Goal: Information Seeking & Learning: Learn about a topic

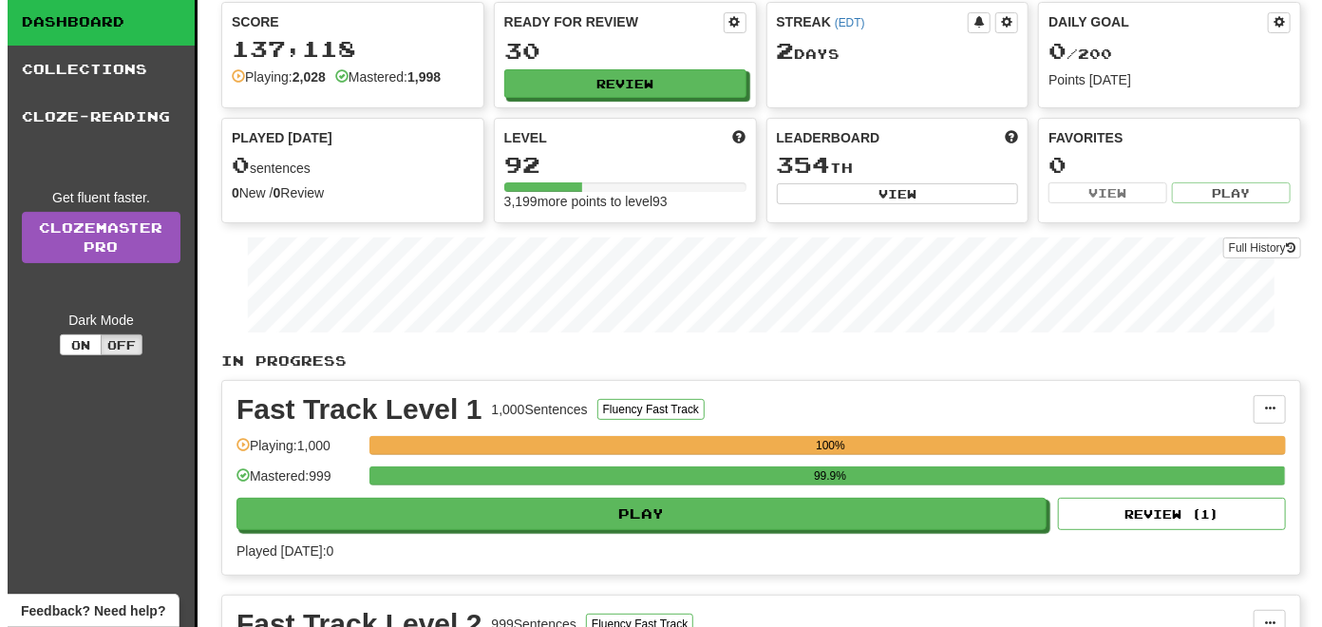
scroll to position [190, 0]
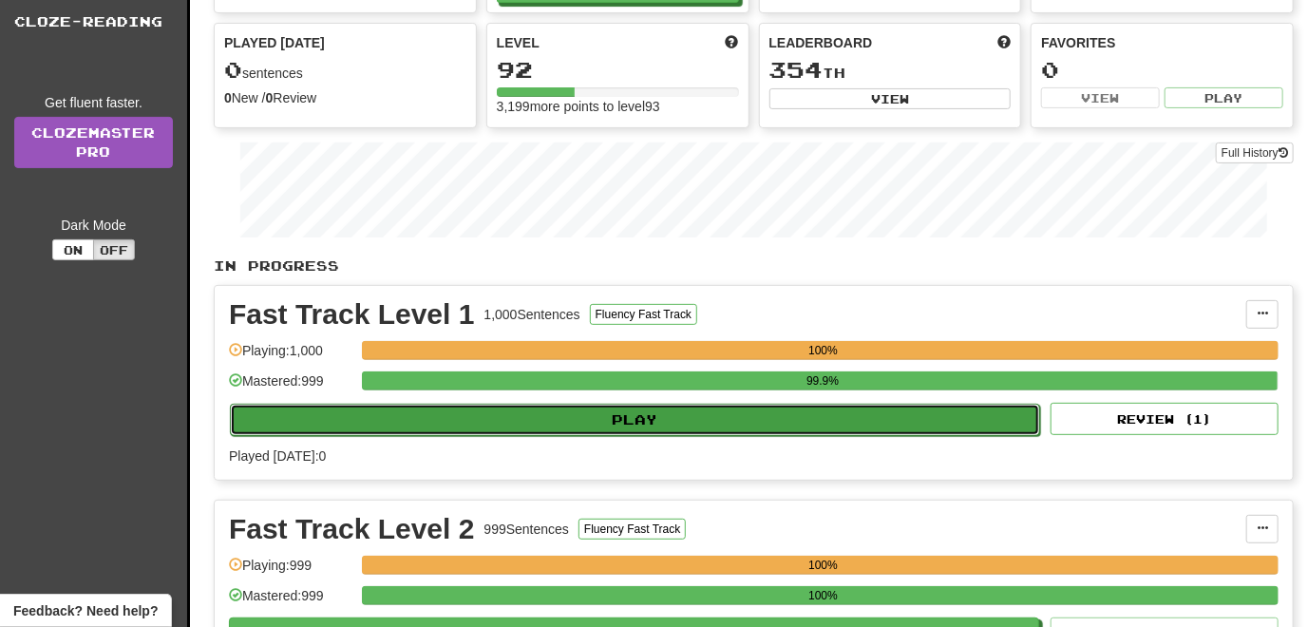
click at [492, 423] on button "Play" at bounding box center [635, 420] width 810 height 32
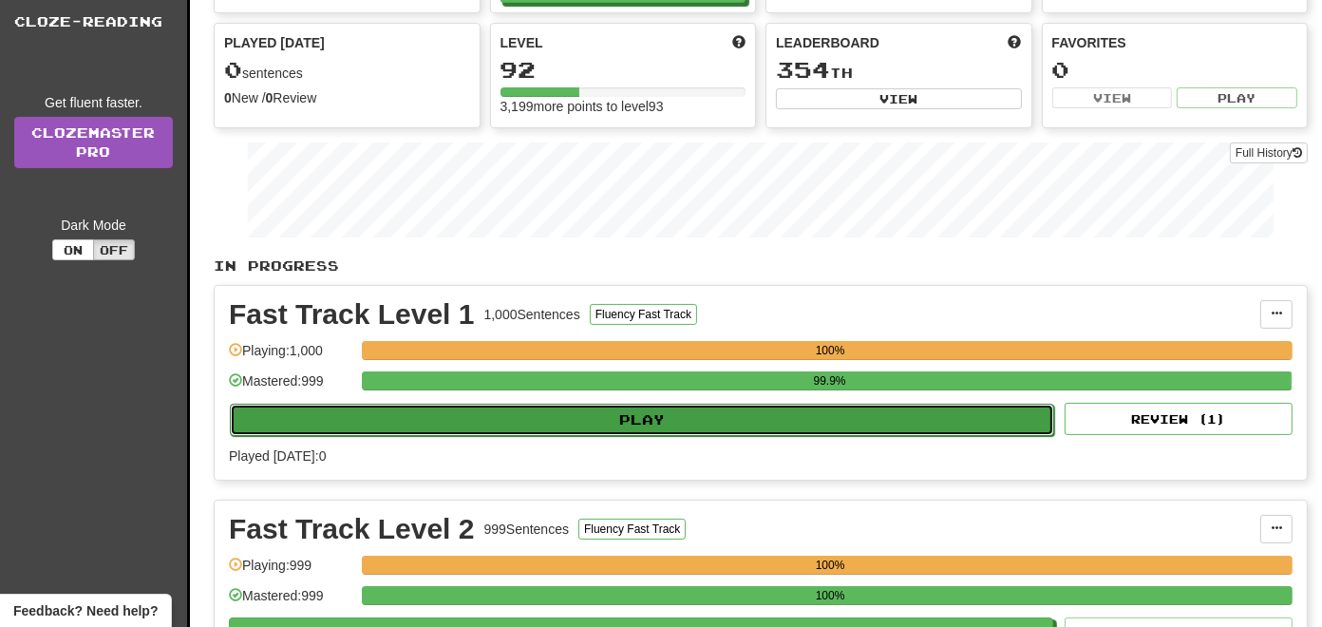
select select "**"
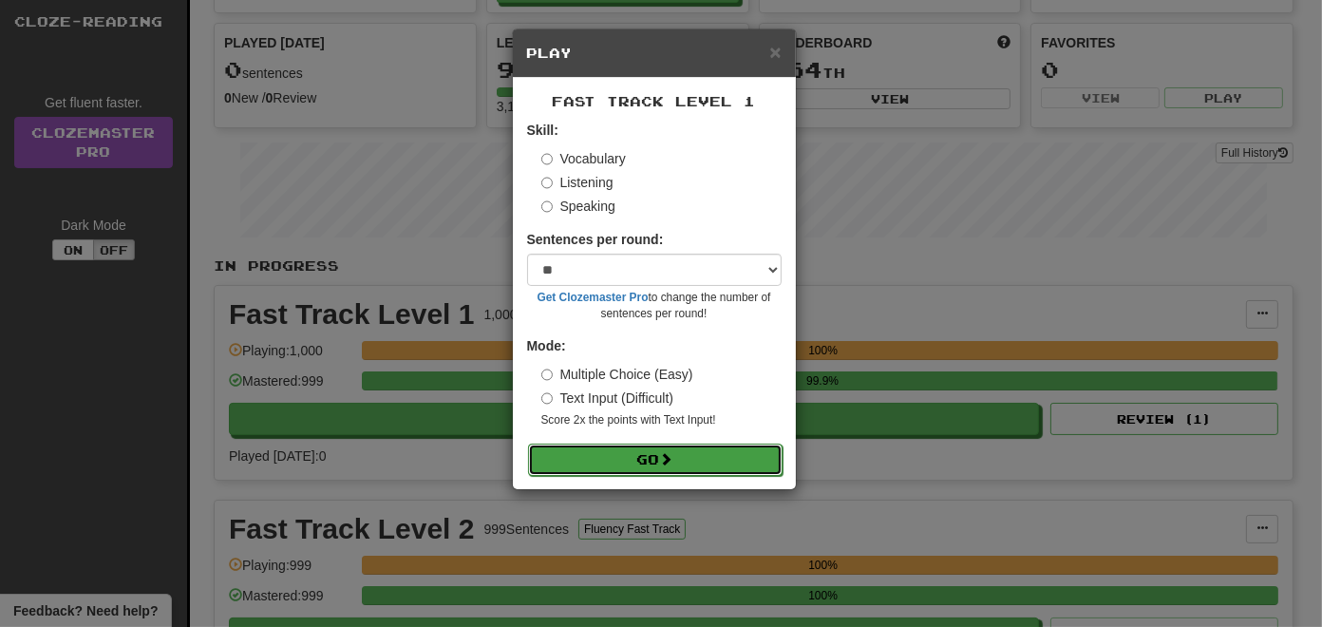
click at [627, 465] on button "Go" at bounding box center [655, 460] width 255 height 32
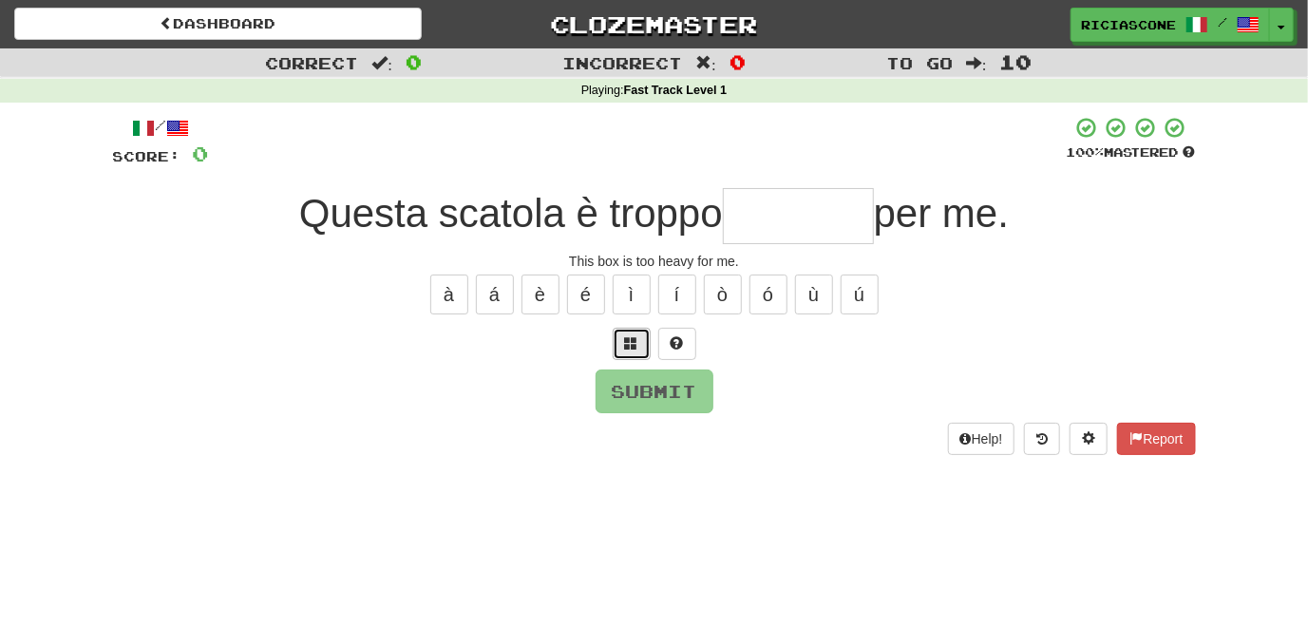
click at [631, 351] on button at bounding box center [632, 344] width 38 height 32
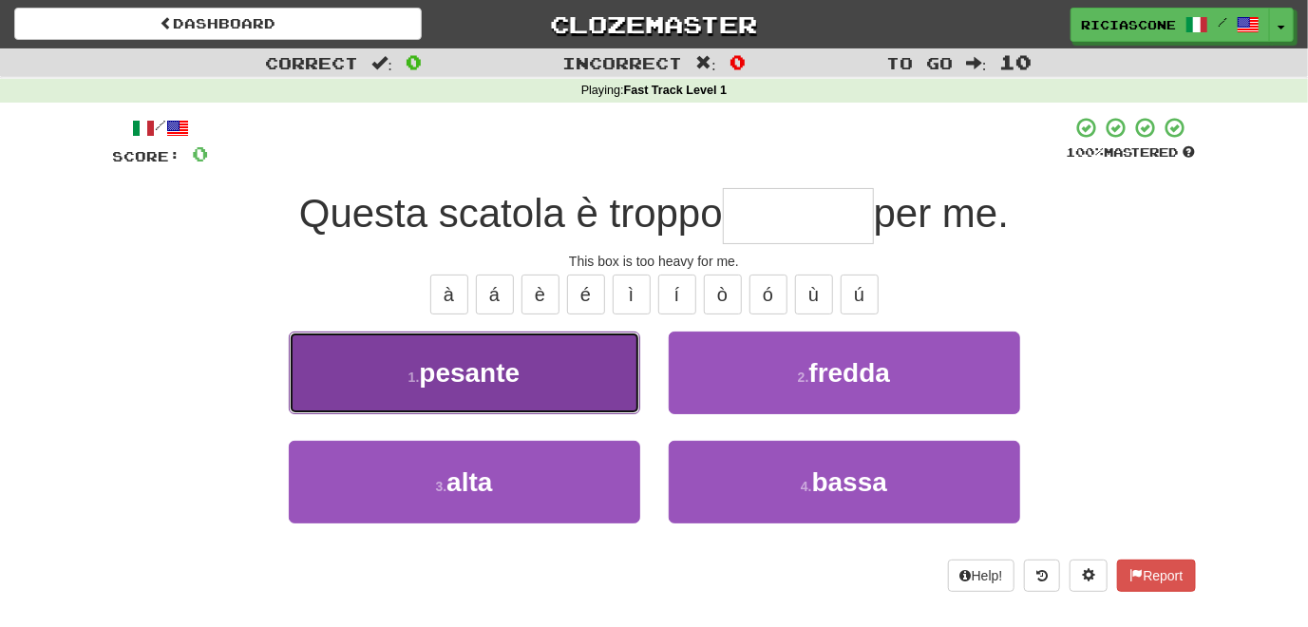
click at [535, 401] on button "1 . pesante" at bounding box center [464, 372] width 351 height 83
type input "*******"
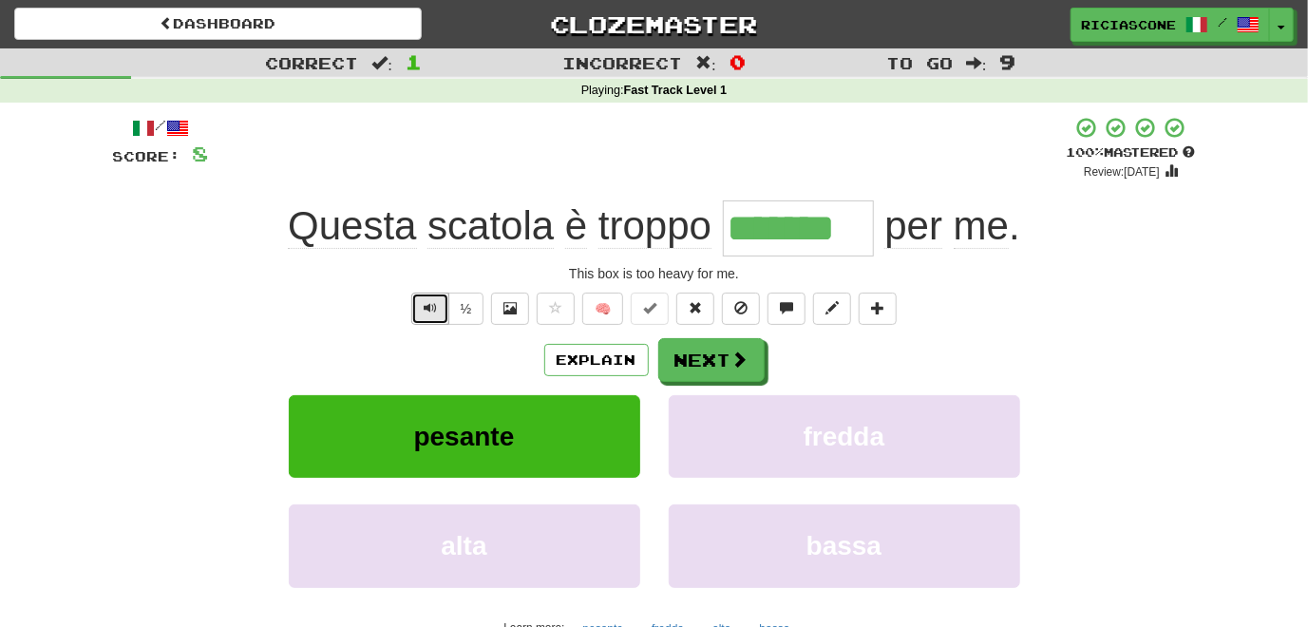
click at [438, 315] on button "Text-to-speech controls" at bounding box center [430, 309] width 38 height 32
click at [697, 357] on button "Next" at bounding box center [712, 361] width 106 height 44
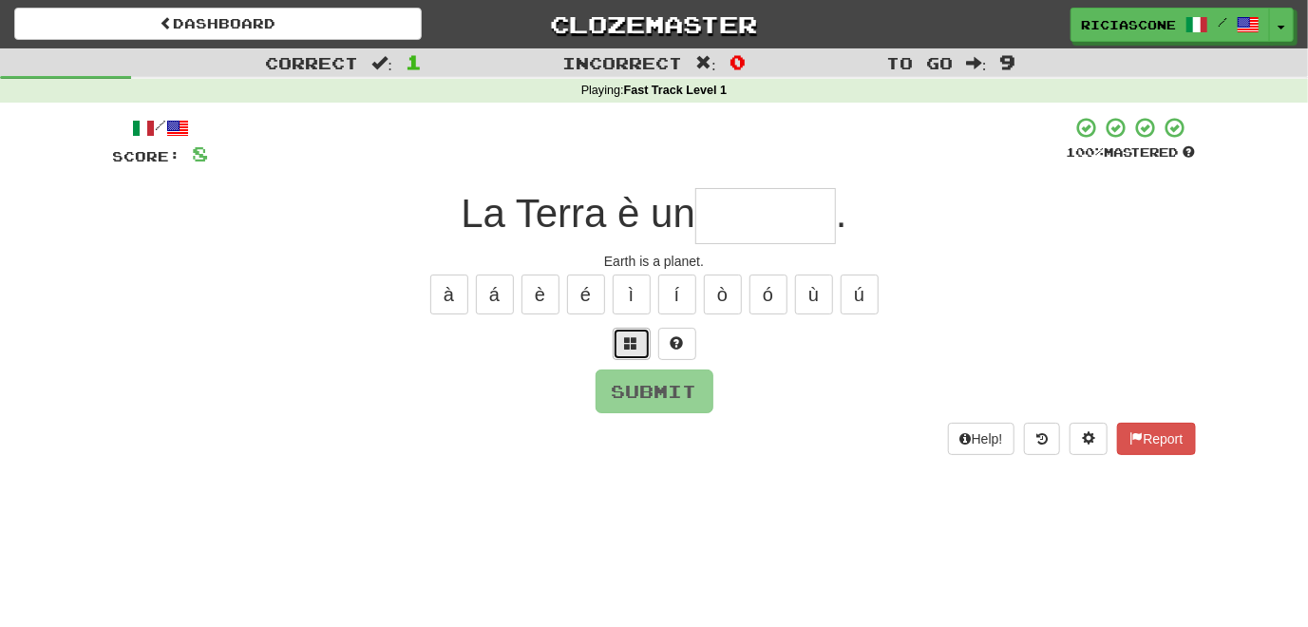
click at [629, 344] on span at bounding box center [631, 342] width 13 height 13
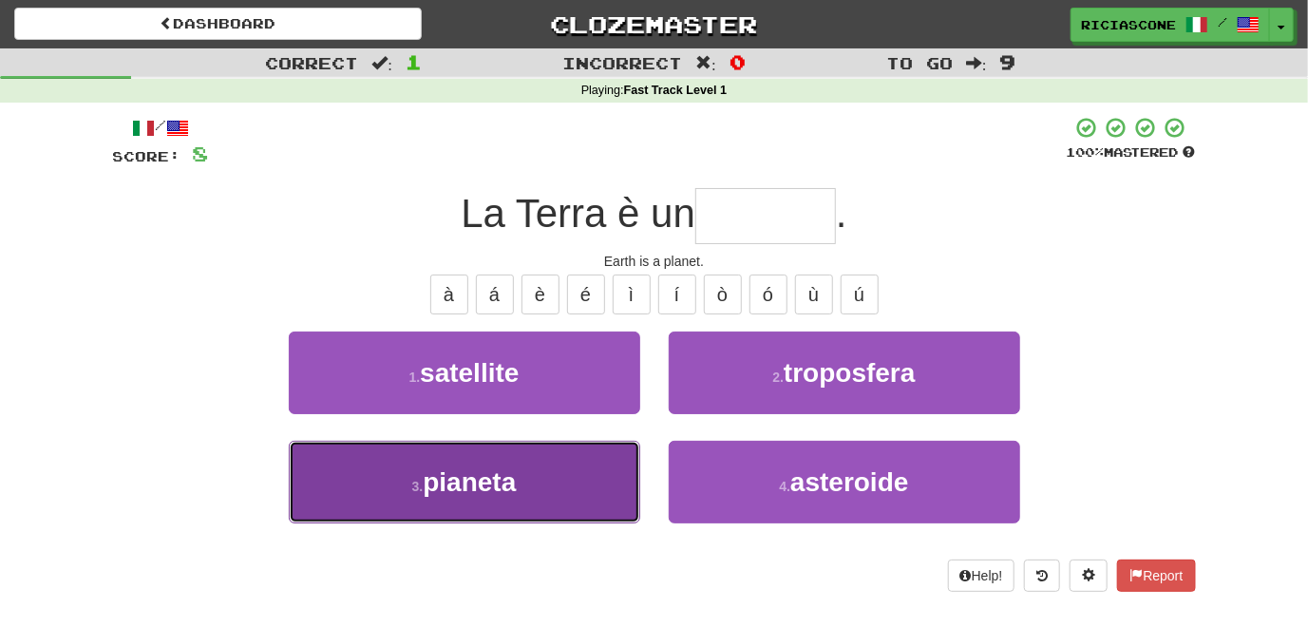
click at [583, 463] on button "3 . pianeta" at bounding box center [464, 482] width 351 height 83
type input "*******"
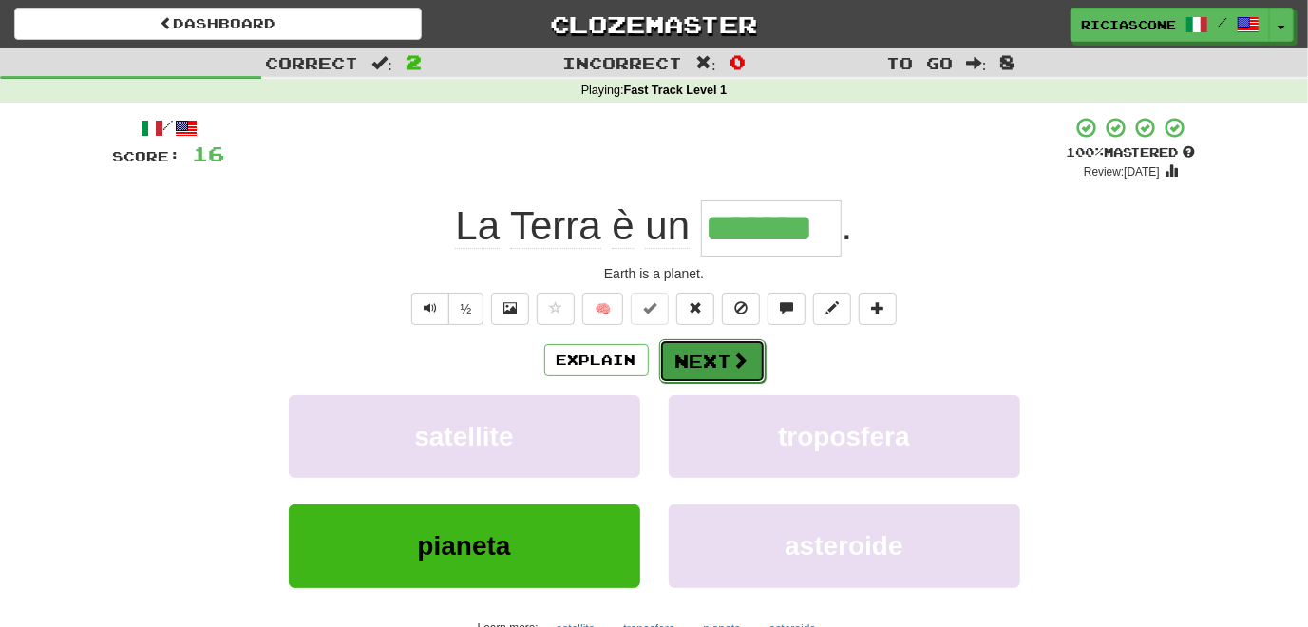
click at [710, 347] on button "Next" at bounding box center [712, 361] width 106 height 44
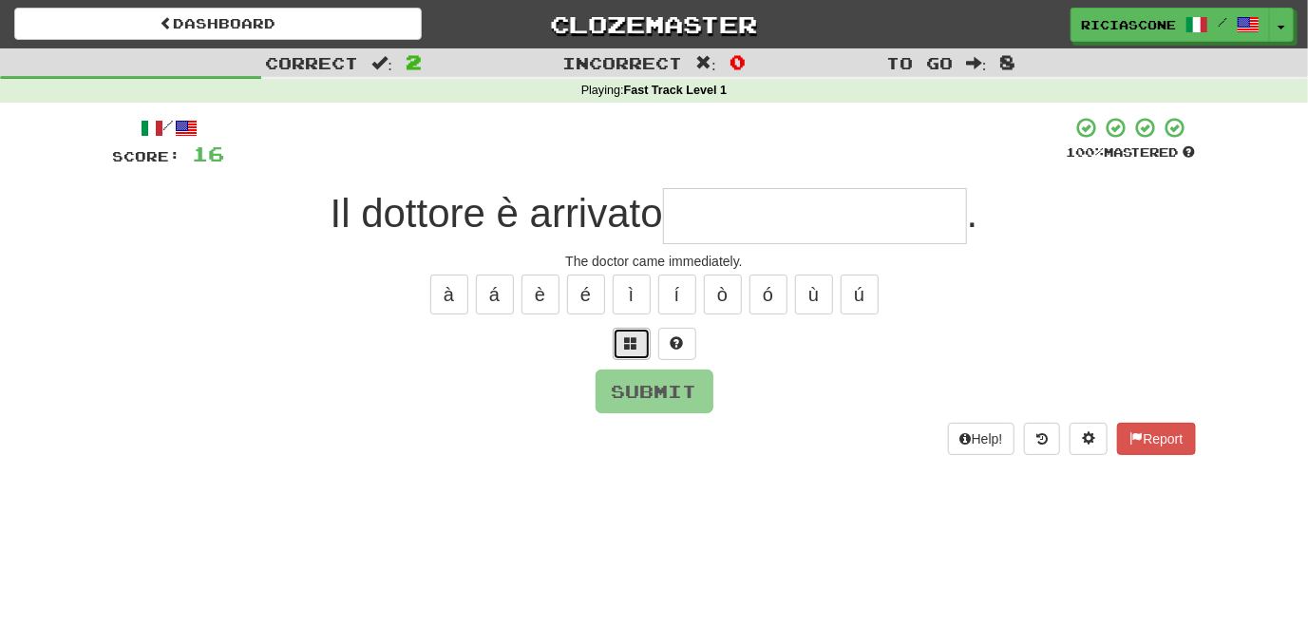
click at [631, 348] on span at bounding box center [631, 342] width 13 height 13
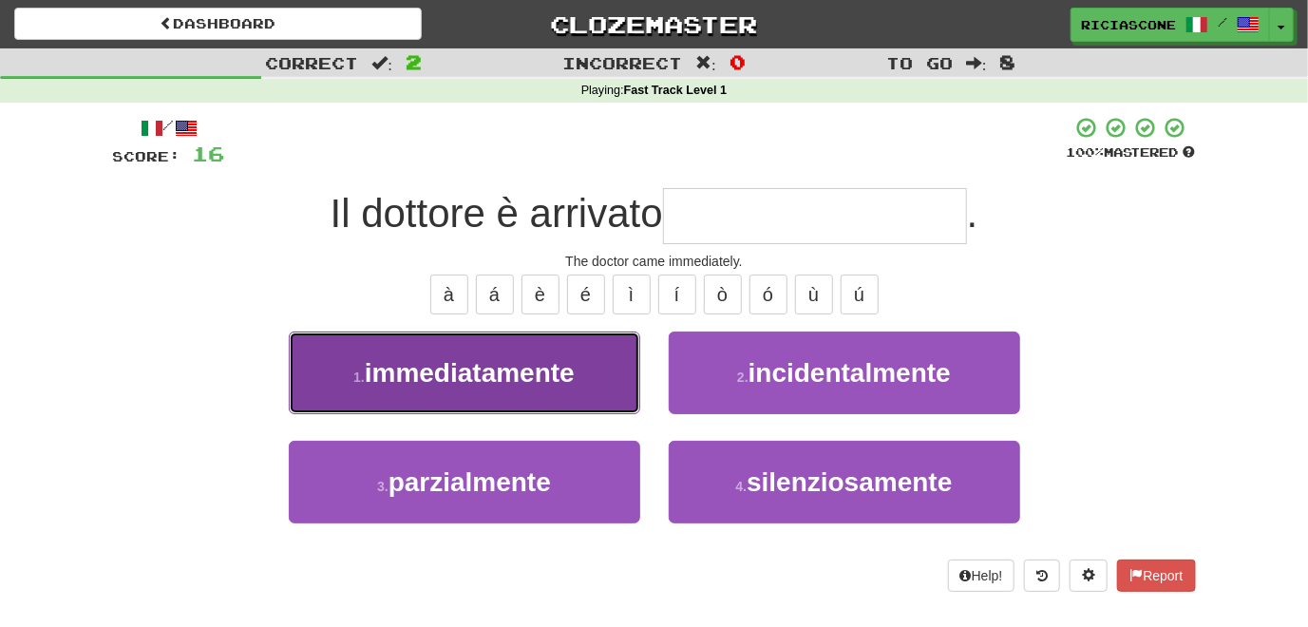
click at [612, 398] on button "1 . immediatamente" at bounding box center [464, 372] width 351 height 83
type input "**********"
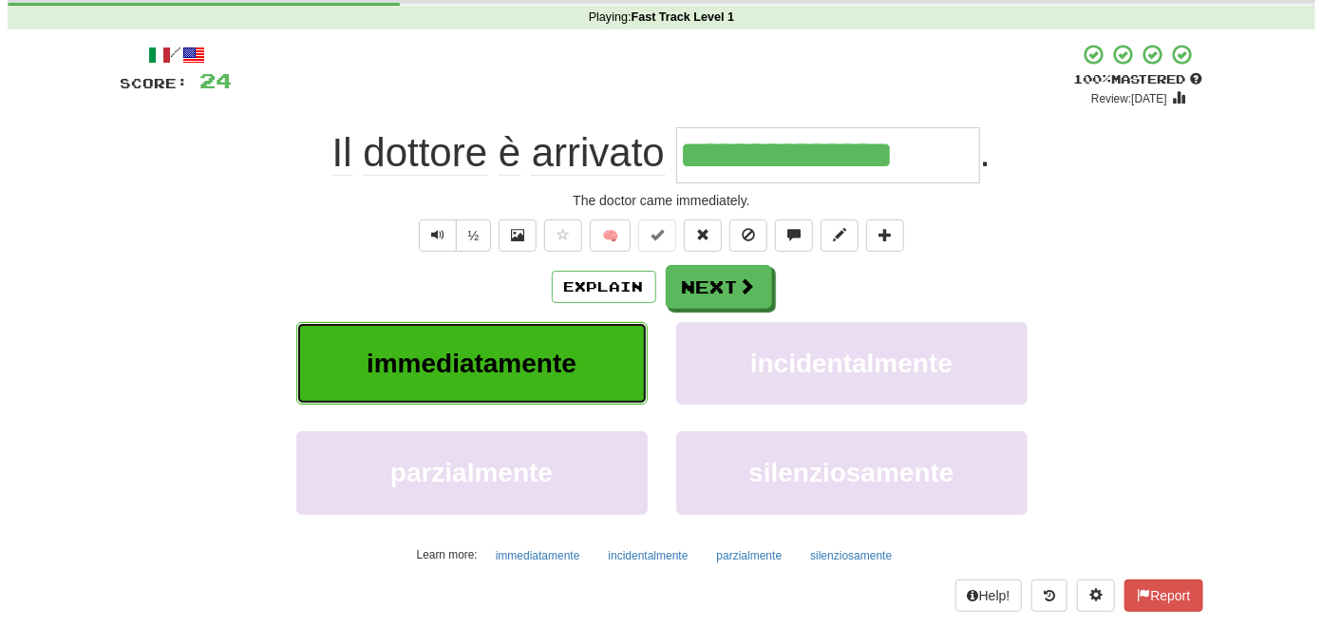
scroll to position [95, 0]
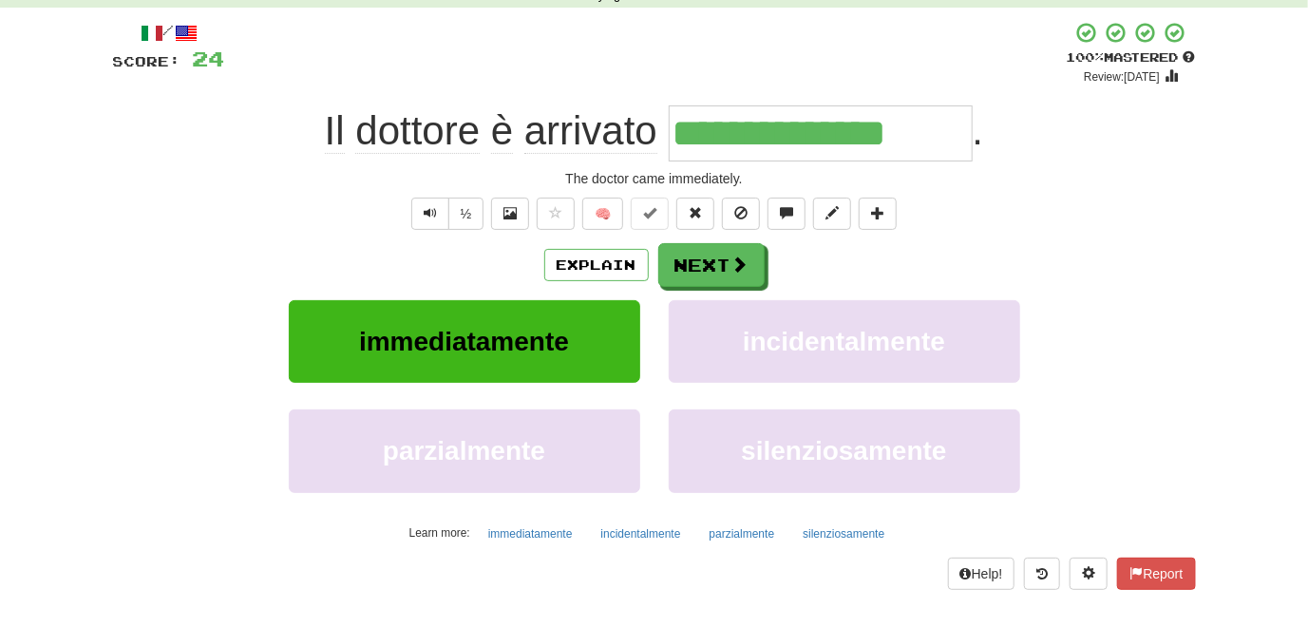
click at [151, 416] on div "parzialmente silenziosamente" at bounding box center [655, 463] width 1140 height 109
click at [705, 275] on button "Next" at bounding box center [712, 266] width 106 height 44
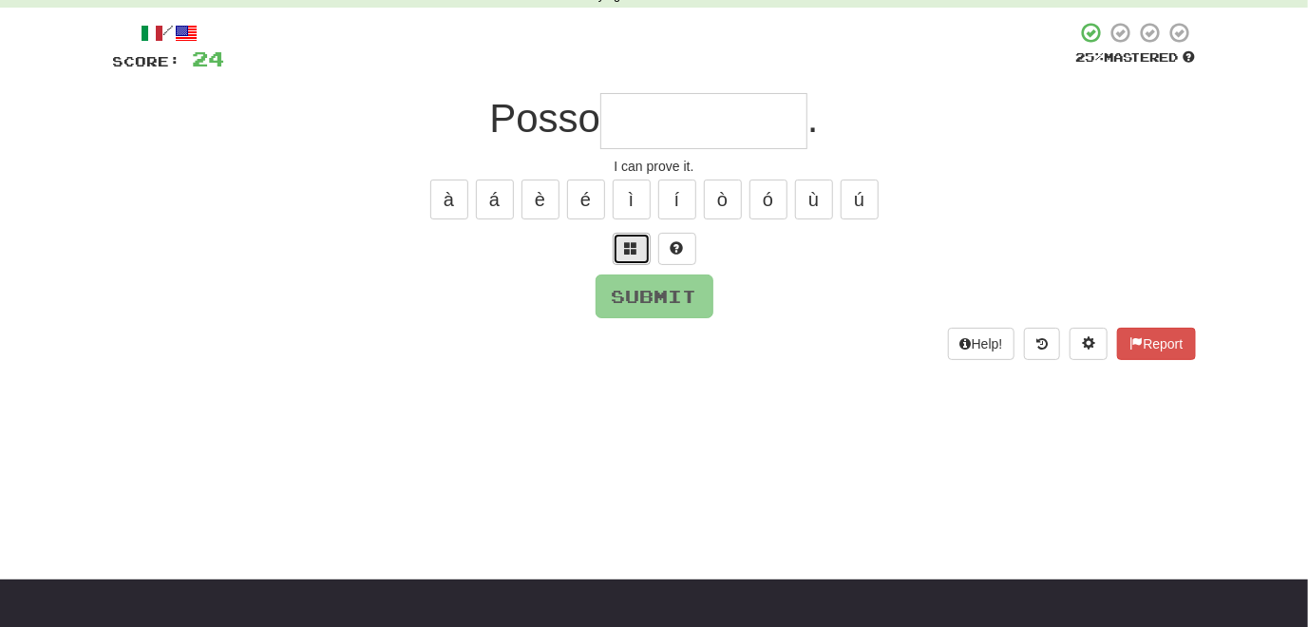
click at [638, 255] on button at bounding box center [632, 249] width 38 height 32
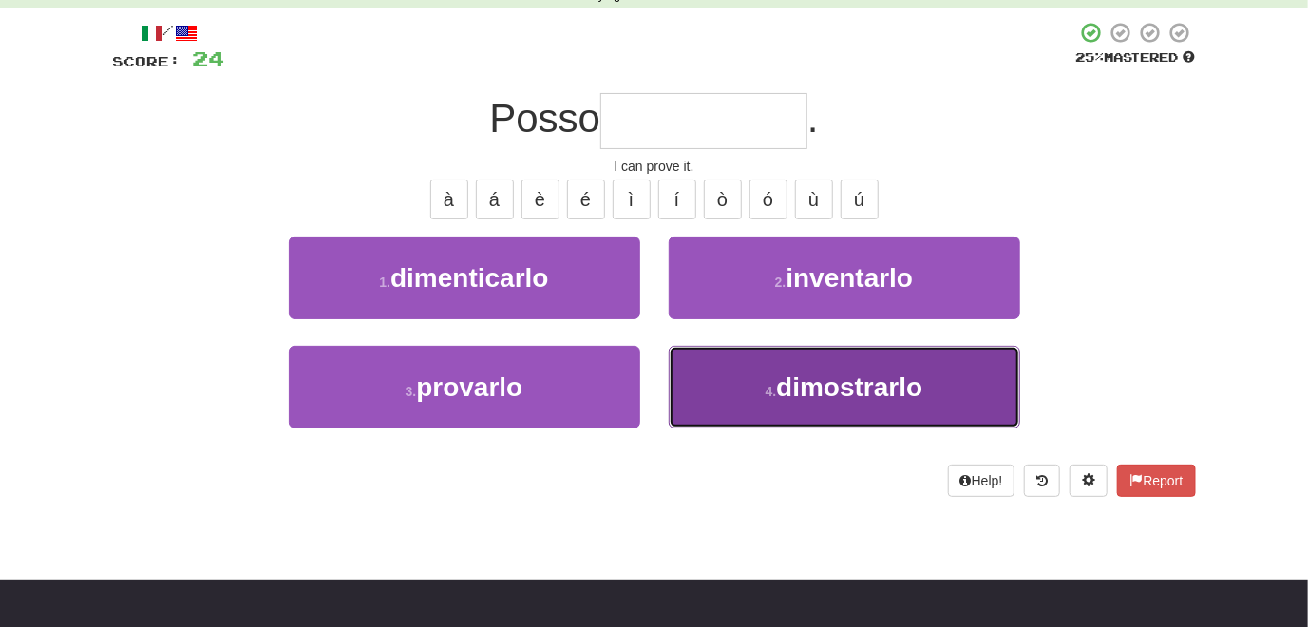
click at [709, 384] on button "4 . dimostrarlo" at bounding box center [844, 387] width 351 height 83
type input "**********"
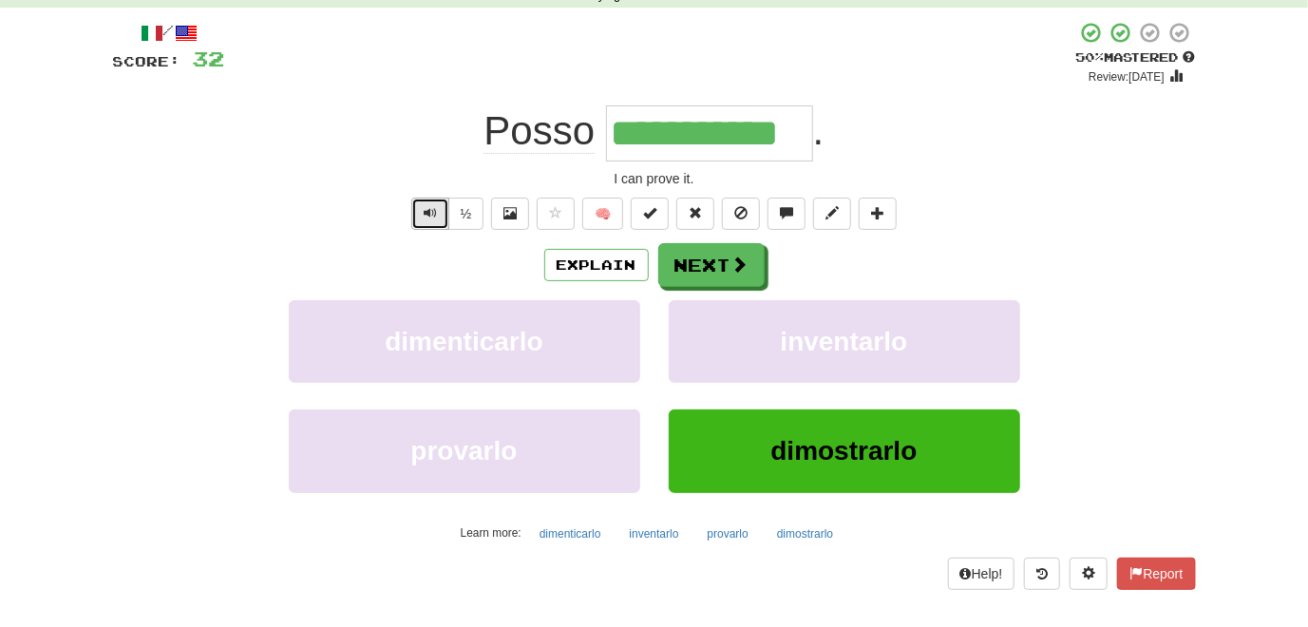
click at [421, 218] on button "Text-to-speech controls" at bounding box center [430, 214] width 38 height 32
click at [589, 272] on button "Explain" at bounding box center [596, 265] width 104 height 32
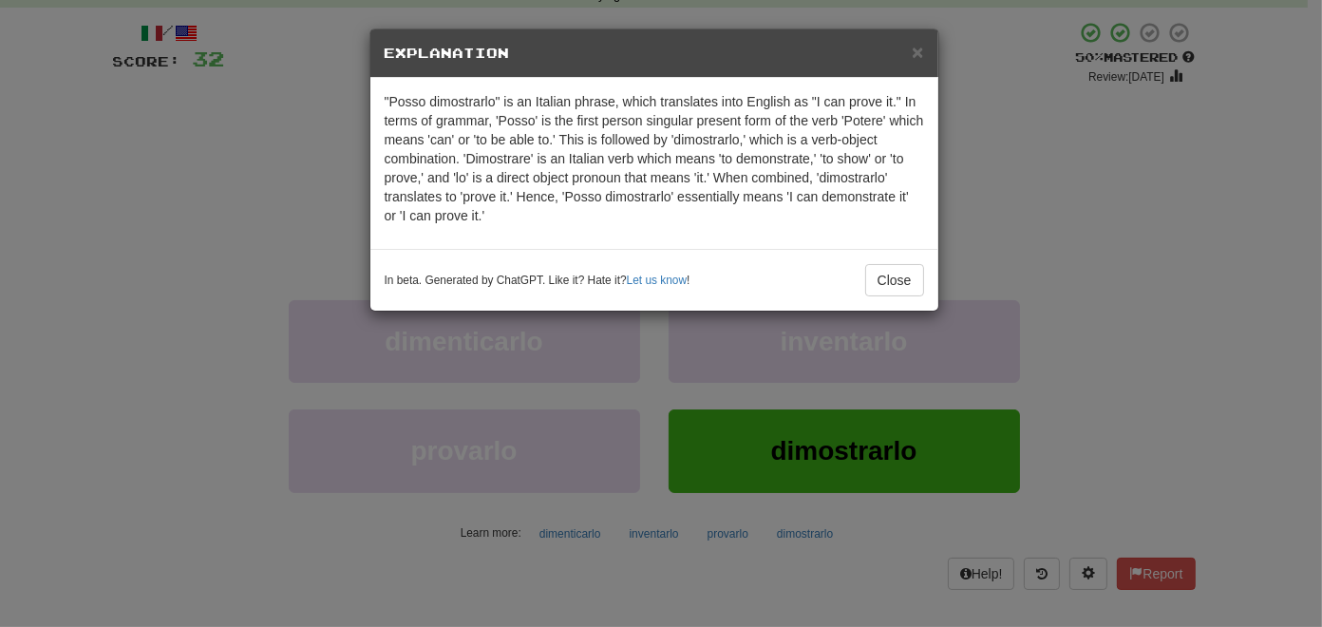
click at [226, 225] on div "× Explanation "Posso dimostrarlo" is an Italian phrase, which translates into E…" at bounding box center [661, 313] width 1322 height 627
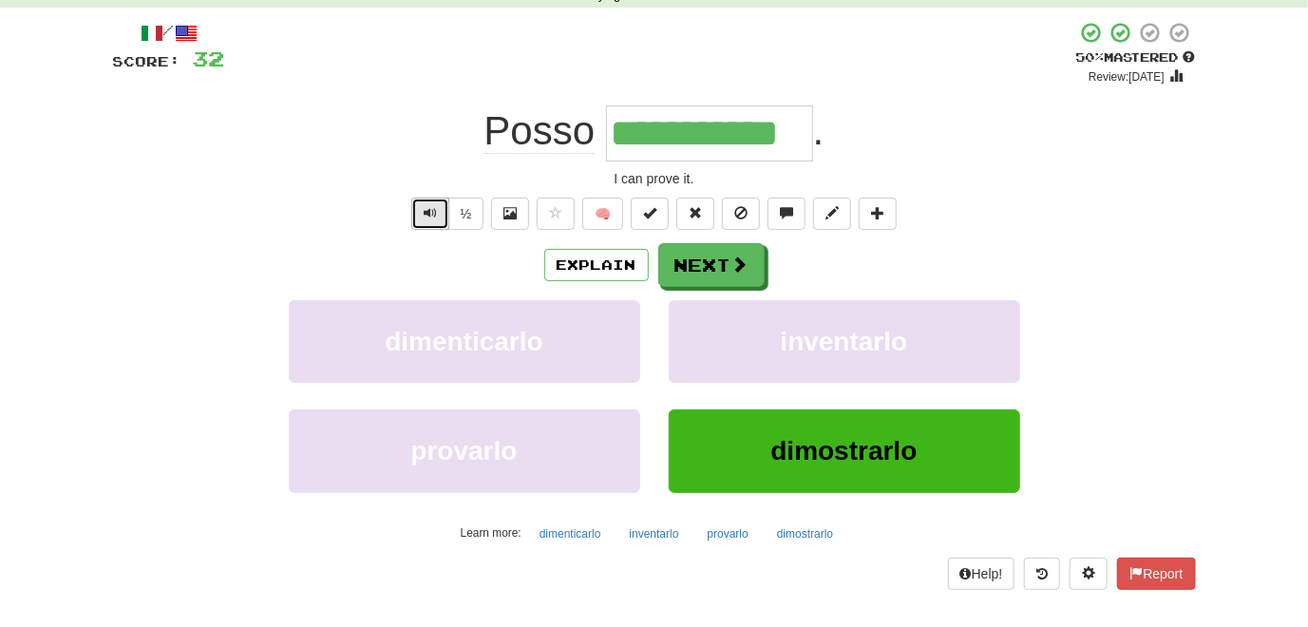
click at [425, 227] on button "Text-to-speech controls" at bounding box center [430, 214] width 38 height 32
click at [698, 271] on button "Next" at bounding box center [712, 266] width 106 height 44
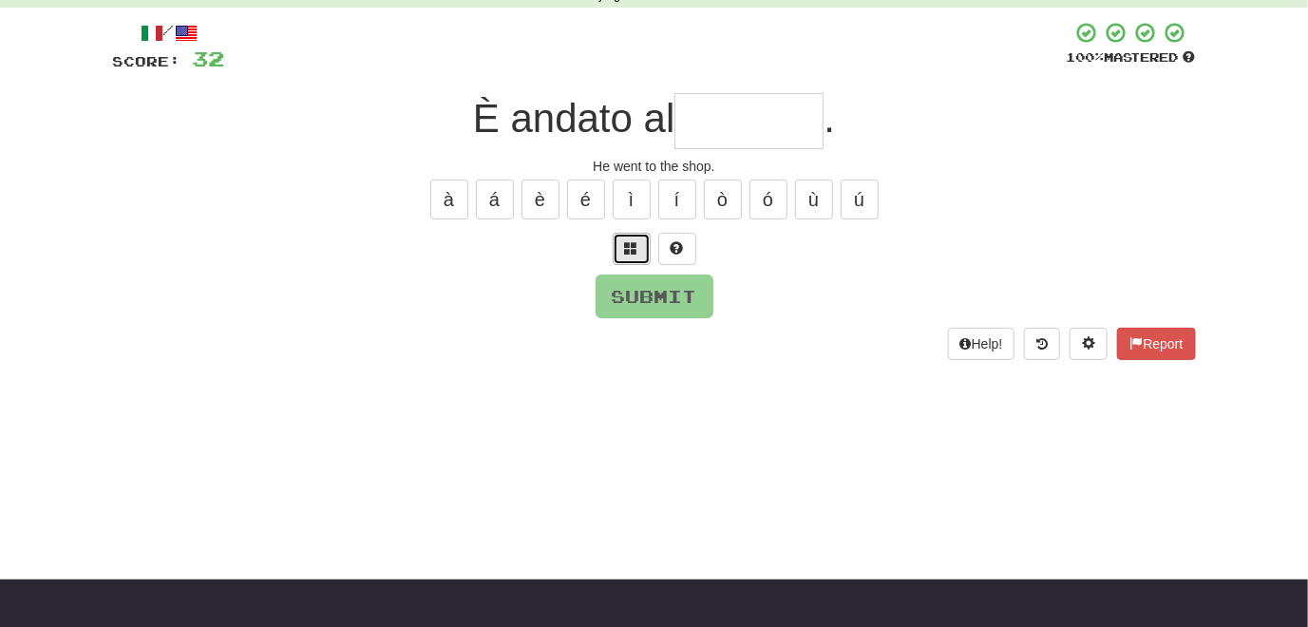
click at [625, 249] on span at bounding box center [631, 247] width 13 height 13
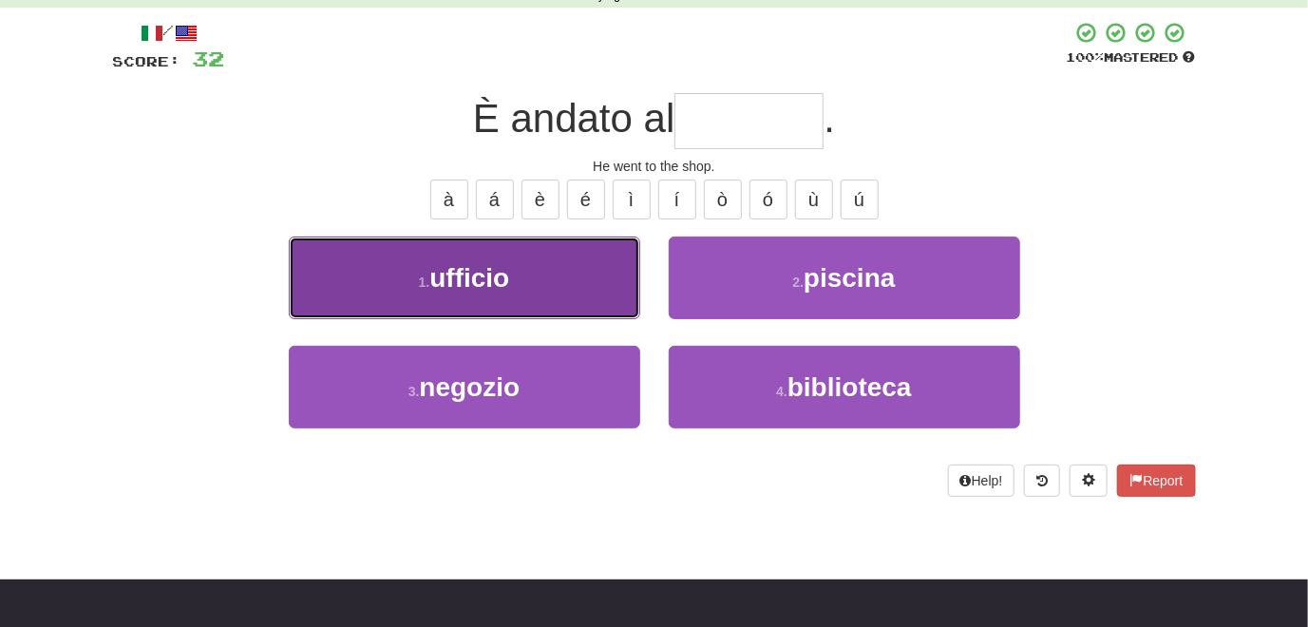
click at [566, 299] on button "1 . ufficio" at bounding box center [464, 277] width 351 height 83
type input "*******"
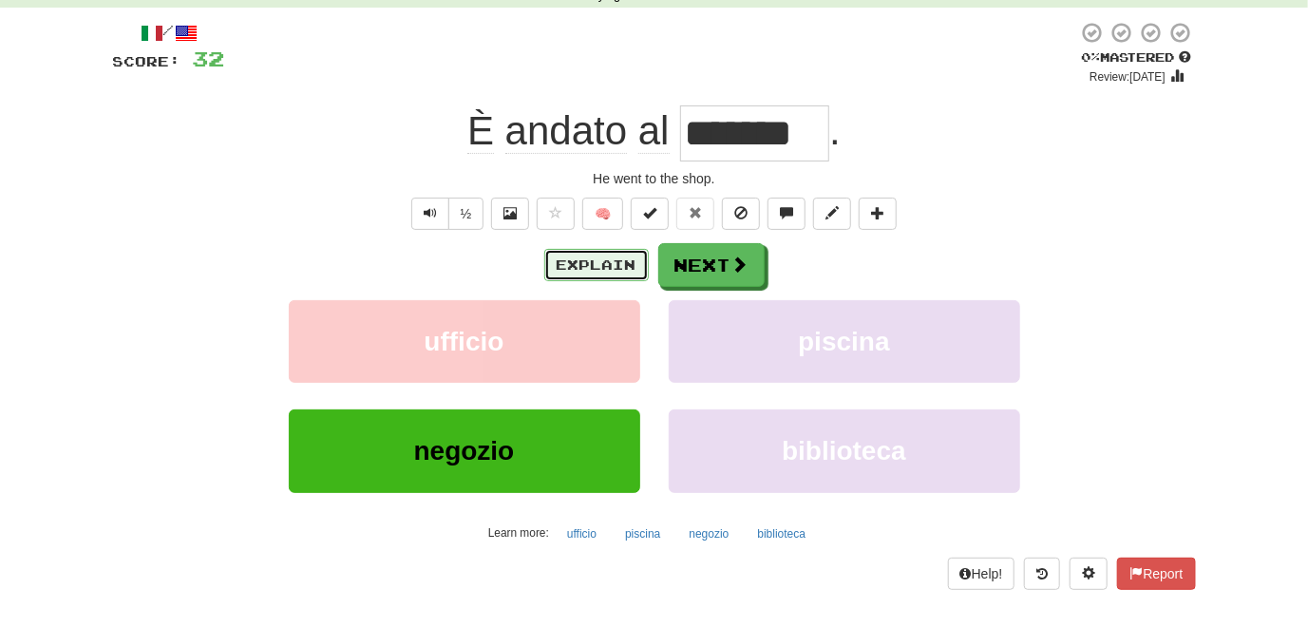
click at [582, 261] on button "Explain" at bounding box center [596, 265] width 104 height 32
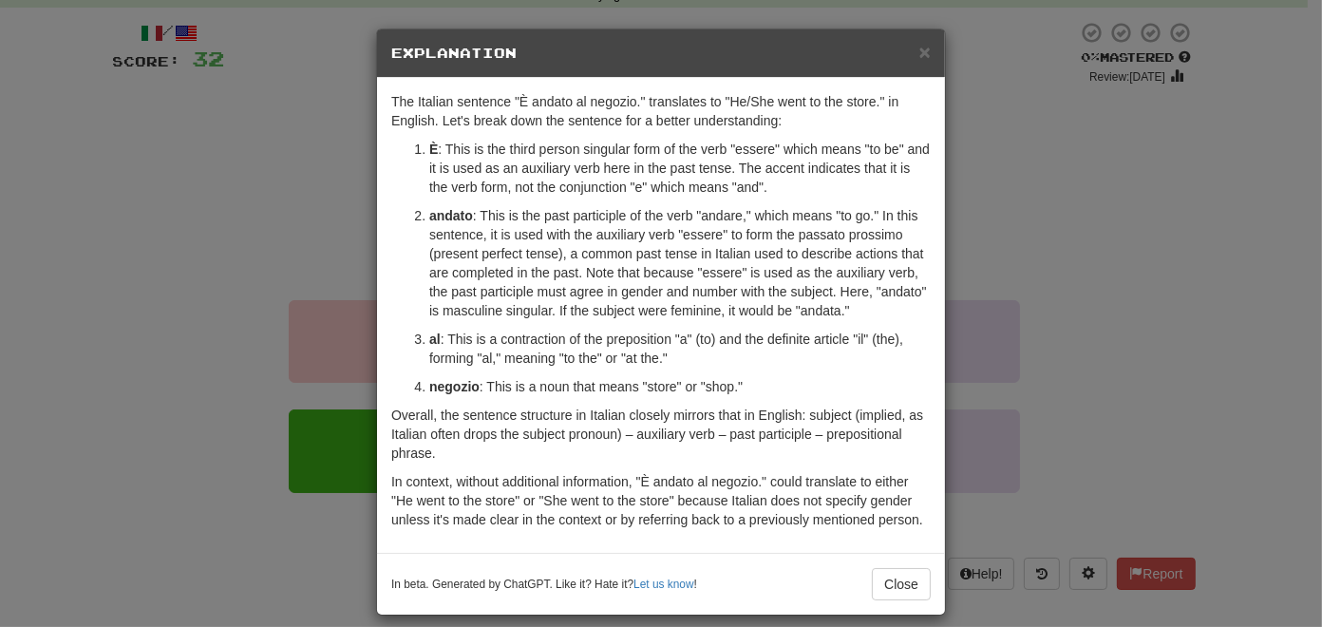
click at [149, 429] on div "× Explanation The Italian sentence "È andato al negozio." translates to "He/She…" at bounding box center [661, 313] width 1322 height 627
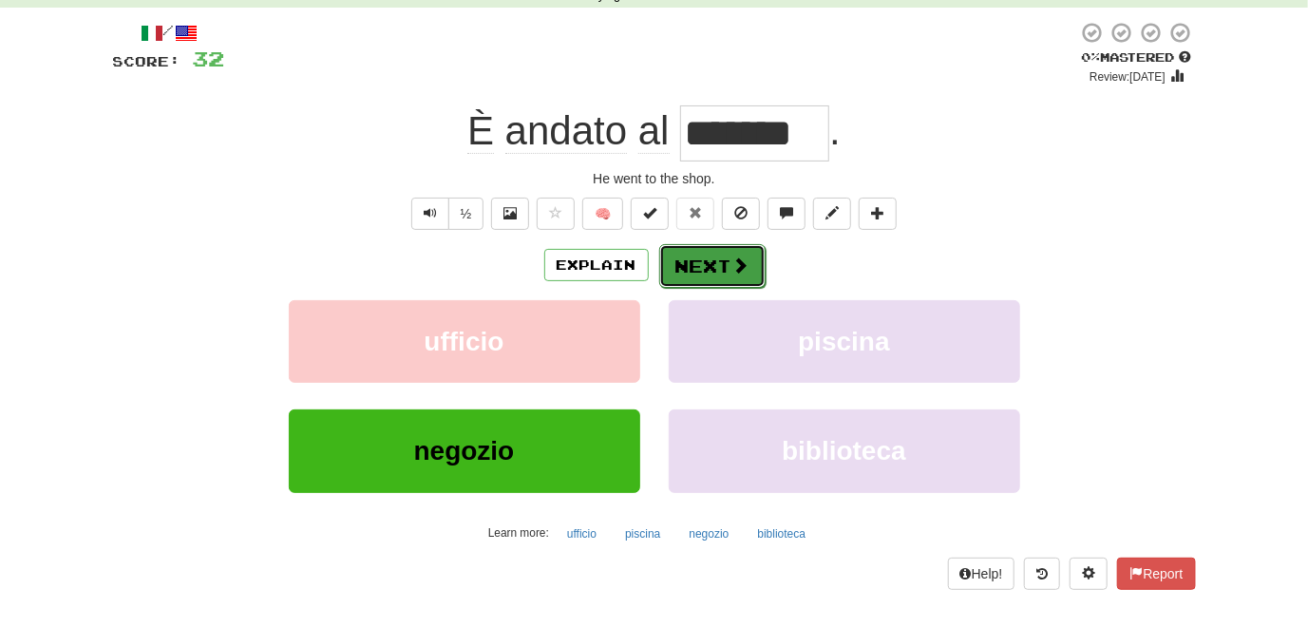
click at [703, 262] on button "Next" at bounding box center [712, 266] width 106 height 44
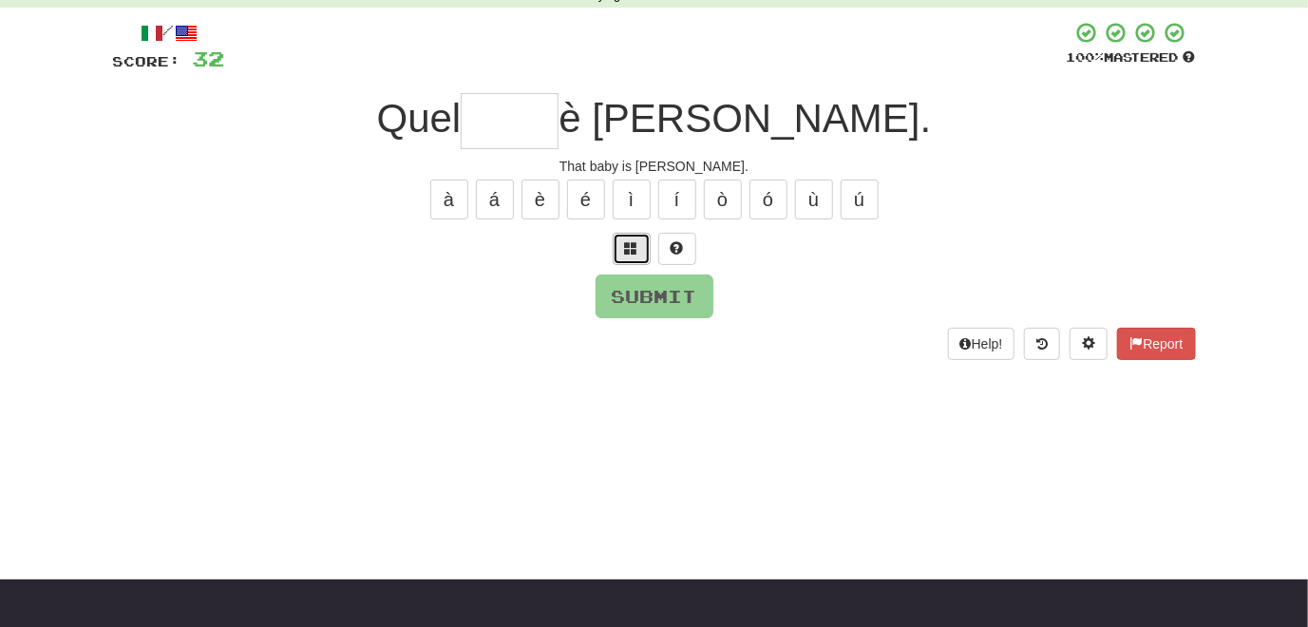
click at [633, 254] on span at bounding box center [631, 247] width 13 height 13
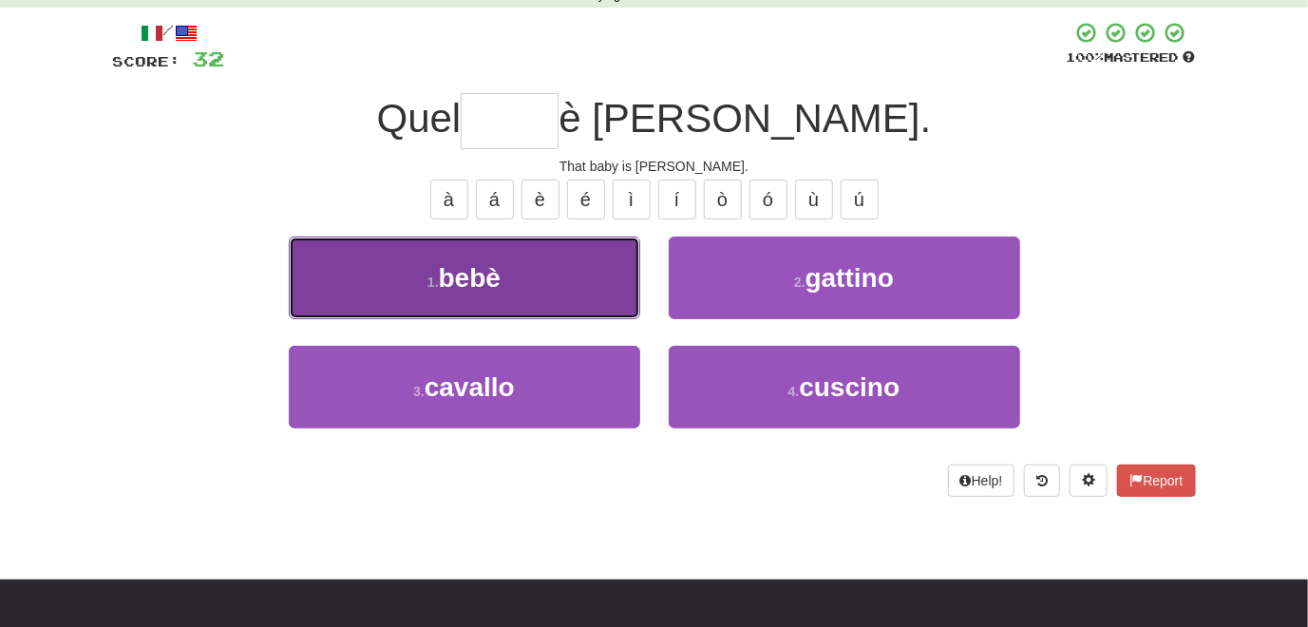
click at [591, 286] on button "1 . bebè" at bounding box center [464, 277] width 351 height 83
type input "****"
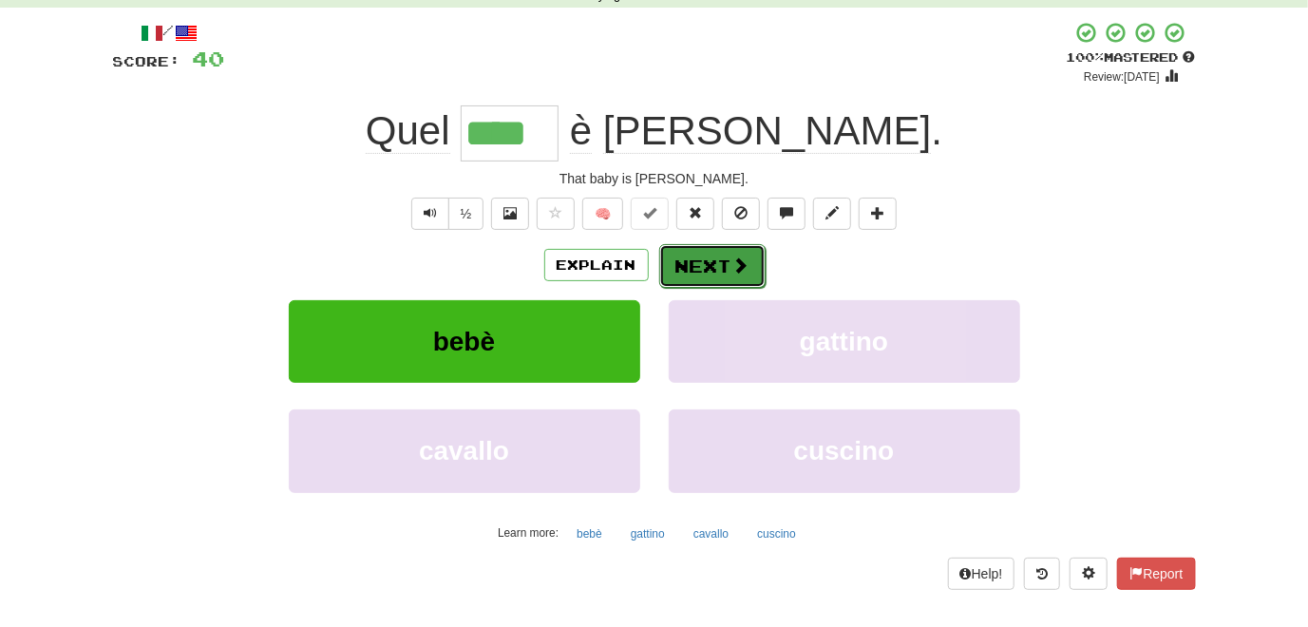
click at [726, 265] on button "Next" at bounding box center [712, 266] width 106 height 44
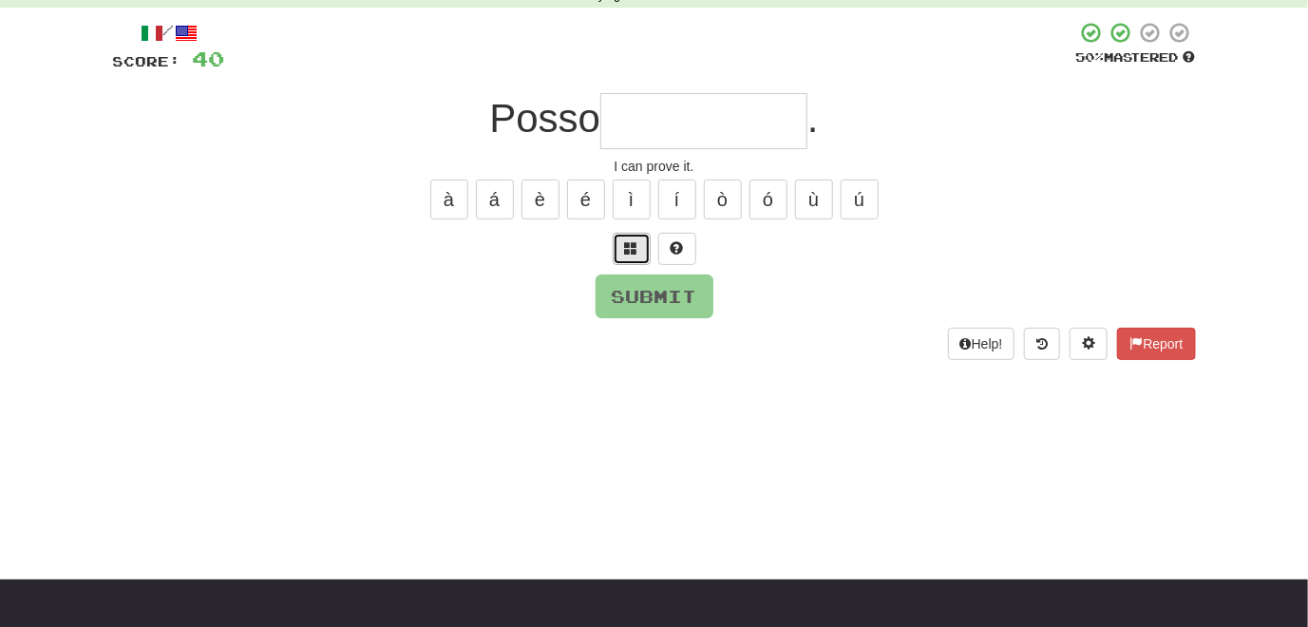
click at [623, 250] on button at bounding box center [632, 249] width 38 height 32
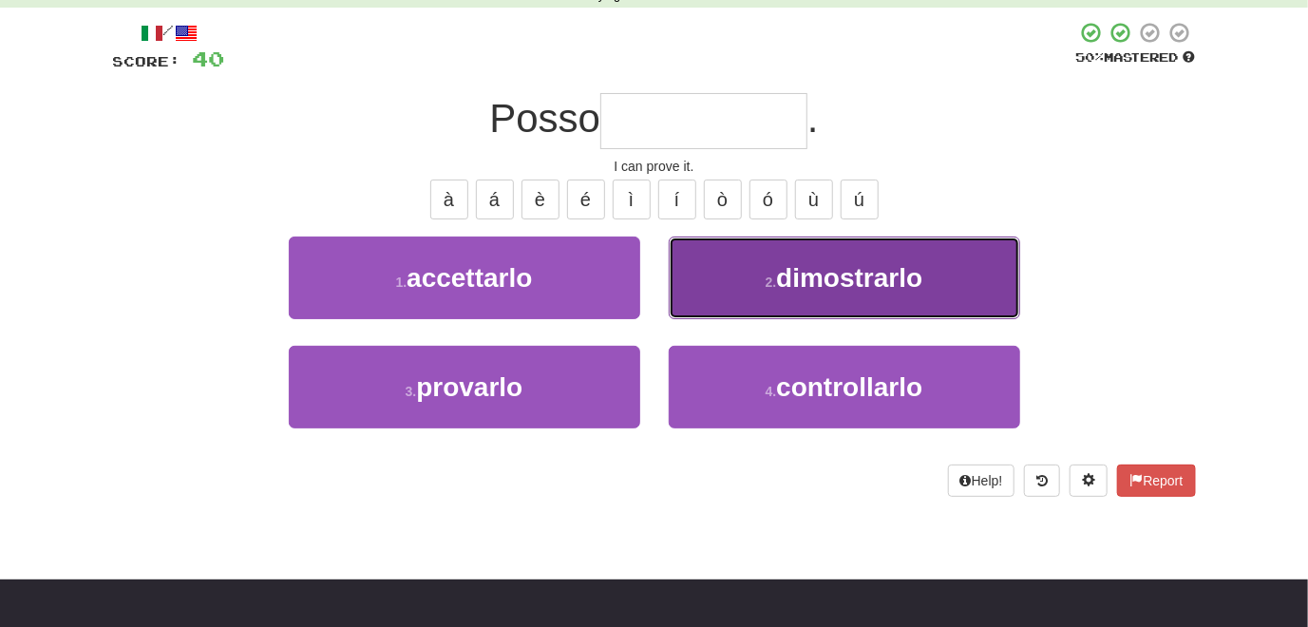
click at [709, 257] on button "2 . dimostrarlo" at bounding box center [844, 277] width 351 height 83
type input "**********"
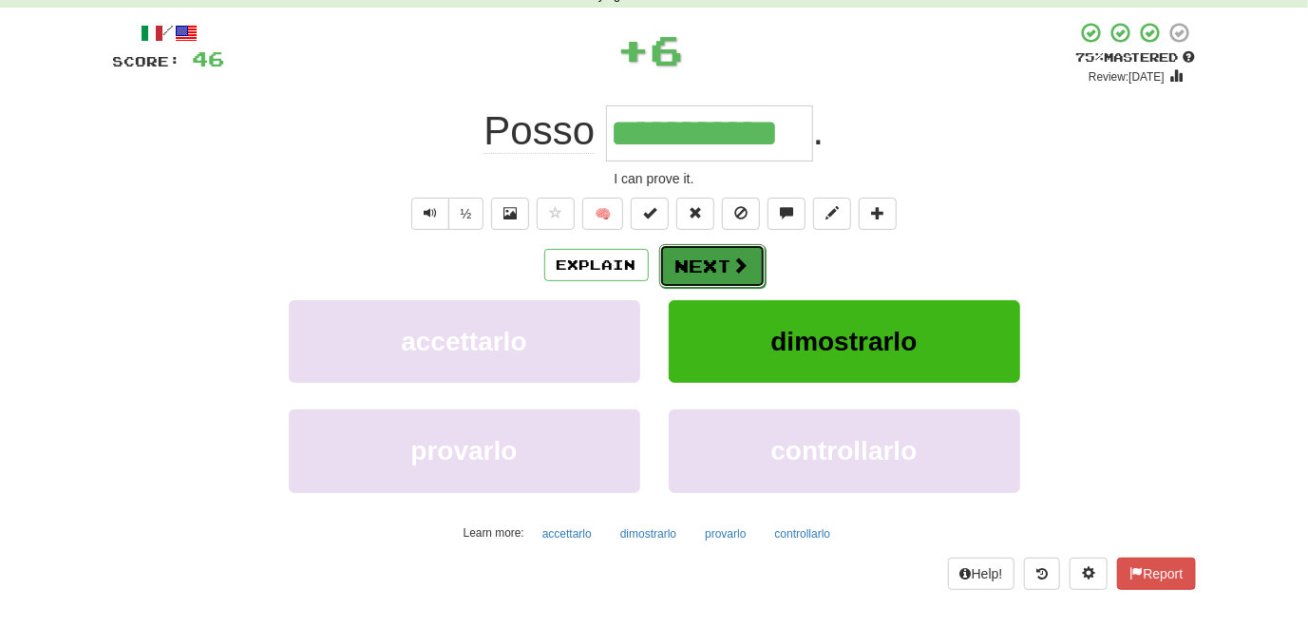
click at [717, 263] on button "Next" at bounding box center [712, 266] width 106 height 44
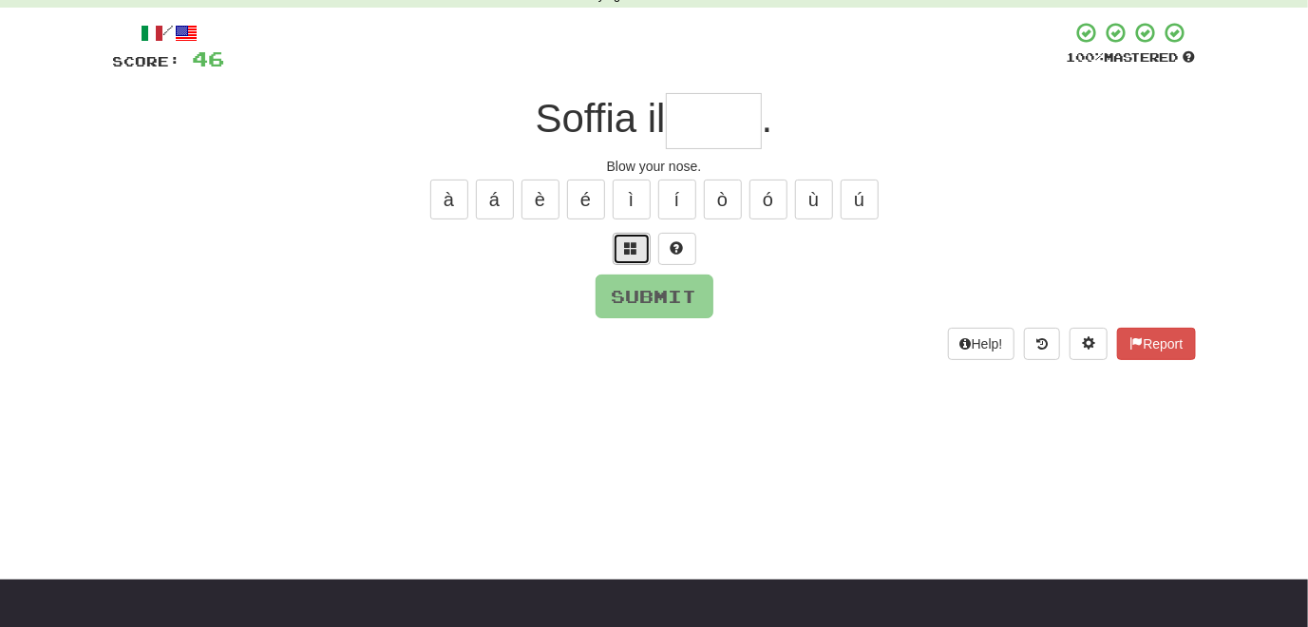
click at [635, 252] on span at bounding box center [631, 247] width 13 height 13
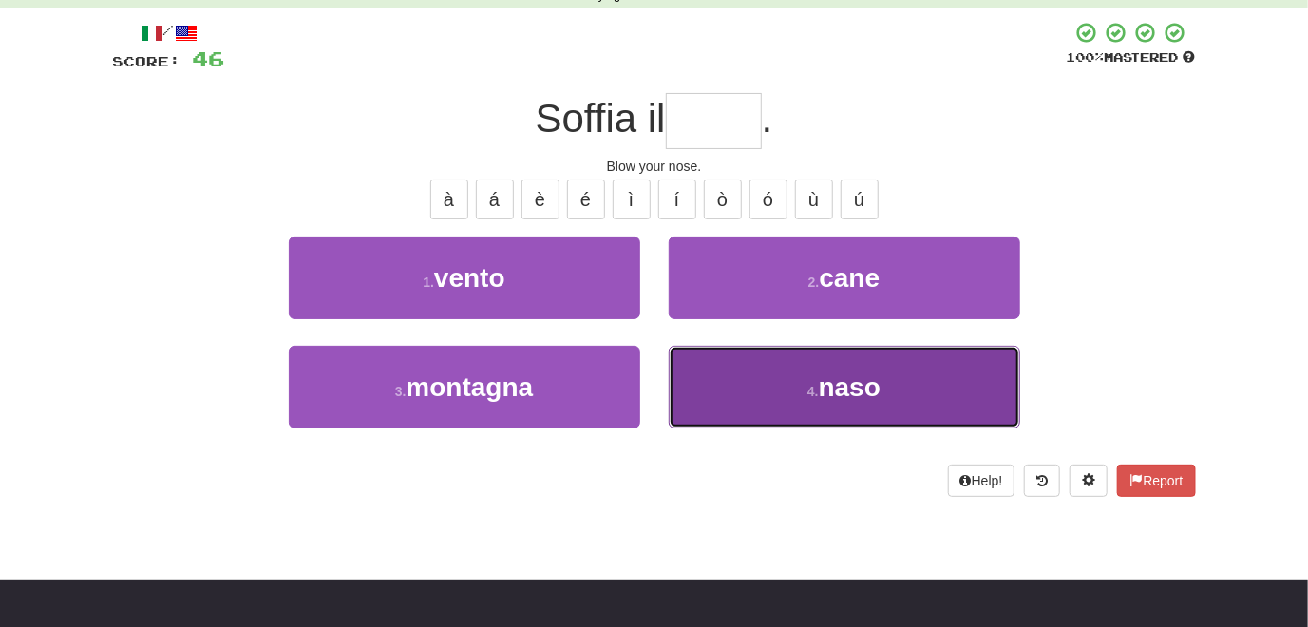
click at [741, 361] on button "4 . naso" at bounding box center [844, 387] width 351 height 83
type input "****"
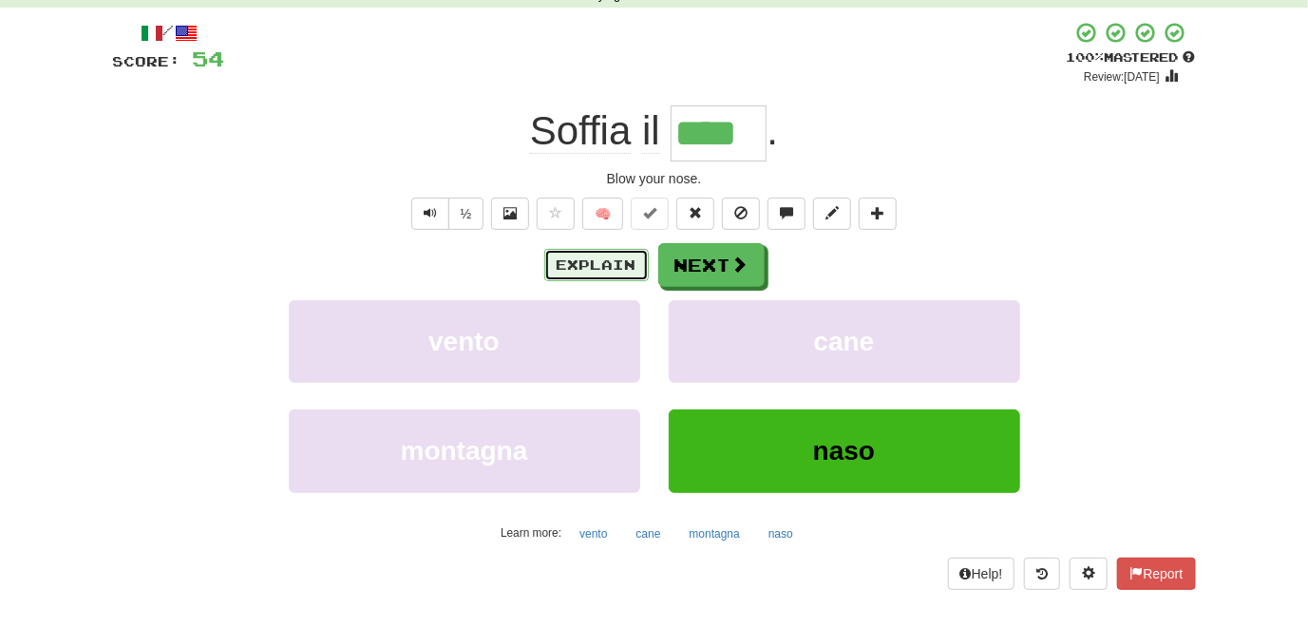
click at [623, 274] on button "Explain" at bounding box center [596, 265] width 104 height 32
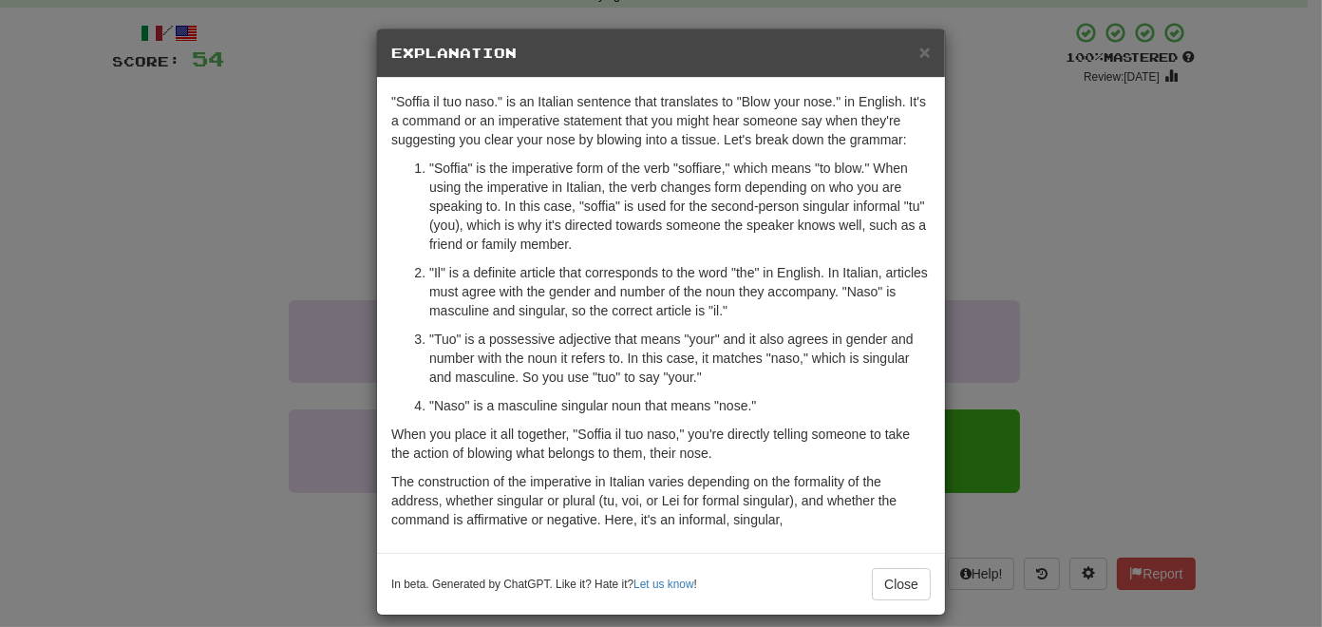
click at [240, 274] on div "× Explanation "Soffia il tuo naso." is an Italian sentence that translates to "…" at bounding box center [661, 313] width 1322 height 627
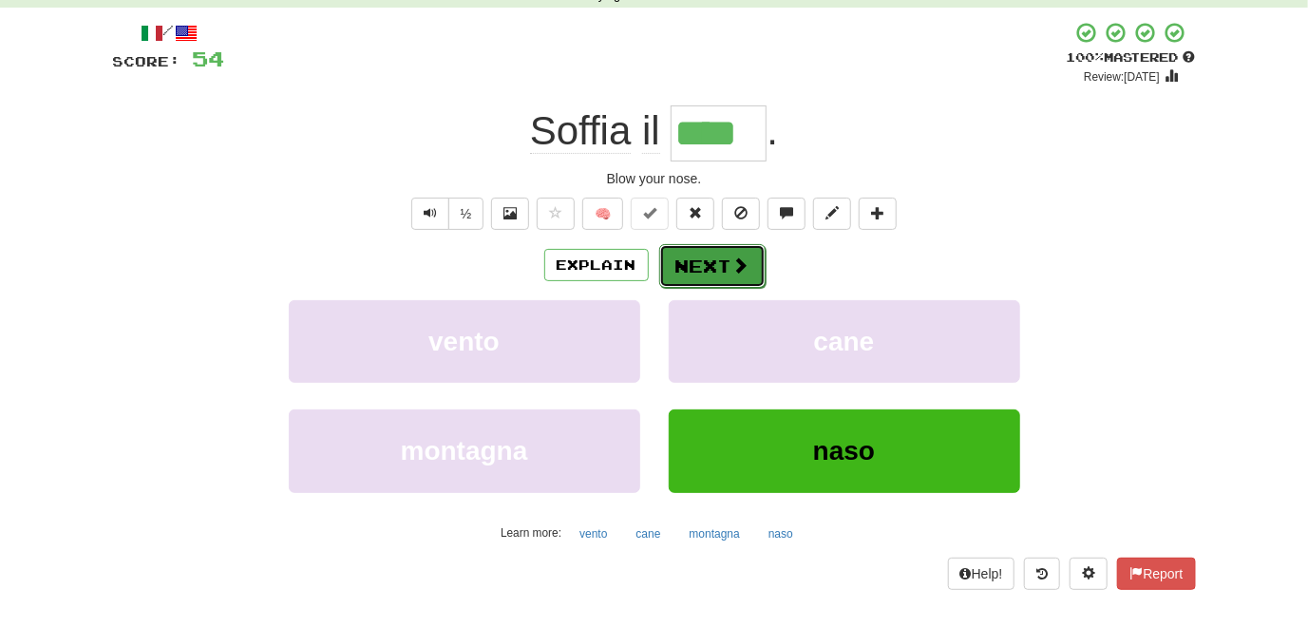
click at [698, 273] on button "Next" at bounding box center [712, 266] width 106 height 44
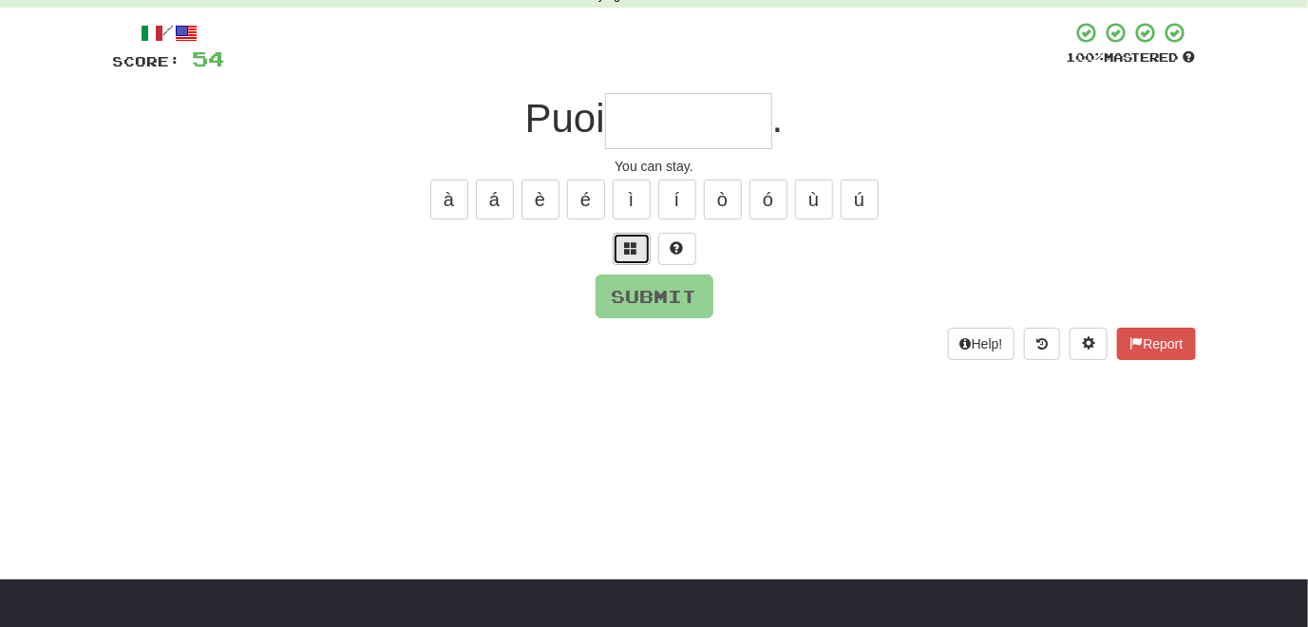
click at [628, 252] on span at bounding box center [631, 247] width 13 height 13
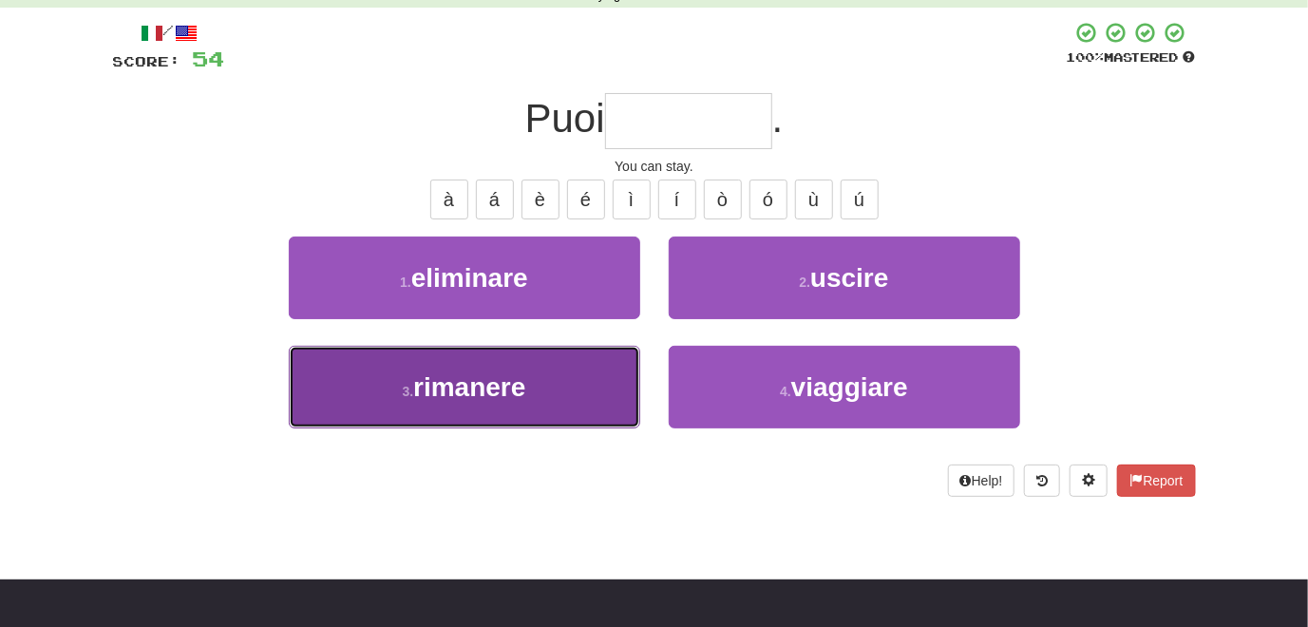
click at [531, 399] on button "3 . rimanere" at bounding box center [464, 387] width 351 height 83
type input "********"
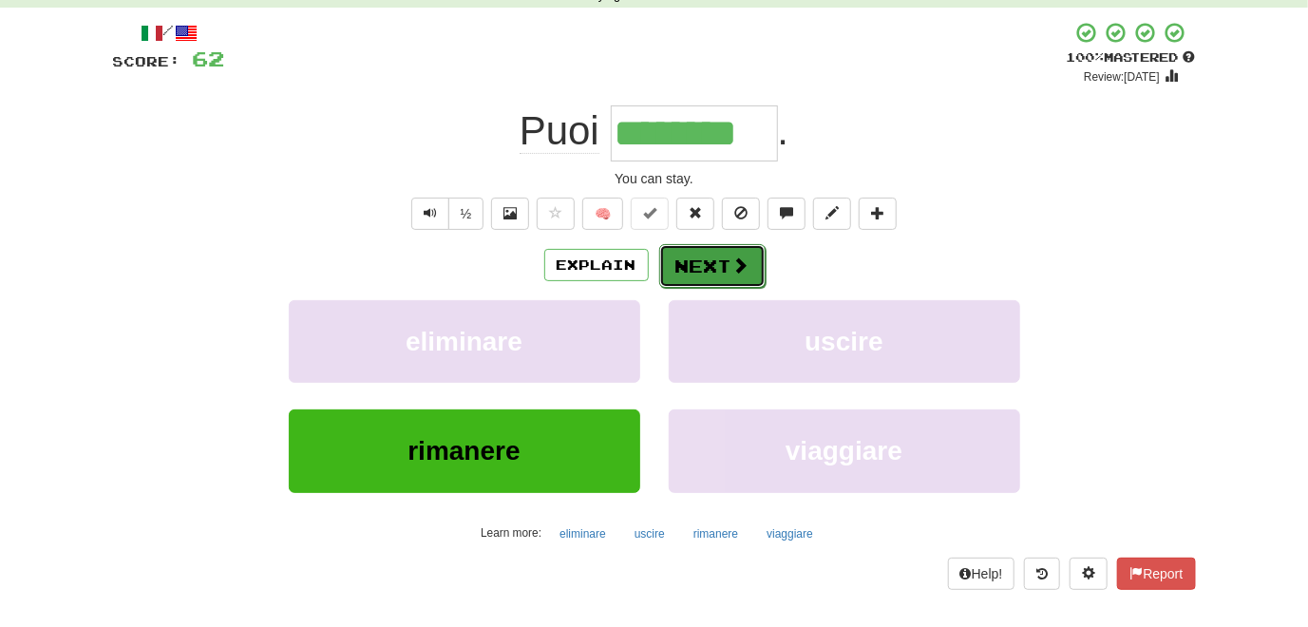
click at [728, 271] on button "Next" at bounding box center [712, 266] width 106 height 44
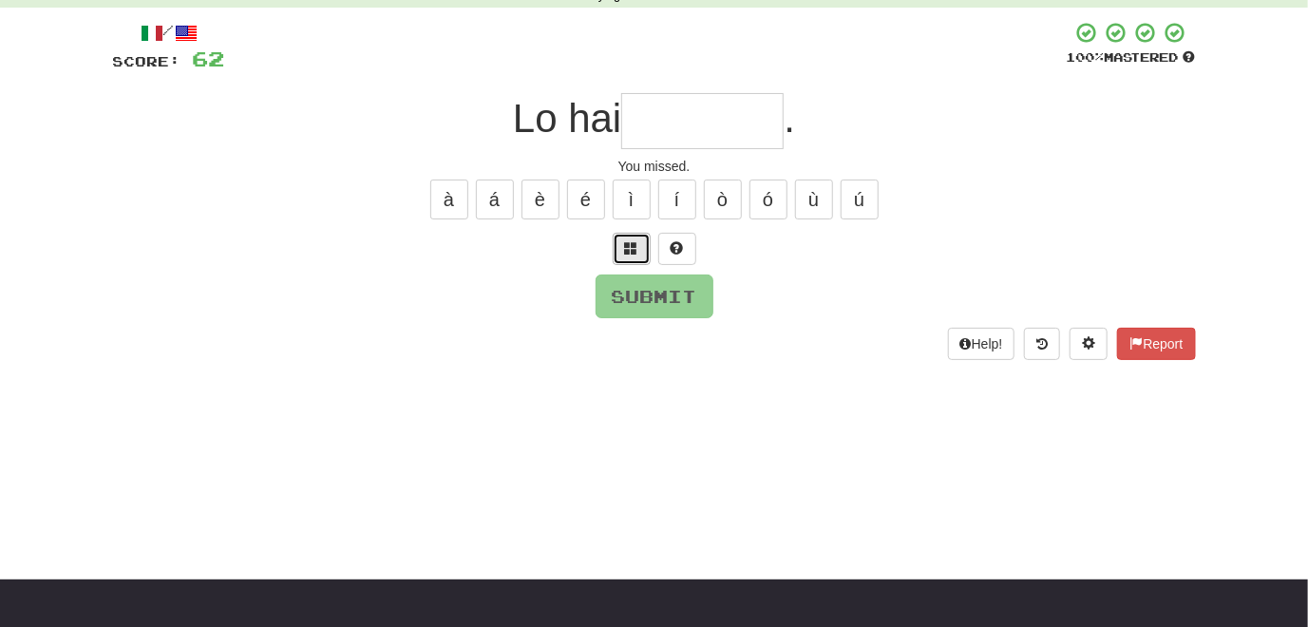
click at [630, 252] on span at bounding box center [631, 247] width 13 height 13
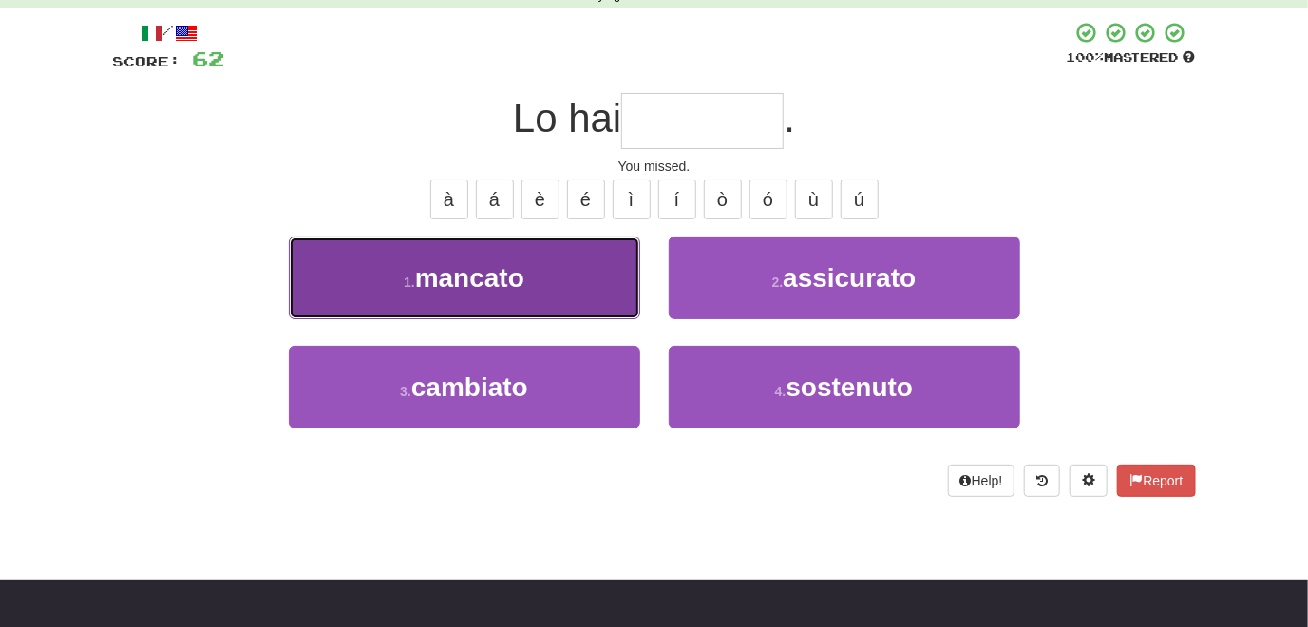
click at [586, 287] on button "1 . mancato" at bounding box center [464, 277] width 351 height 83
type input "*******"
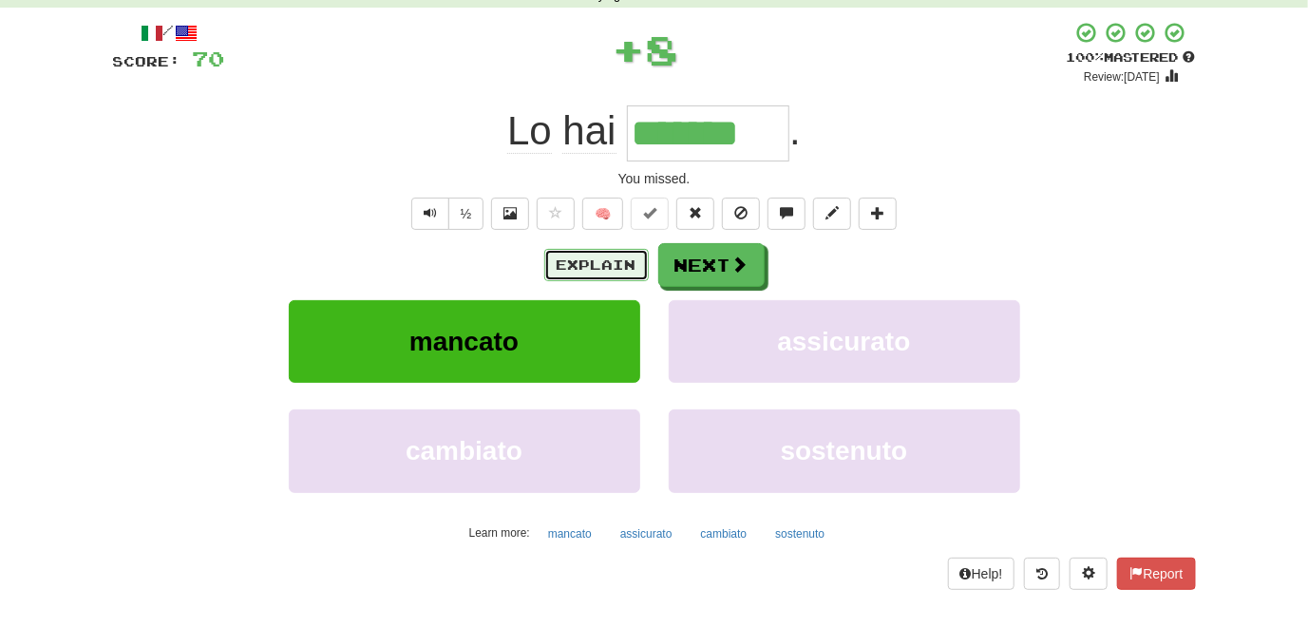
click at [595, 271] on button "Explain" at bounding box center [596, 265] width 104 height 32
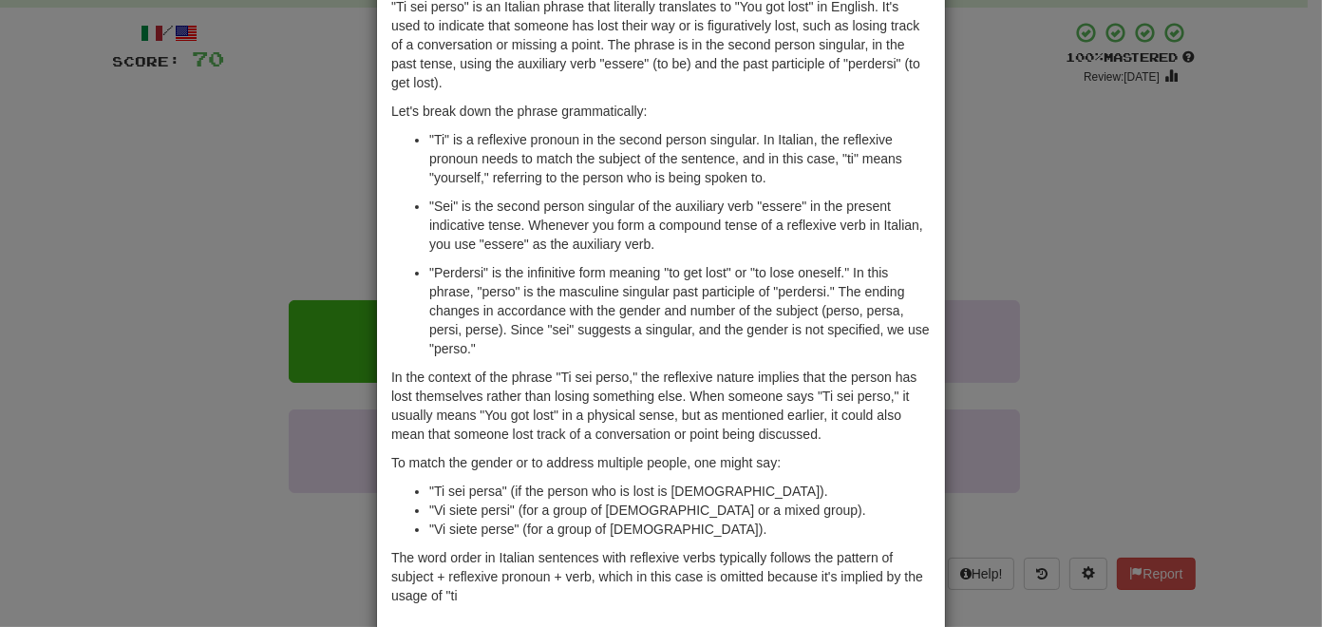
scroll to position [186, 0]
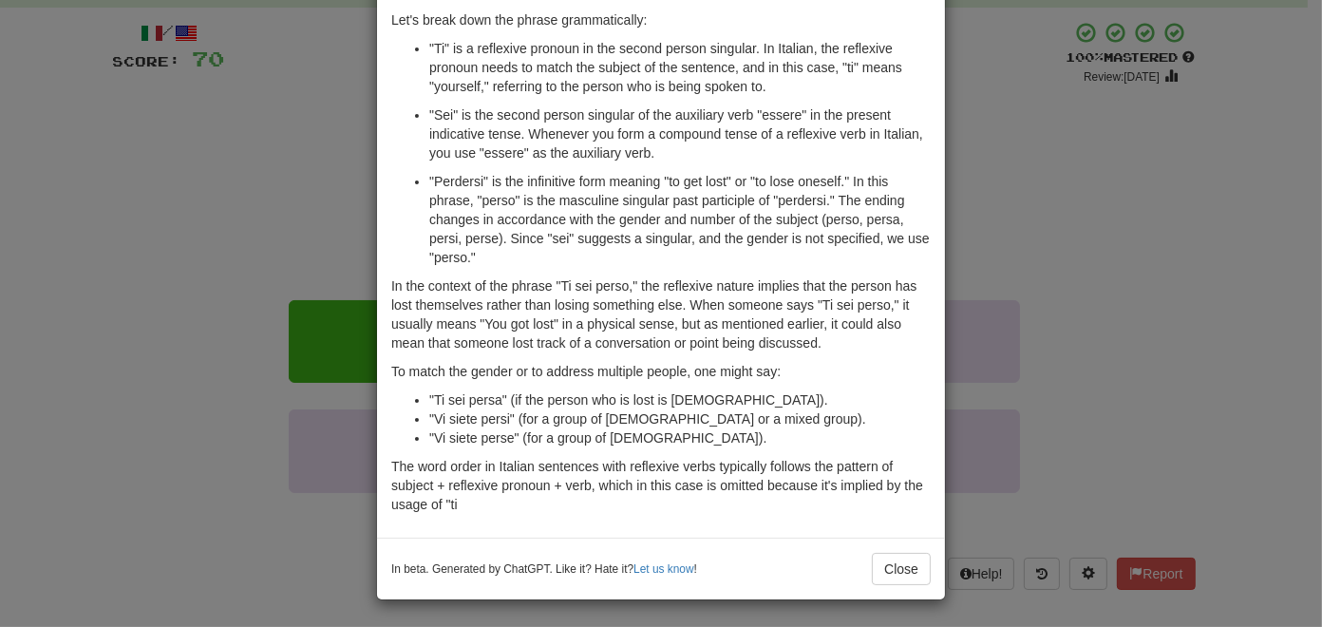
click at [150, 273] on div "× Explanation "Ti sei perso" is an Italian phrase that literally translates to …" at bounding box center [661, 313] width 1322 height 627
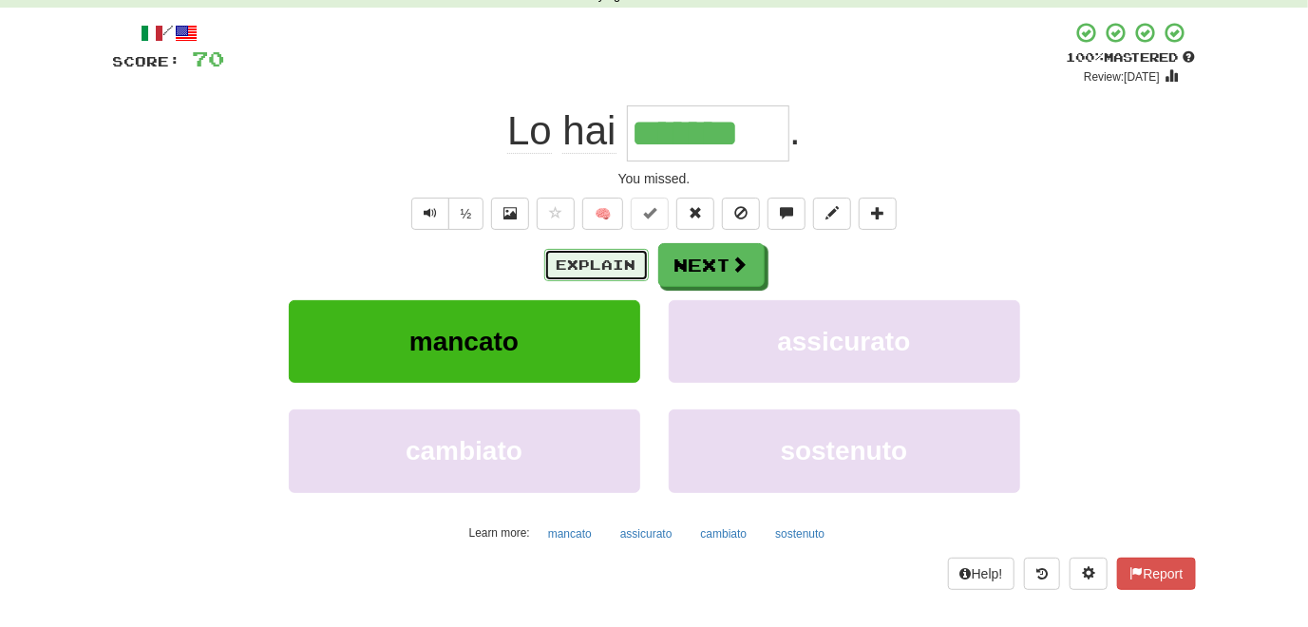
click at [577, 273] on button "Explain" at bounding box center [596, 265] width 104 height 32
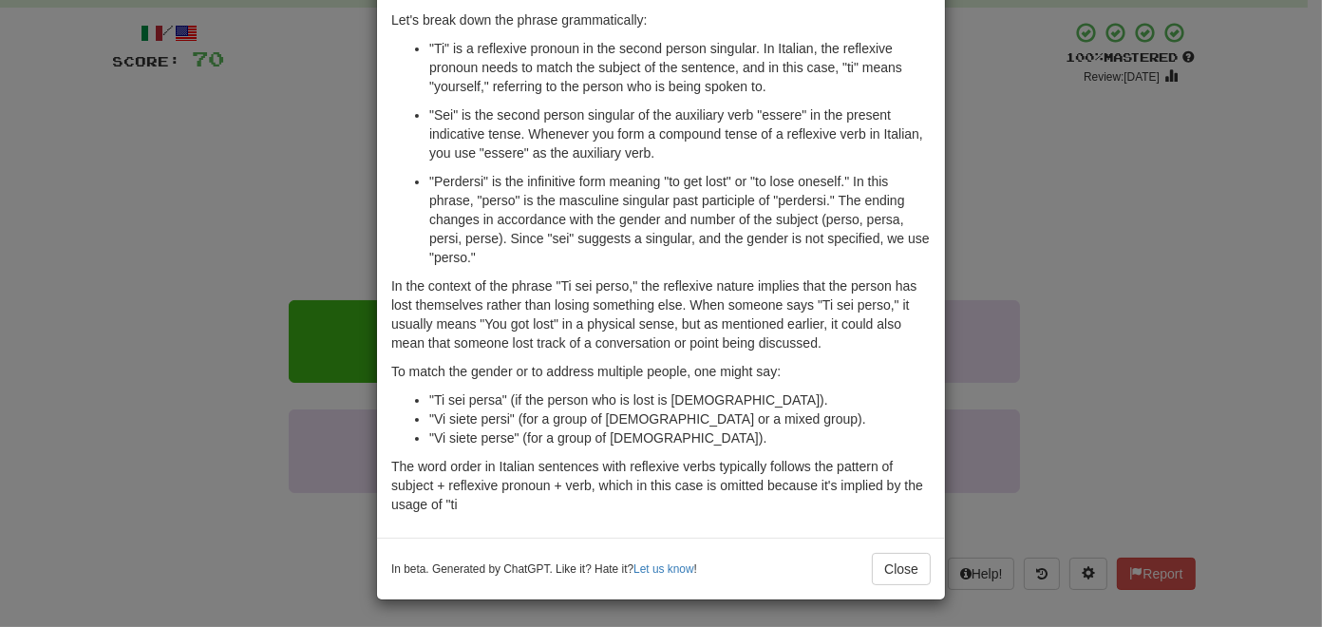
click at [190, 442] on div "× Explanation "Ti sei perso" is an Italian phrase that literally translates to …" at bounding box center [661, 313] width 1322 height 627
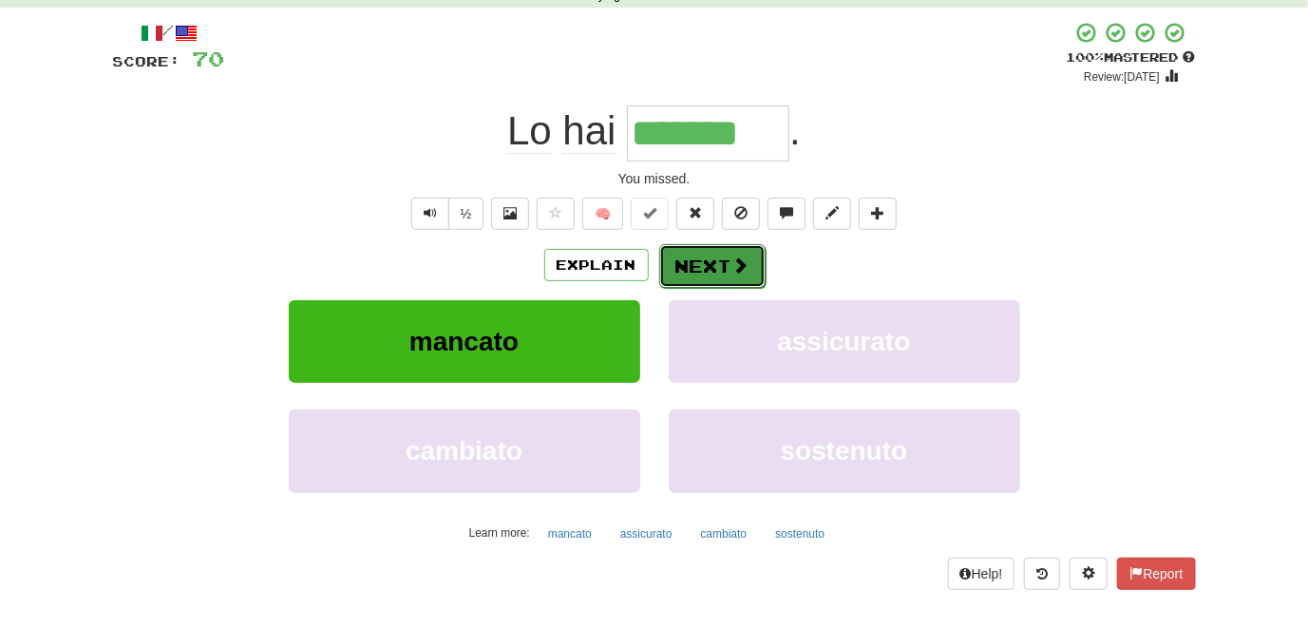
click at [692, 271] on button "Next" at bounding box center [712, 266] width 106 height 44
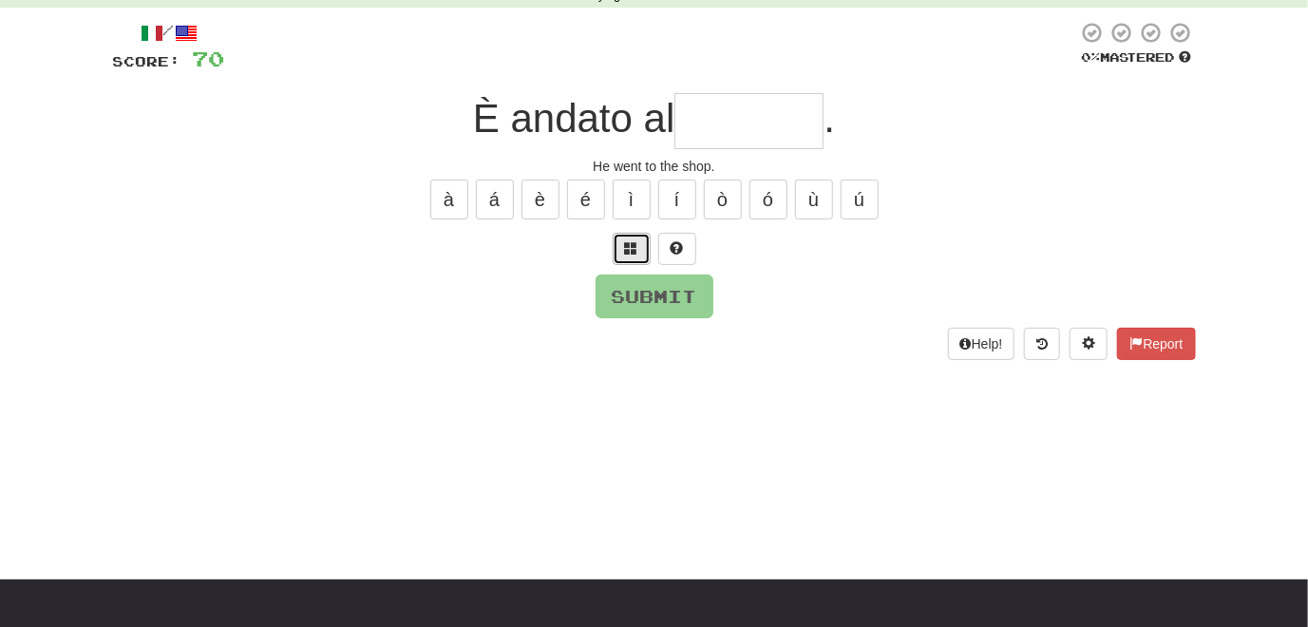
click at [625, 251] on span at bounding box center [631, 247] width 13 height 13
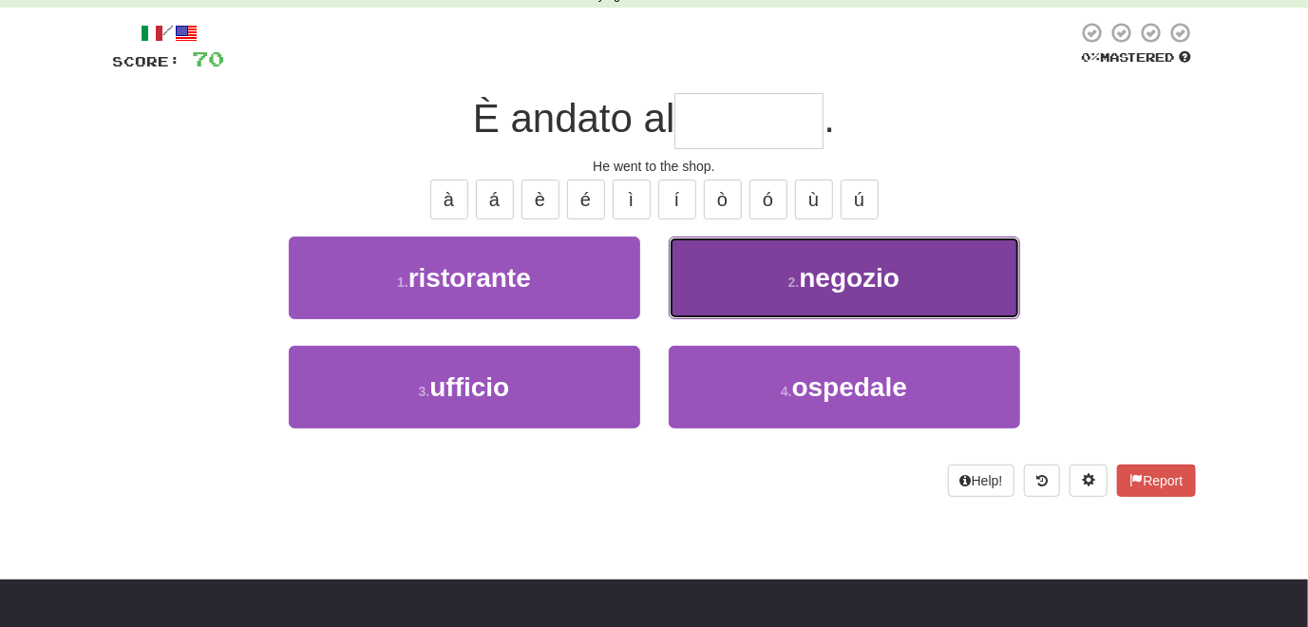
click at [715, 287] on button "2 . negozio" at bounding box center [844, 277] width 351 height 83
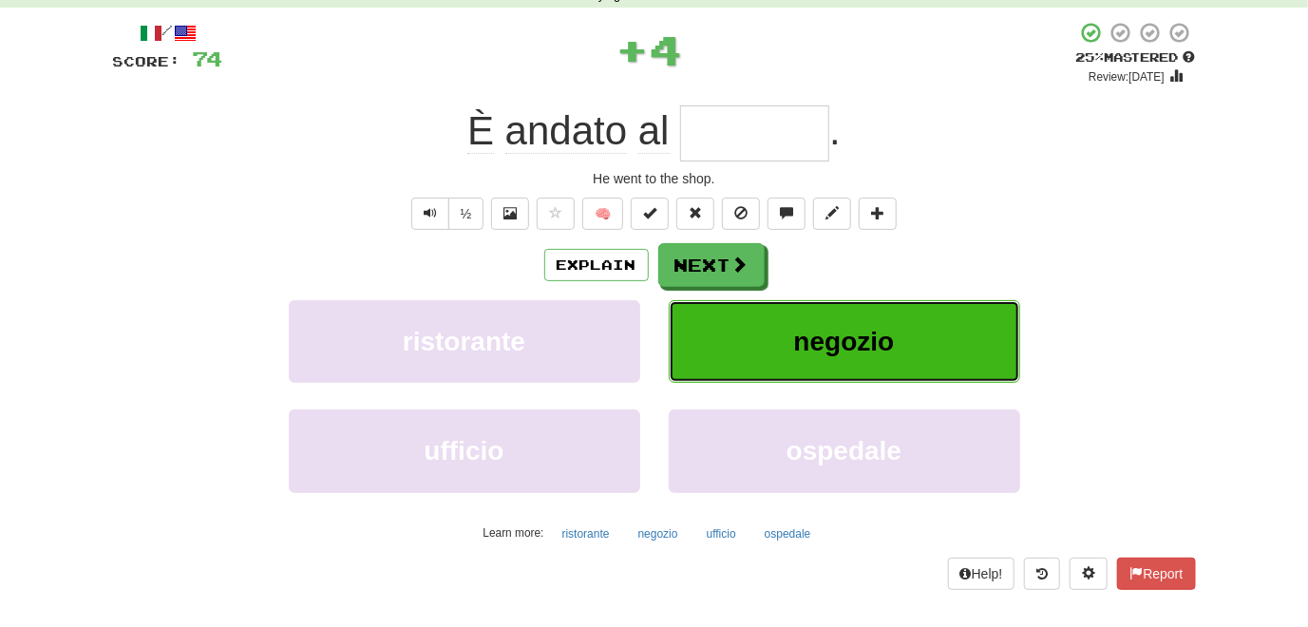
type input "*******"
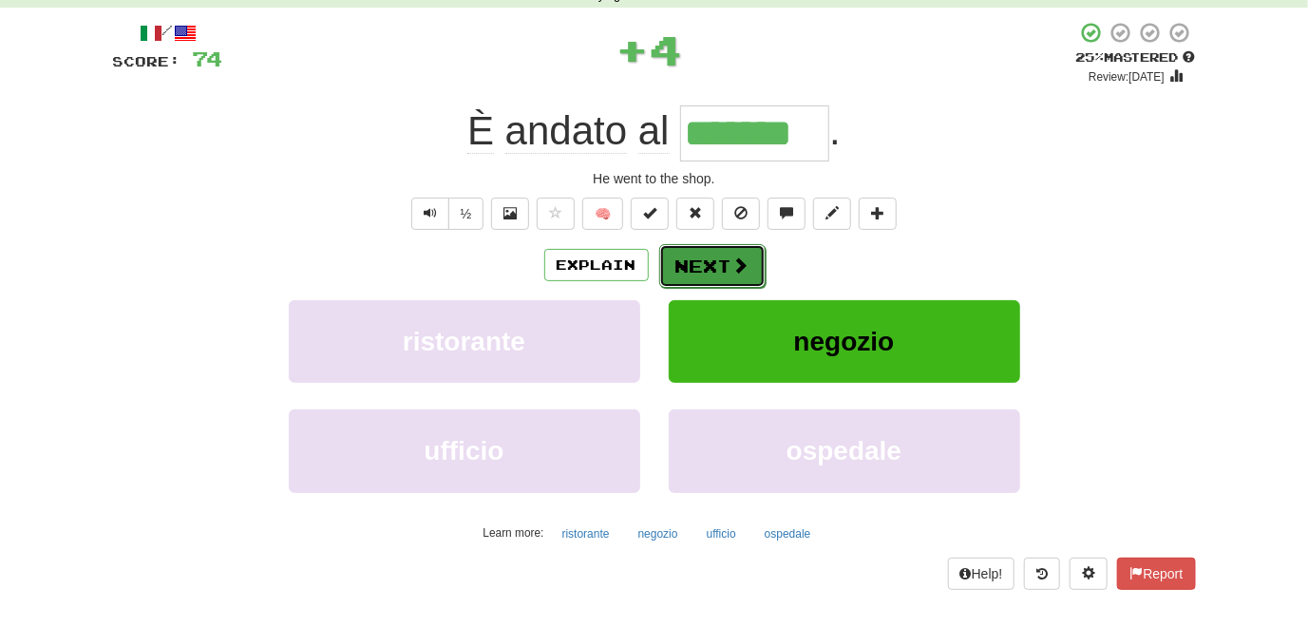
click at [703, 278] on button "Next" at bounding box center [712, 266] width 106 height 44
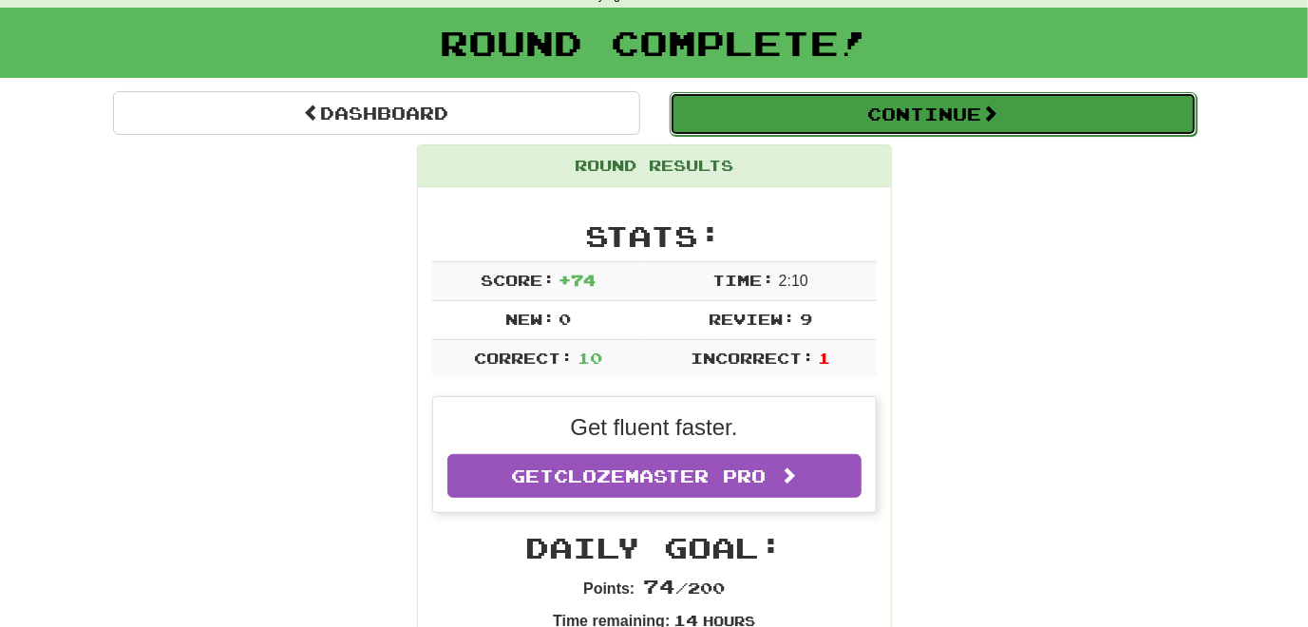
click at [756, 128] on button "Continue" at bounding box center [933, 114] width 527 height 44
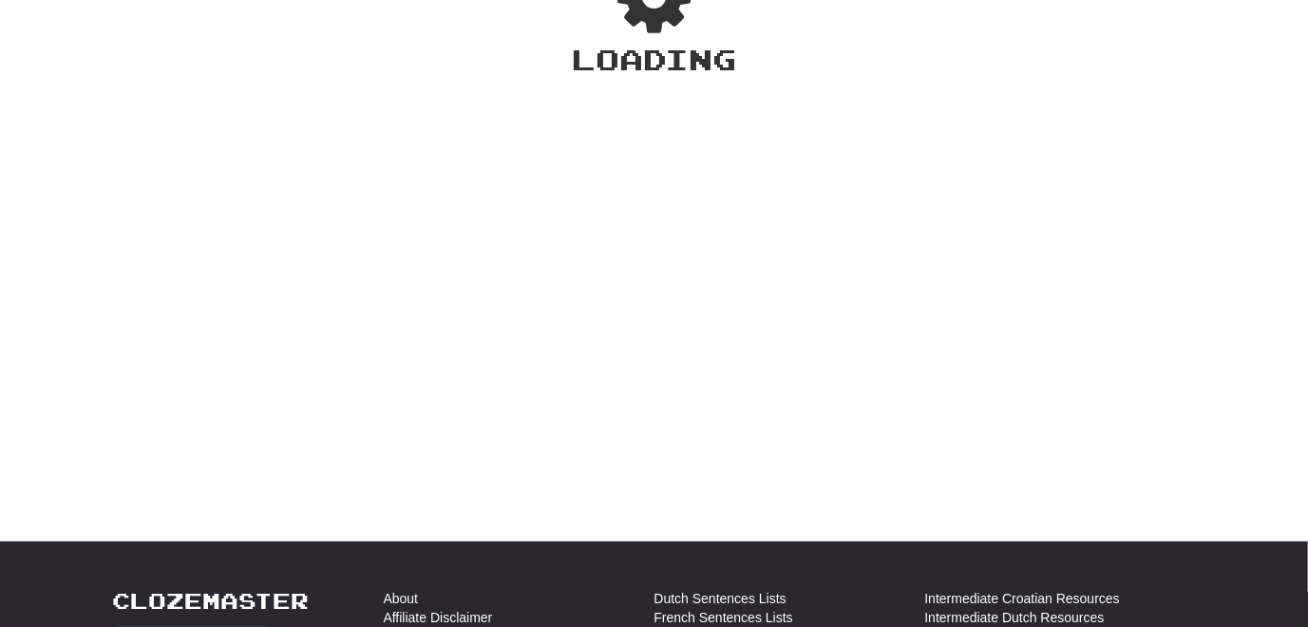
scroll to position [95, 0]
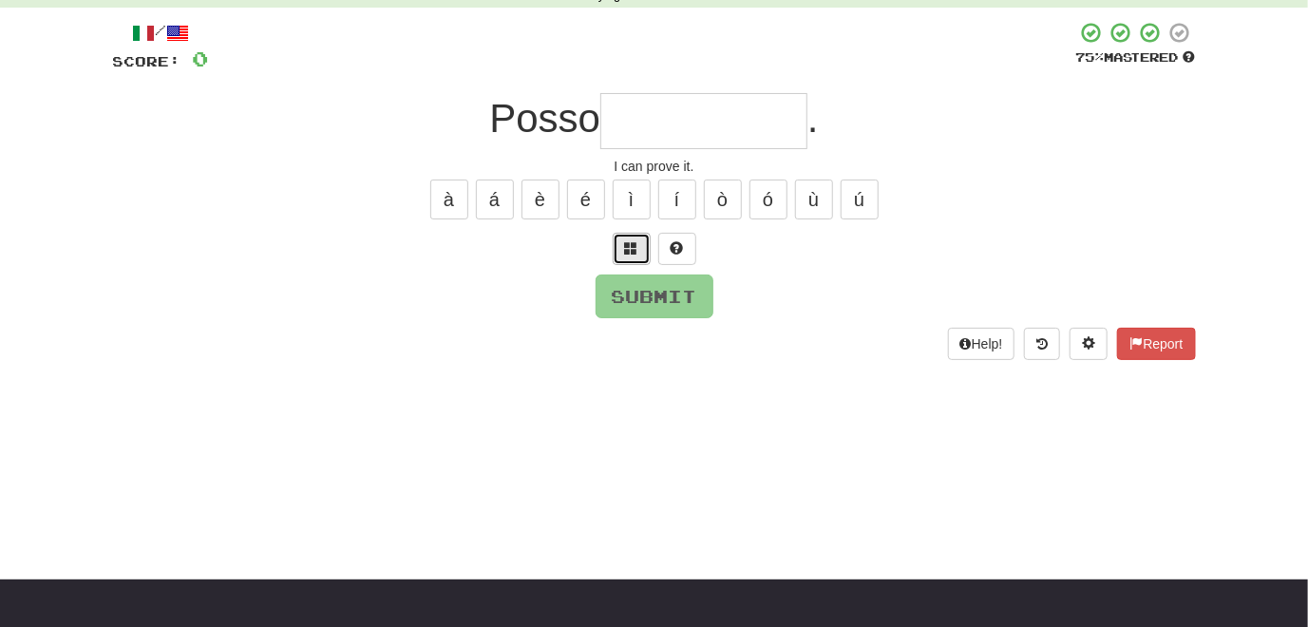
click at [627, 243] on span at bounding box center [631, 247] width 13 height 13
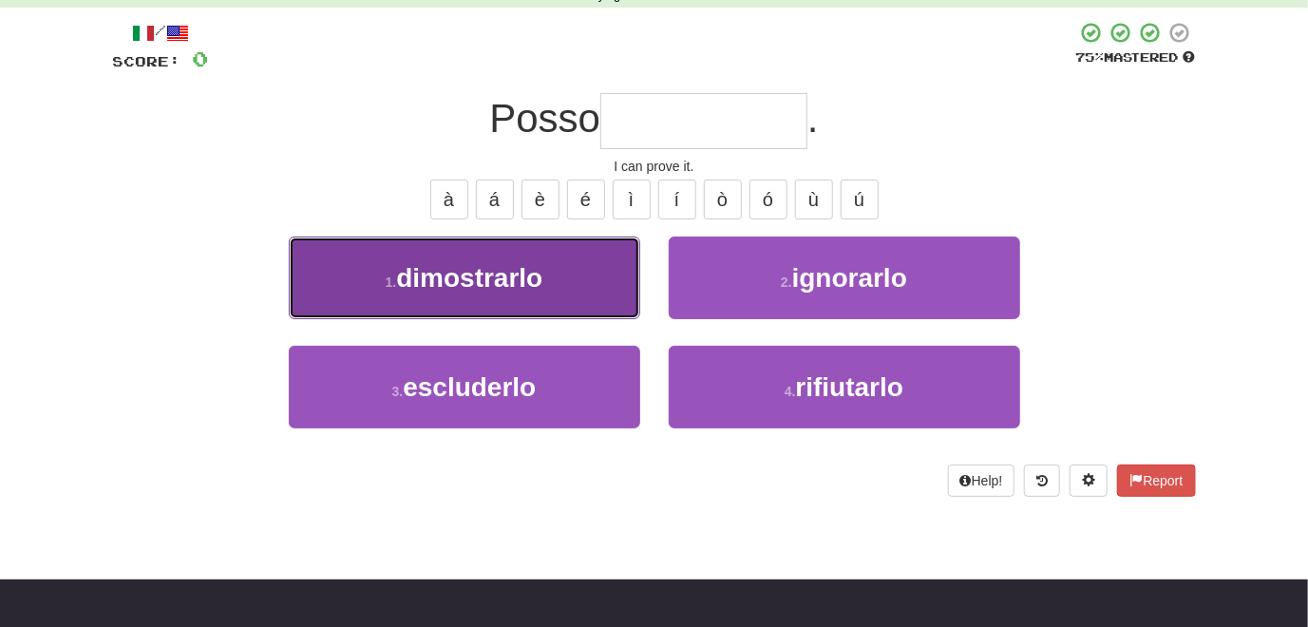
click at [557, 298] on button "1 . dimostrarlo" at bounding box center [464, 277] width 351 height 83
type input "**********"
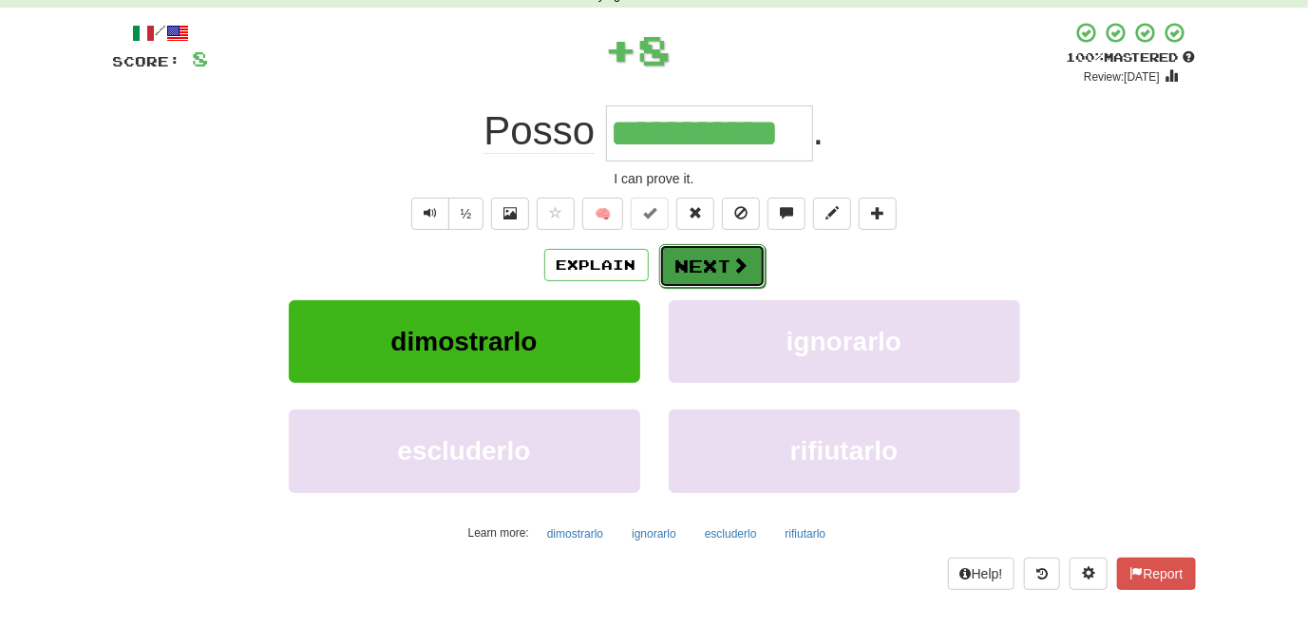
click at [695, 274] on button "Next" at bounding box center [712, 266] width 106 height 44
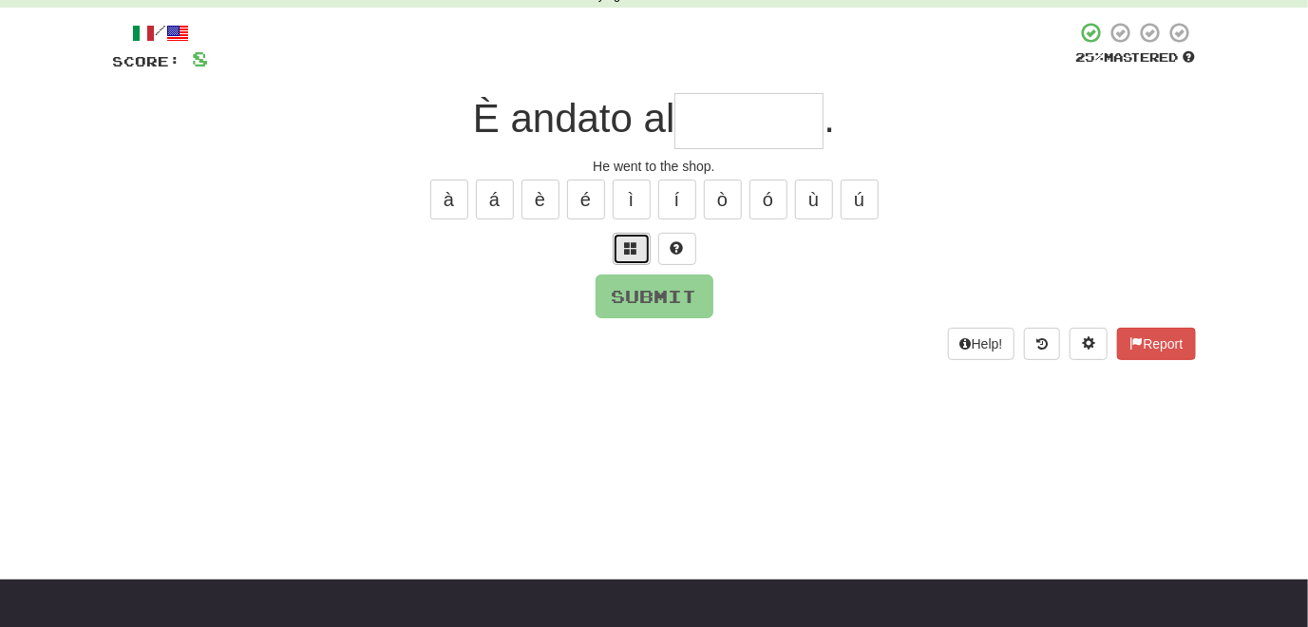
click at [620, 260] on button at bounding box center [632, 249] width 38 height 32
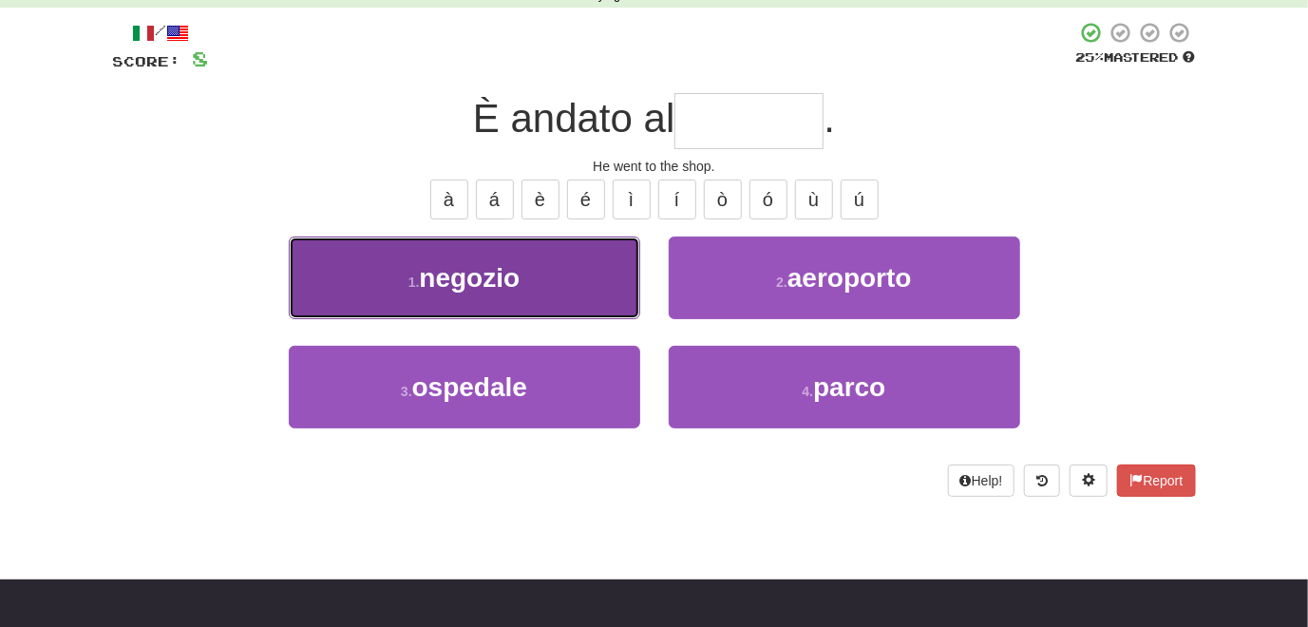
click at [558, 308] on button "1 . negozio" at bounding box center [464, 277] width 351 height 83
type input "*******"
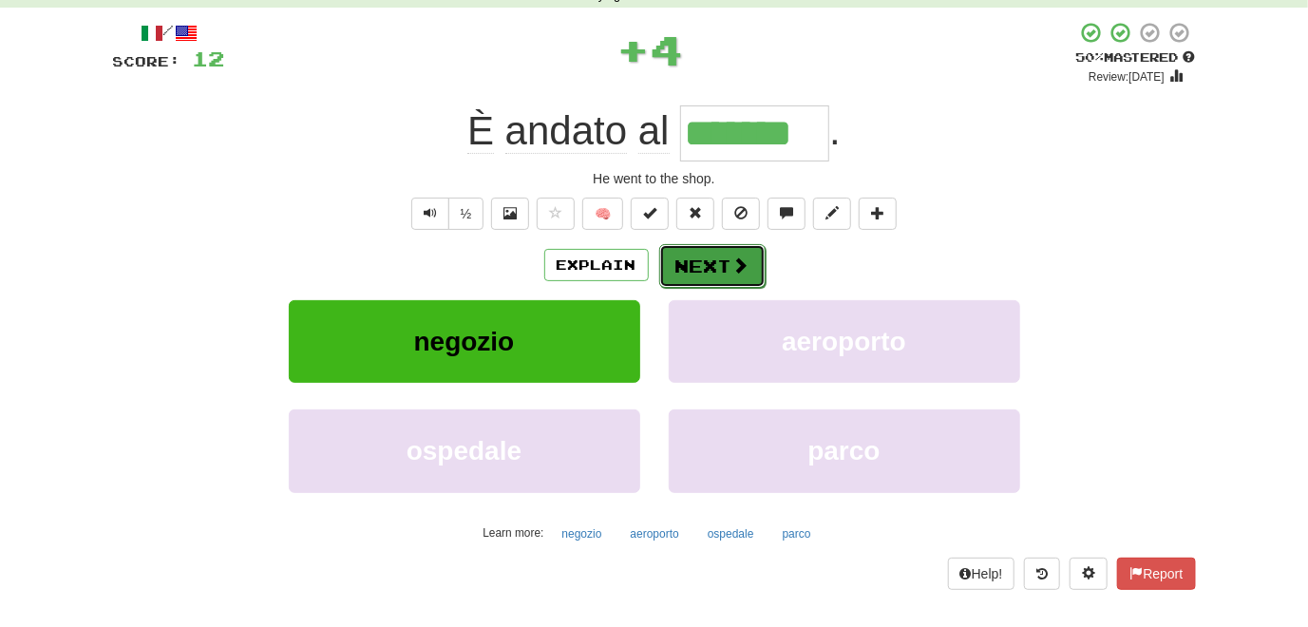
click at [692, 274] on button "Next" at bounding box center [712, 266] width 106 height 44
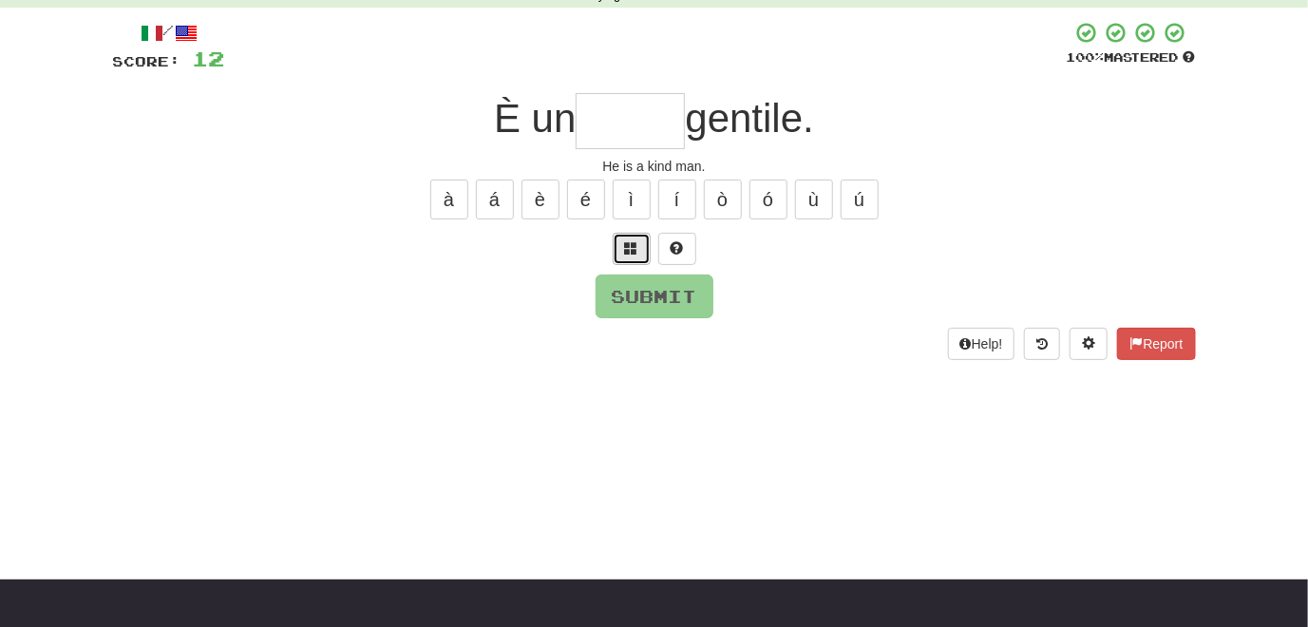
click at [629, 260] on button at bounding box center [632, 249] width 38 height 32
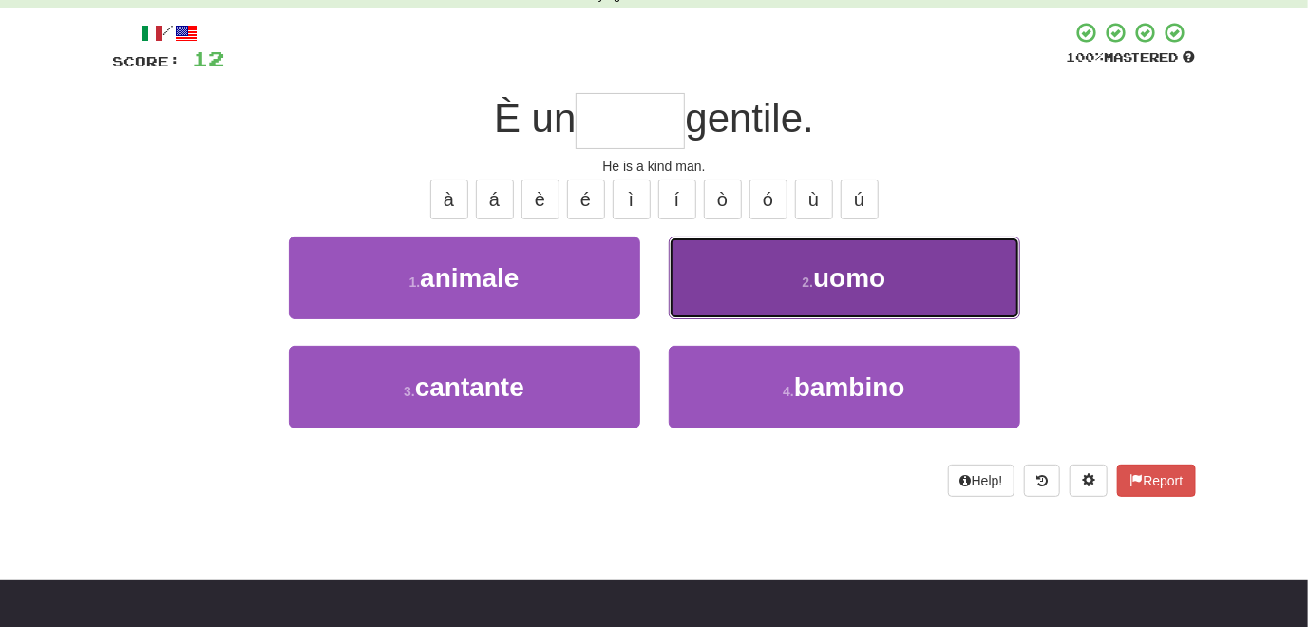
click at [753, 294] on button "2 . uomo" at bounding box center [844, 277] width 351 height 83
type input "****"
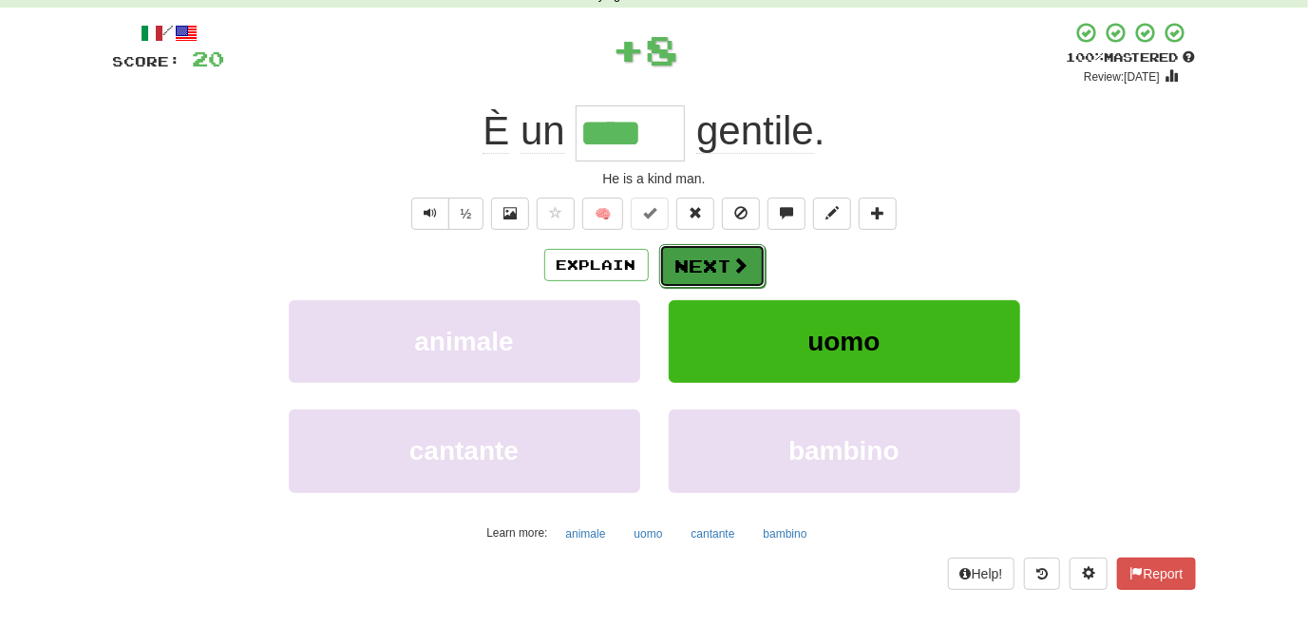
click at [690, 264] on button "Next" at bounding box center [712, 266] width 106 height 44
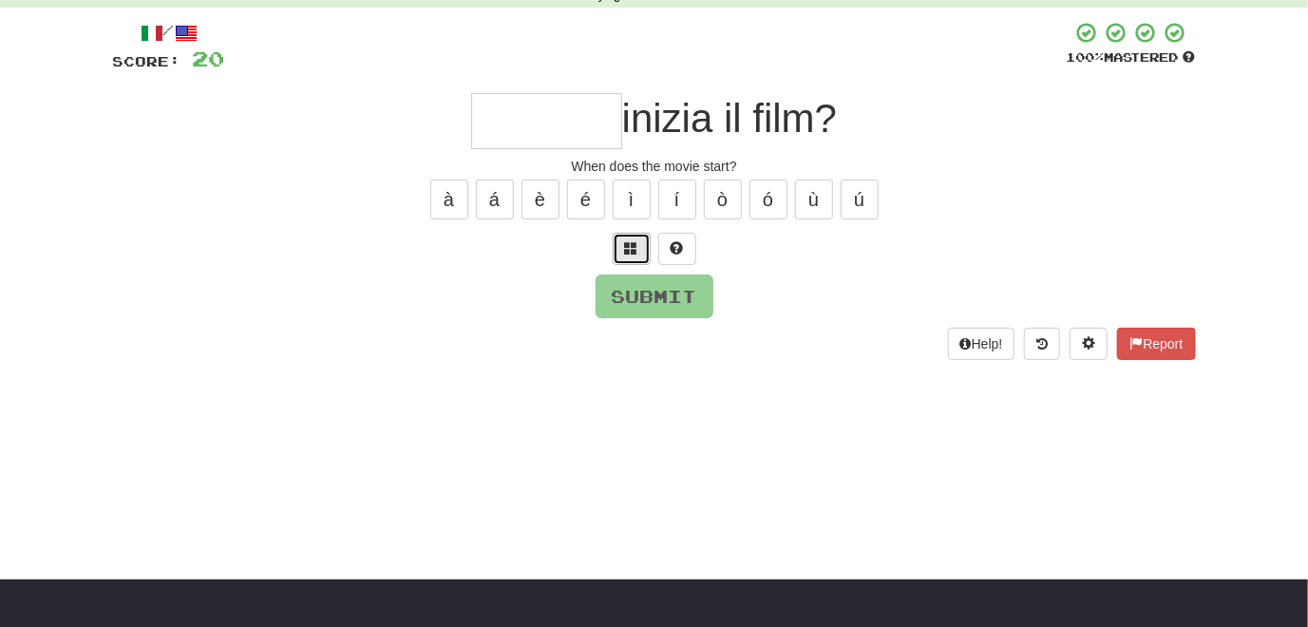
click at [633, 252] on span at bounding box center [631, 247] width 13 height 13
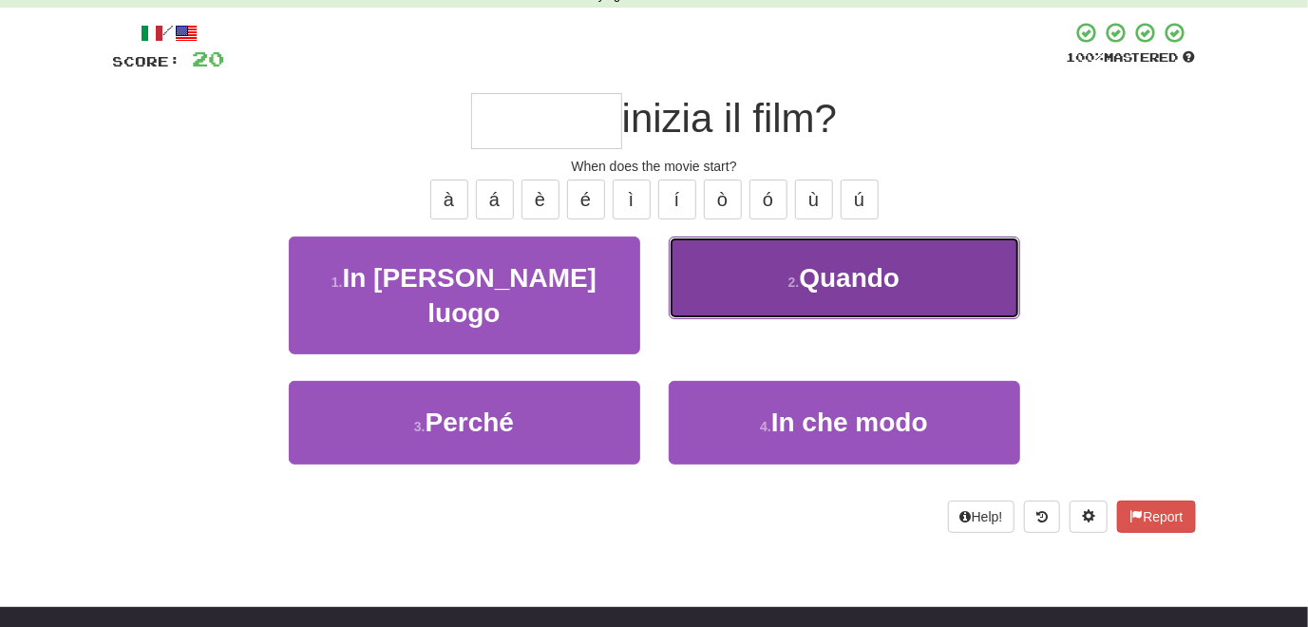
click at [726, 275] on button "2 . Quando" at bounding box center [844, 277] width 351 height 83
type input "******"
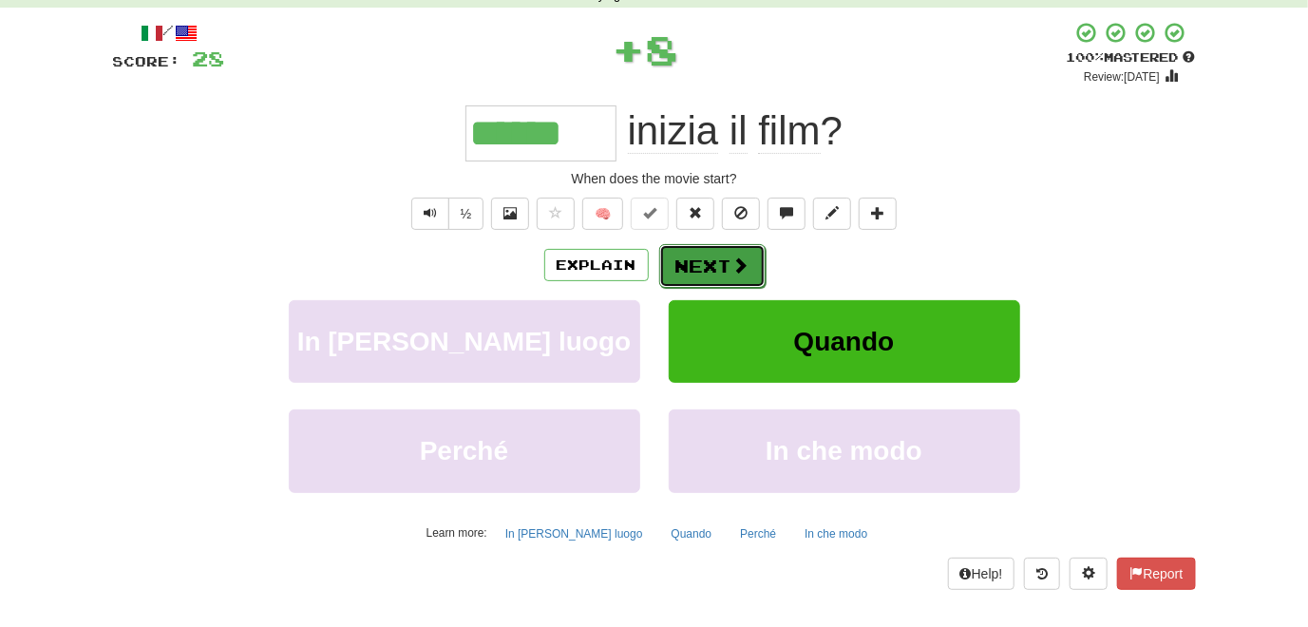
click at [715, 267] on button "Next" at bounding box center [712, 266] width 106 height 44
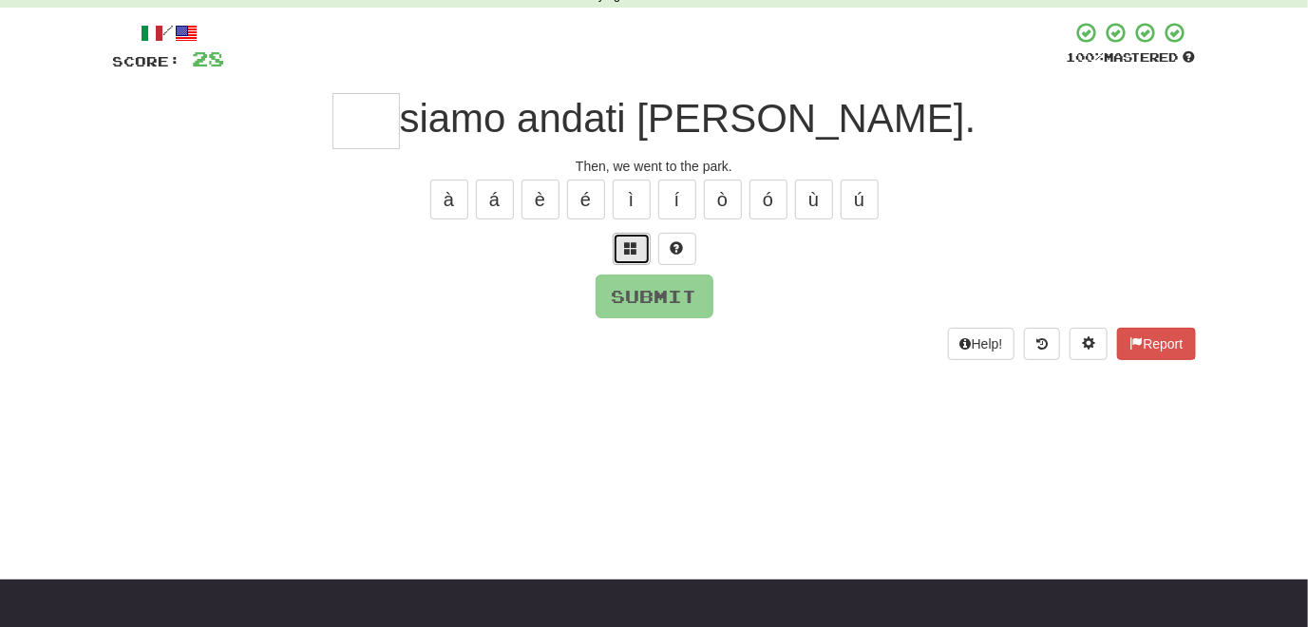
click at [631, 255] on button at bounding box center [632, 249] width 38 height 32
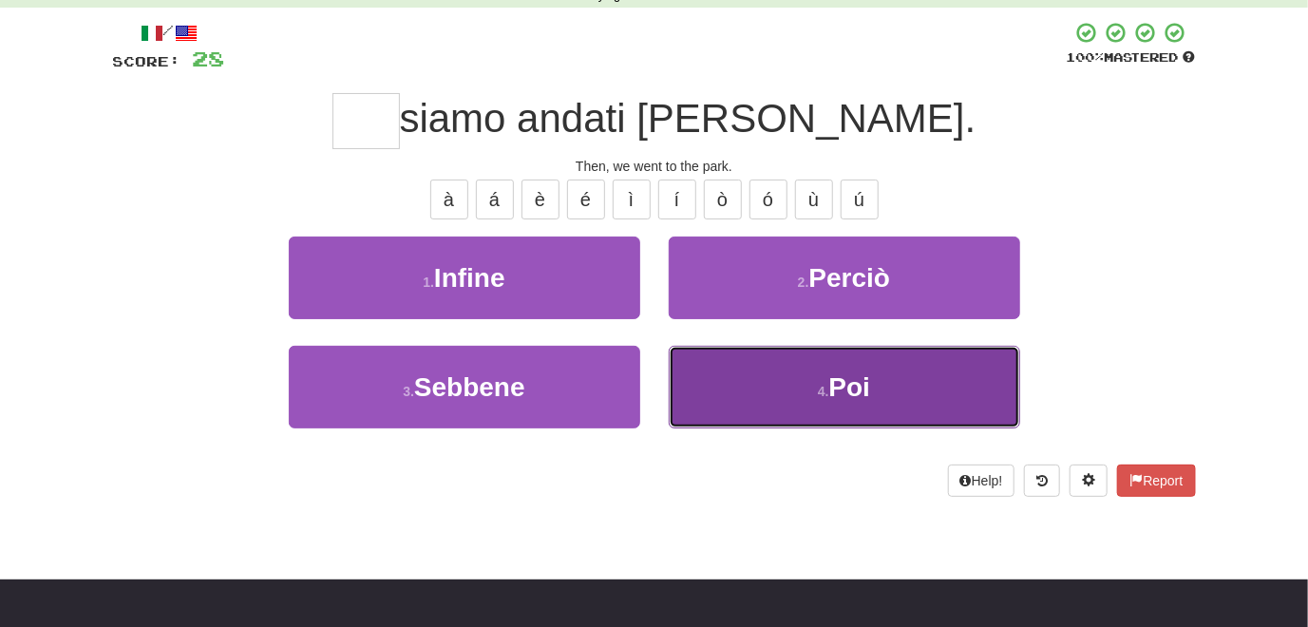
click at [694, 346] on button "4 . Poi" at bounding box center [844, 387] width 351 height 83
type input "***"
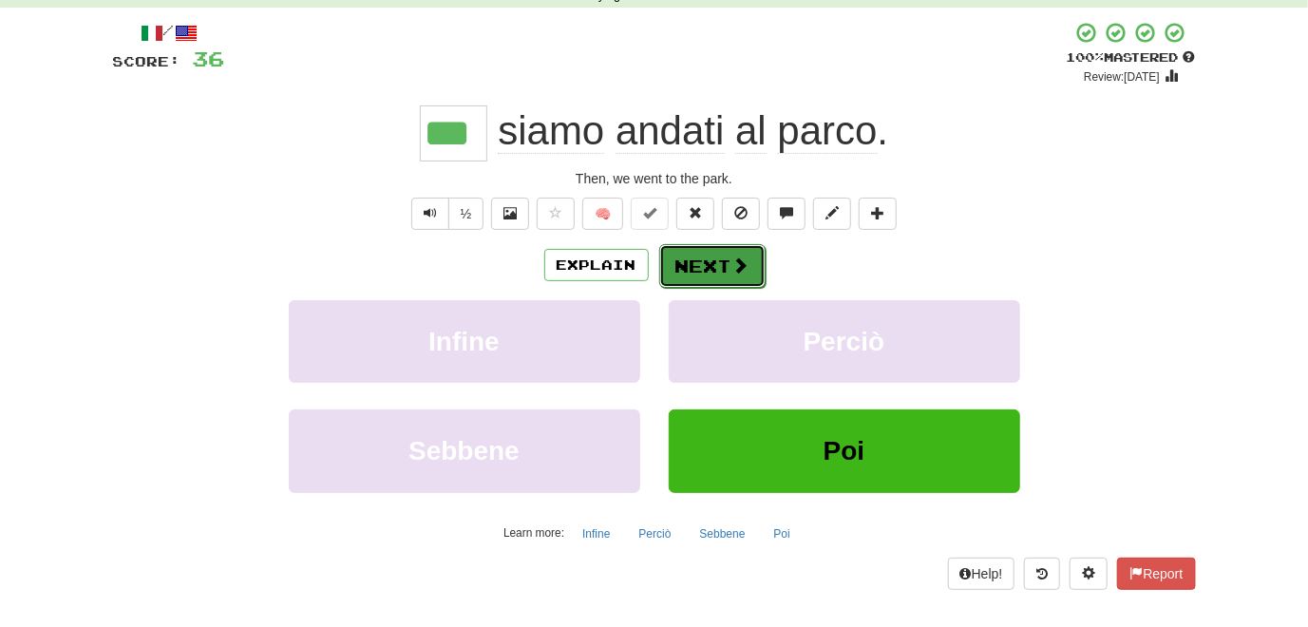
click at [707, 267] on button "Next" at bounding box center [712, 266] width 106 height 44
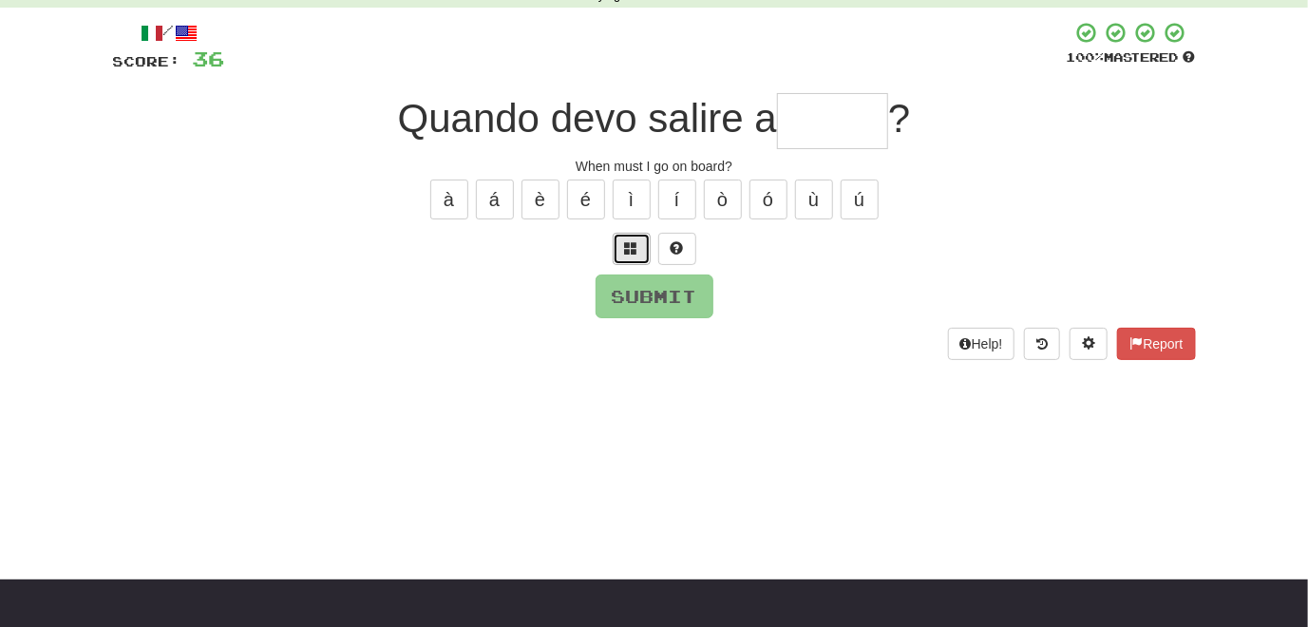
click at [625, 258] on button at bounding box center [632, 249] width 38 height 32
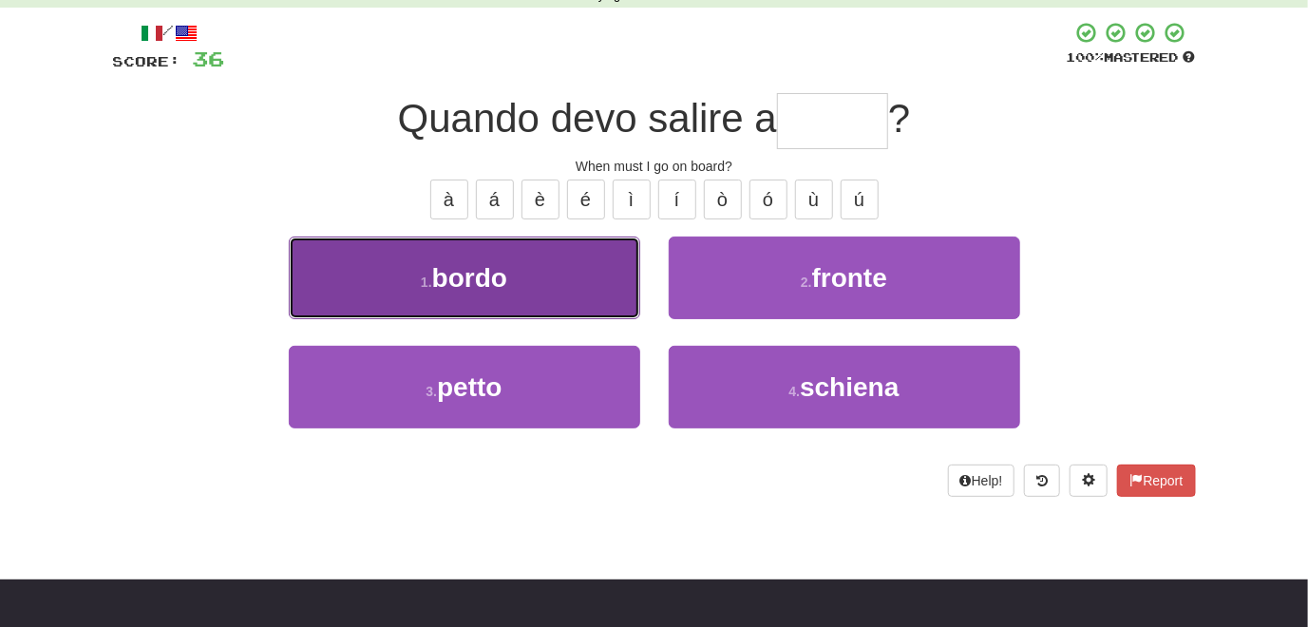
click at [546, 283] on button "1 . bordo" at bounding box center [464, 277] width 351 height 83
type input "*****"
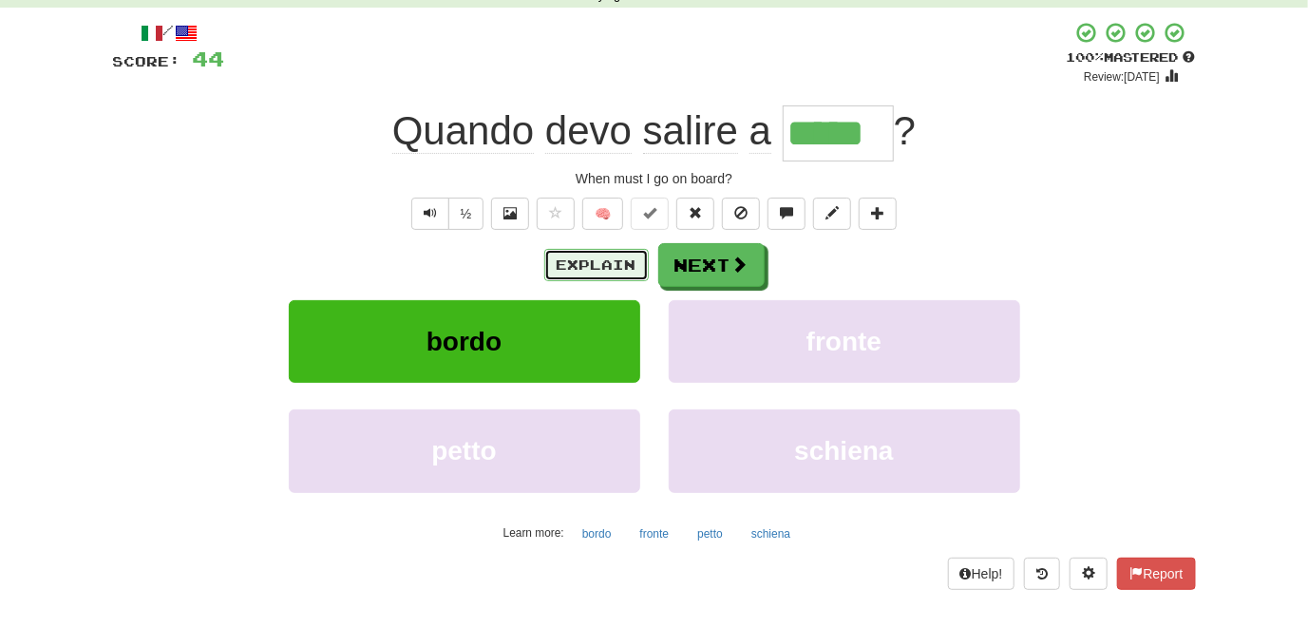
click at [616, 267] on button "Explain" at bounding box center [596, 265] width 104 height 32
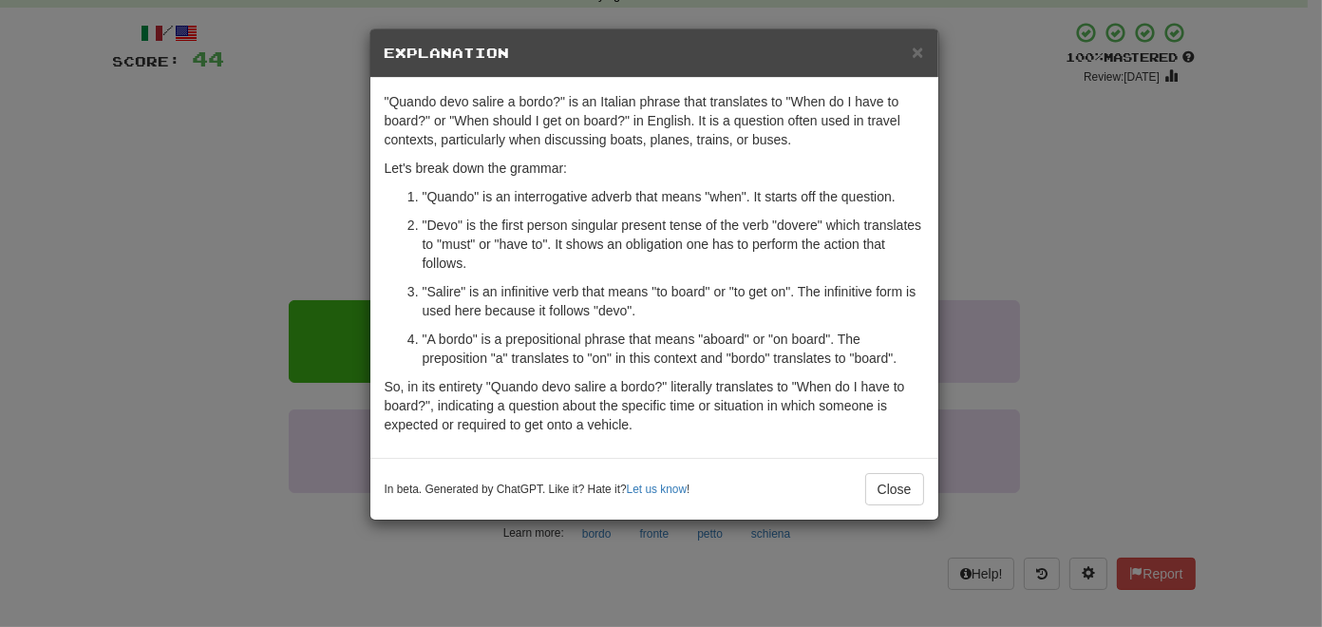
click at [109, 320] on div "× Explanation "Quando devo salire a bordo?" is an Italian phrase that translate…" at bounding box center [661, 313] width 1322 height 627
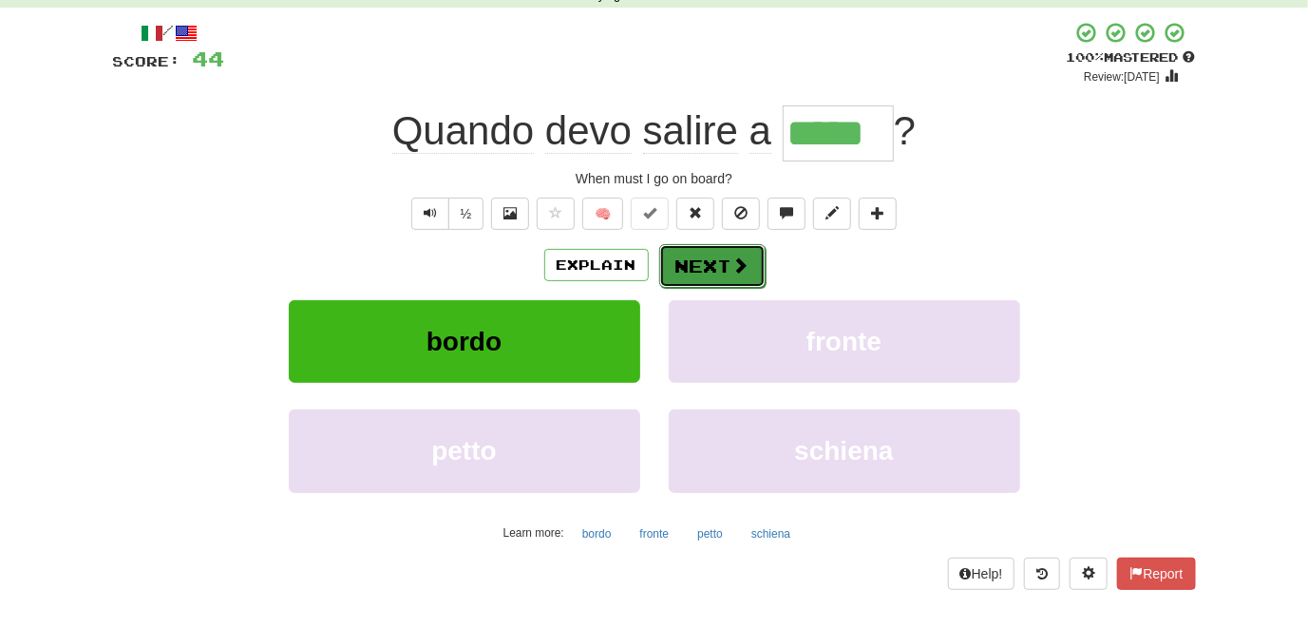
click at [722, 259] on button "Next" at bounding box center [712, 266] width 106 height 44
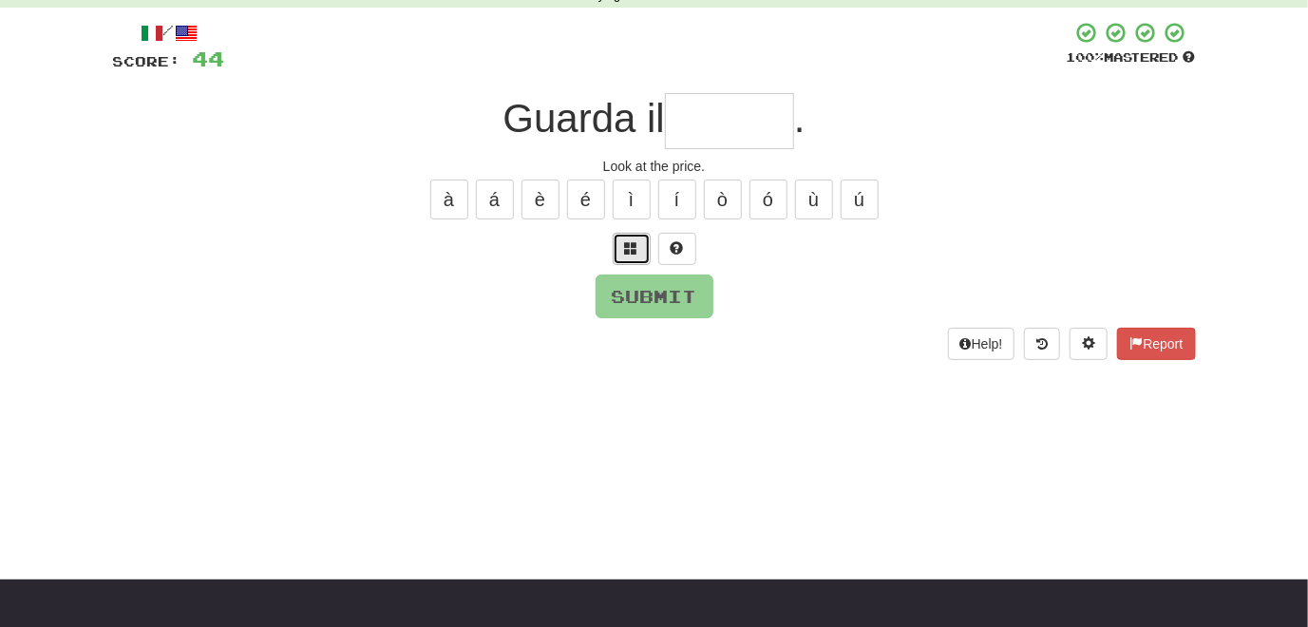
click at [631, 250] on span at bounding box center [631, 247] width 13 height 13
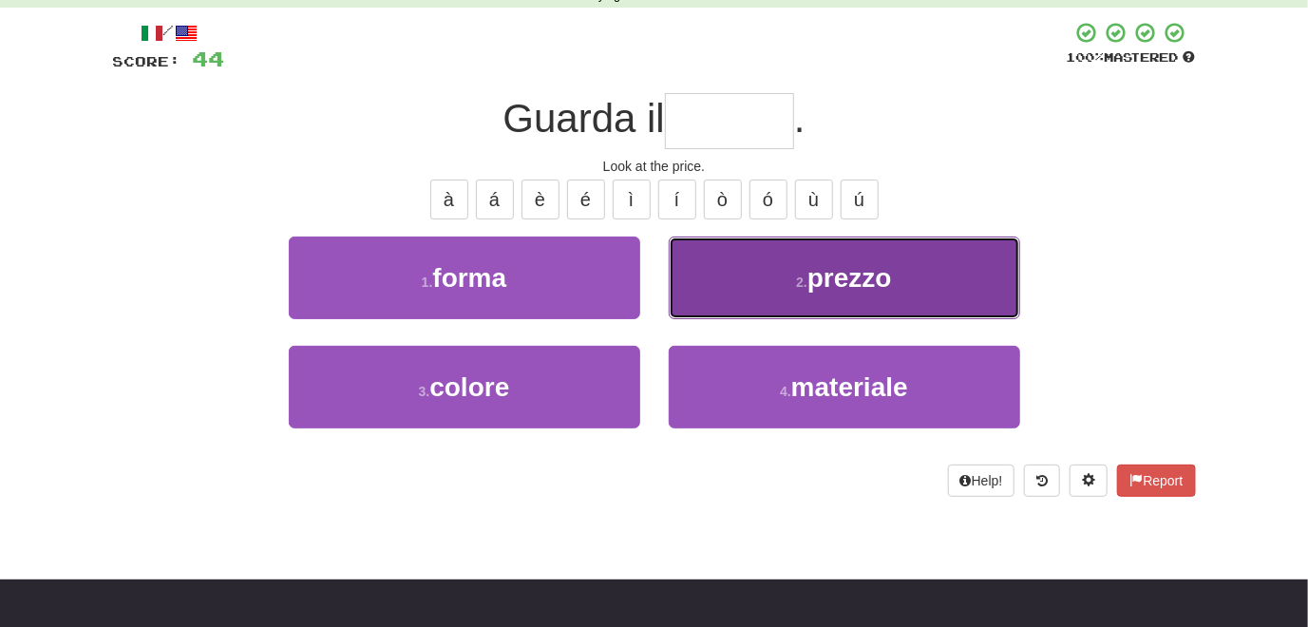
click at [690, 273] on button "2 . prezzo" at bounding box center [844, 277] width 351 height 83
type input "******"
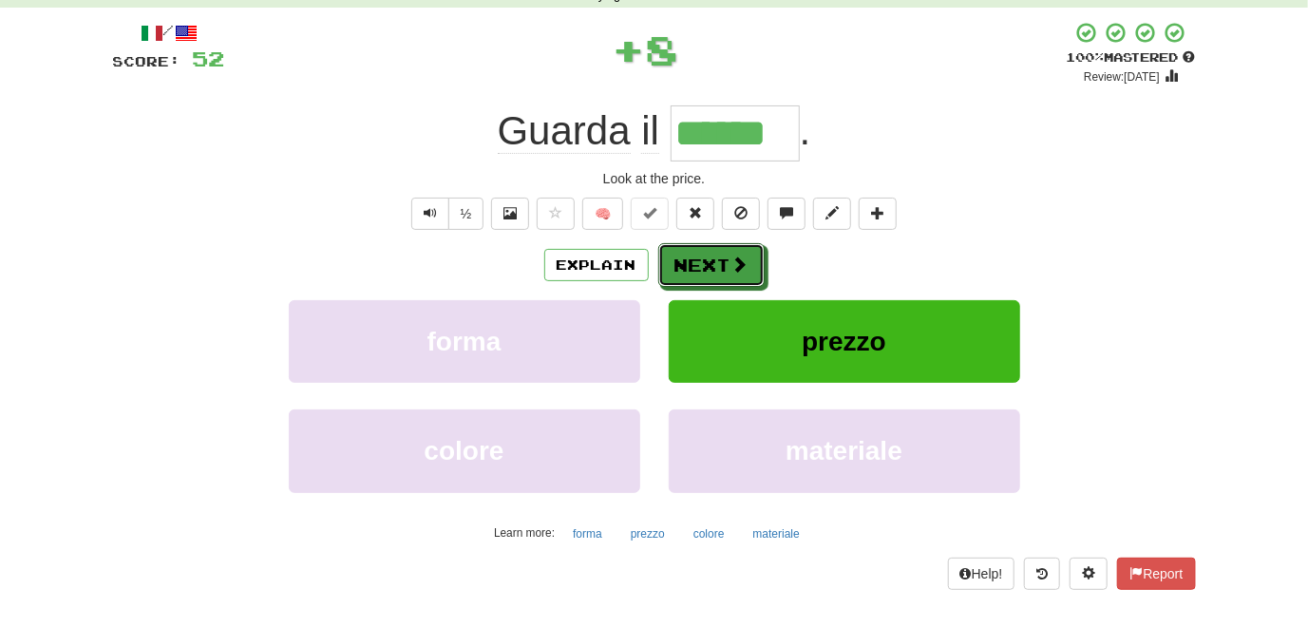
click at [690, 273] on button "Next" at bounding box center [711, 265] width 106 height 44
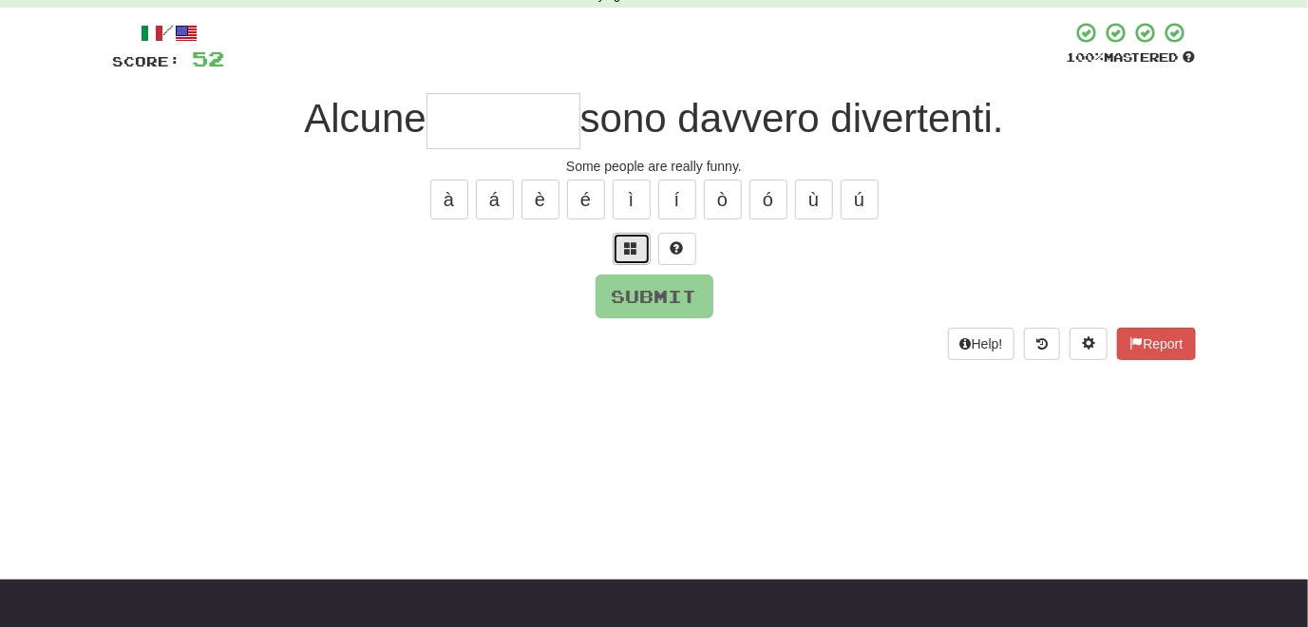
click at [624, 254] on button at bounding box center [632, 249] width 38 height 32
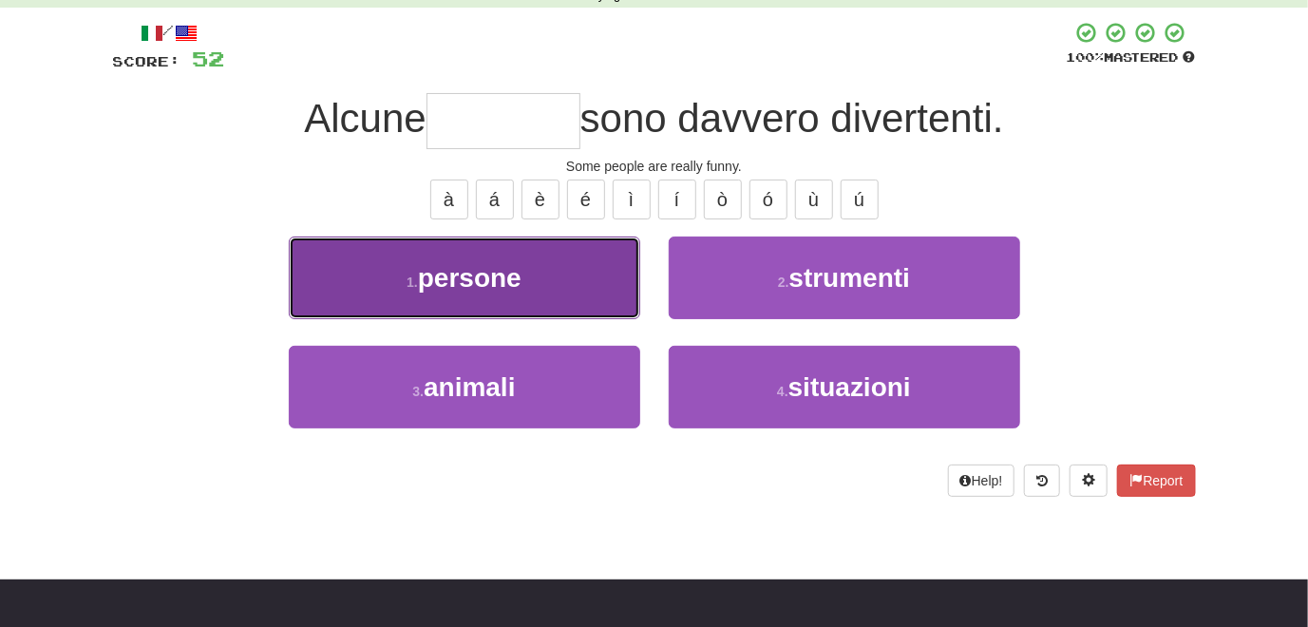
click at [554, 277] on button "1 . persone" at bounding box center [464, 277] width 351 height 83
type input "*******"
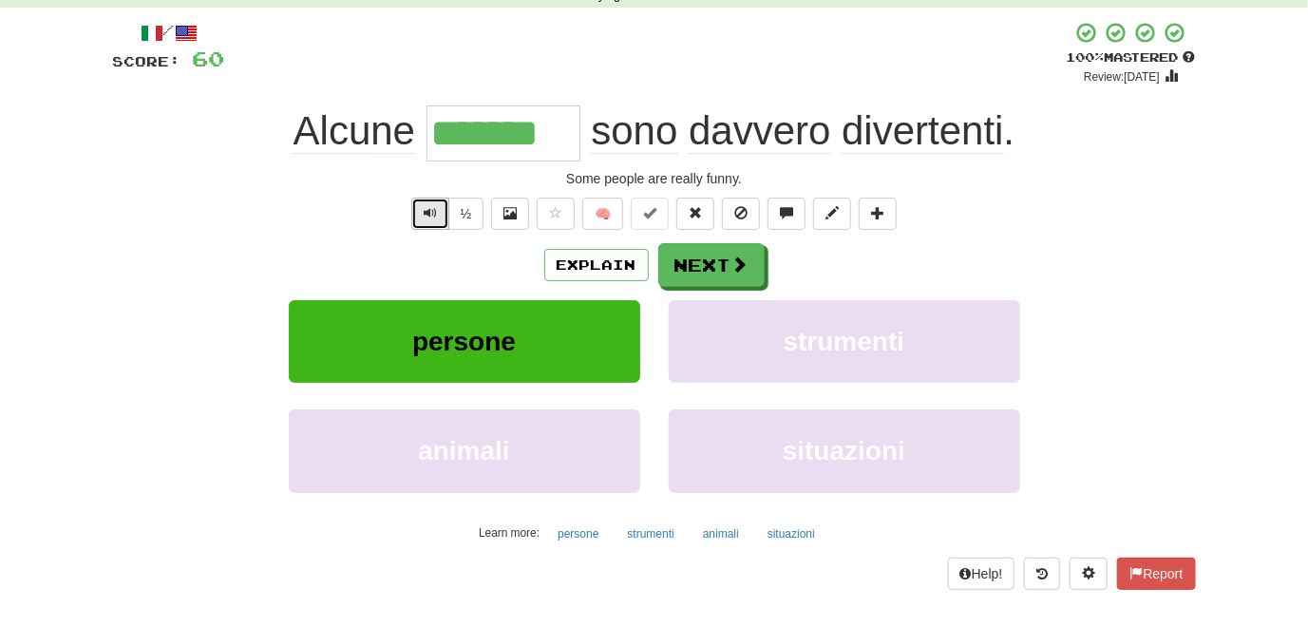
click at [427, 214] on span "Text-to-speech controls" at bounding box center [430, 212] width 13 height 13
click at [696, 264] on button "Next" at bounding box center [712, 266] width 106 height 44
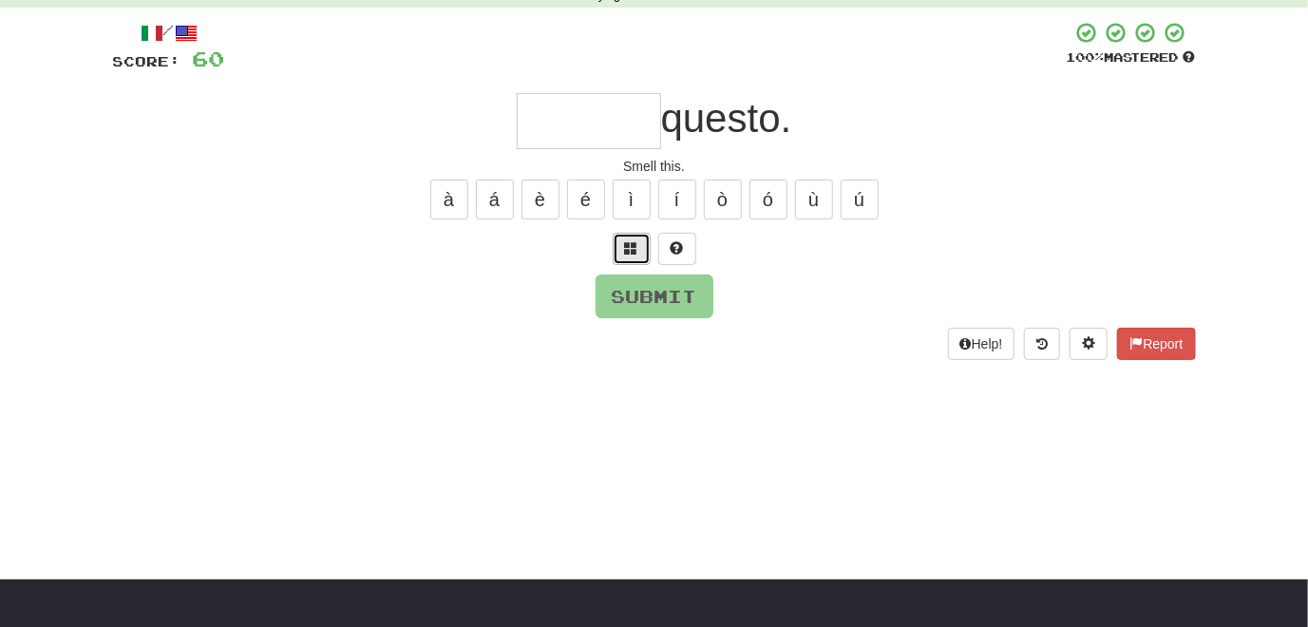
click at [623, 246] on button at bounding box center [632, 249] width 38 height 32
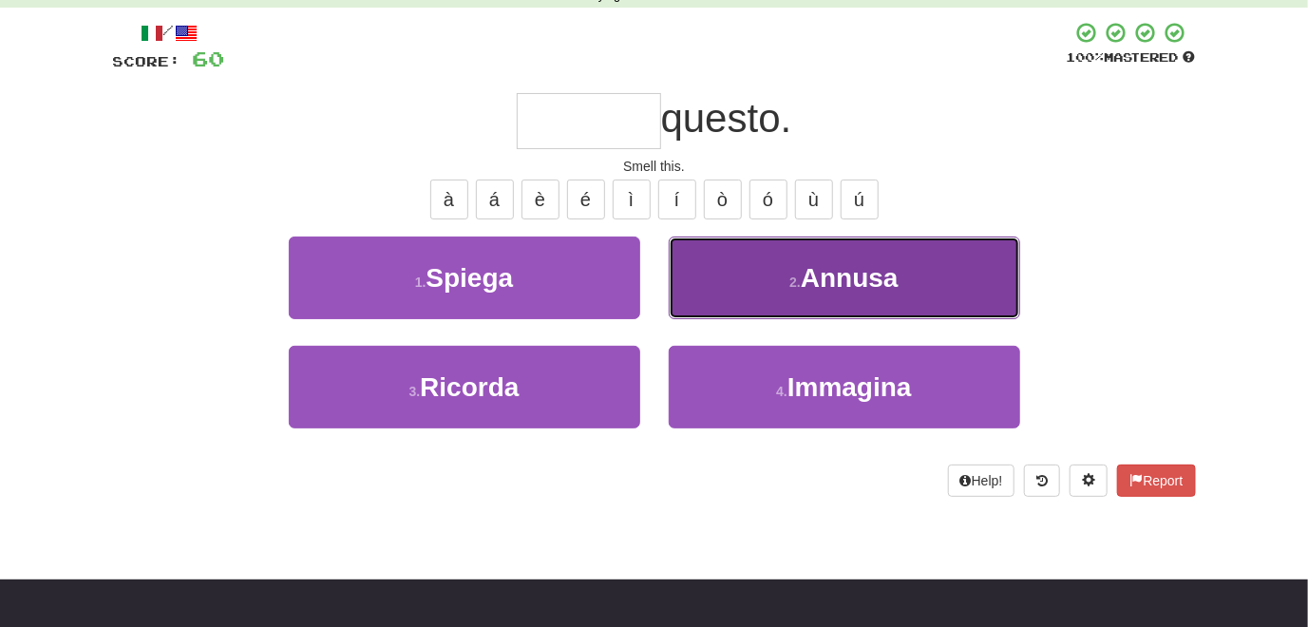
click at [717, 303] on button "2 . Annusa" at bounding box center [844, 277] width 351 height 83
type input "******"
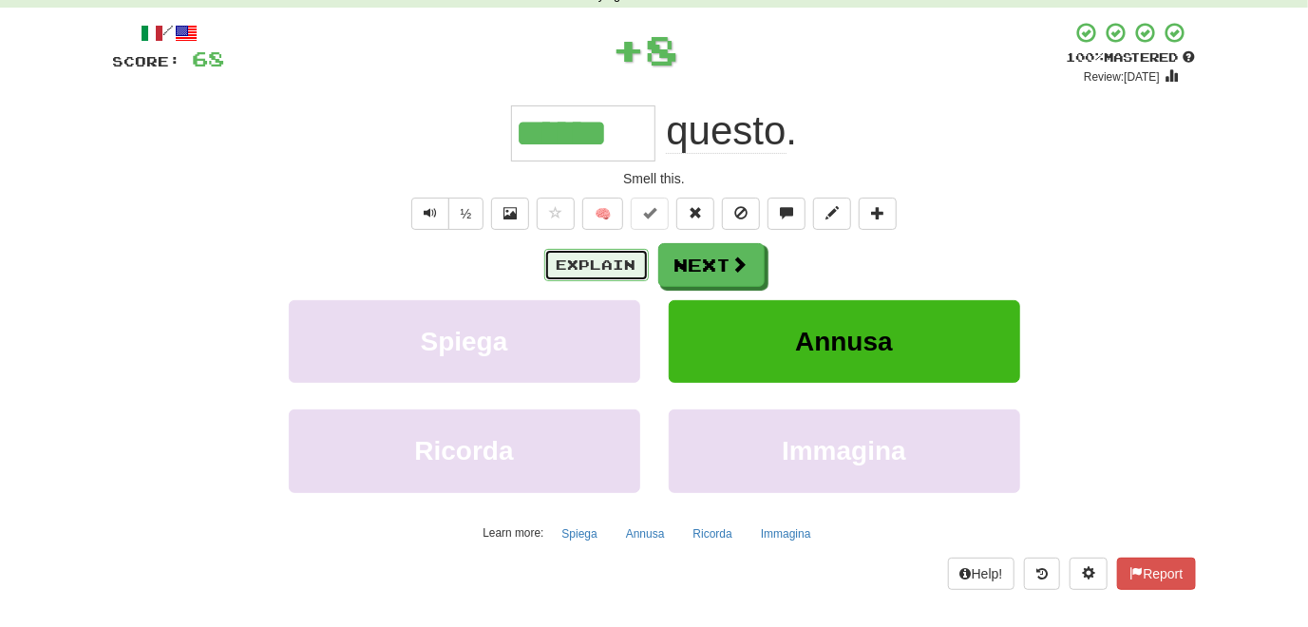
click at [589, 274] on button "Explain" at bounding box center [596, 265] width 104 height 32
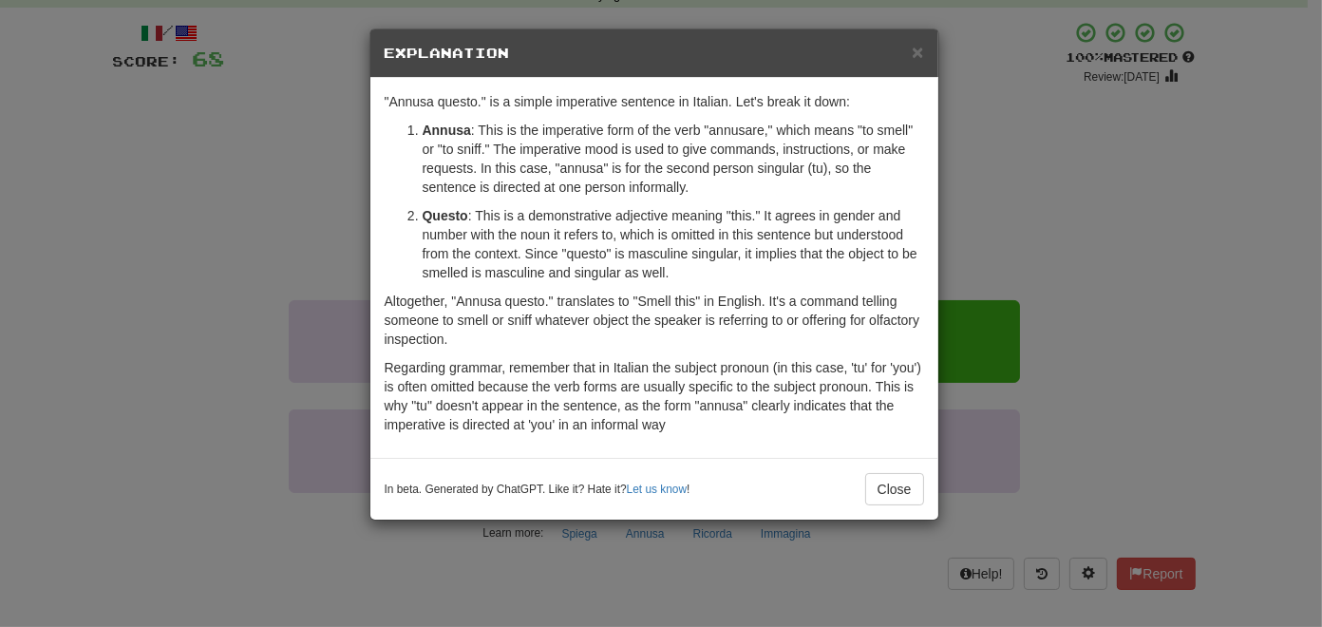
click at [228, 302] on div "× Explanation "Annusa questo." is a simple imperative sentence in Italian. Let'…" at bounding box center [661, 313] width 1322 height 627
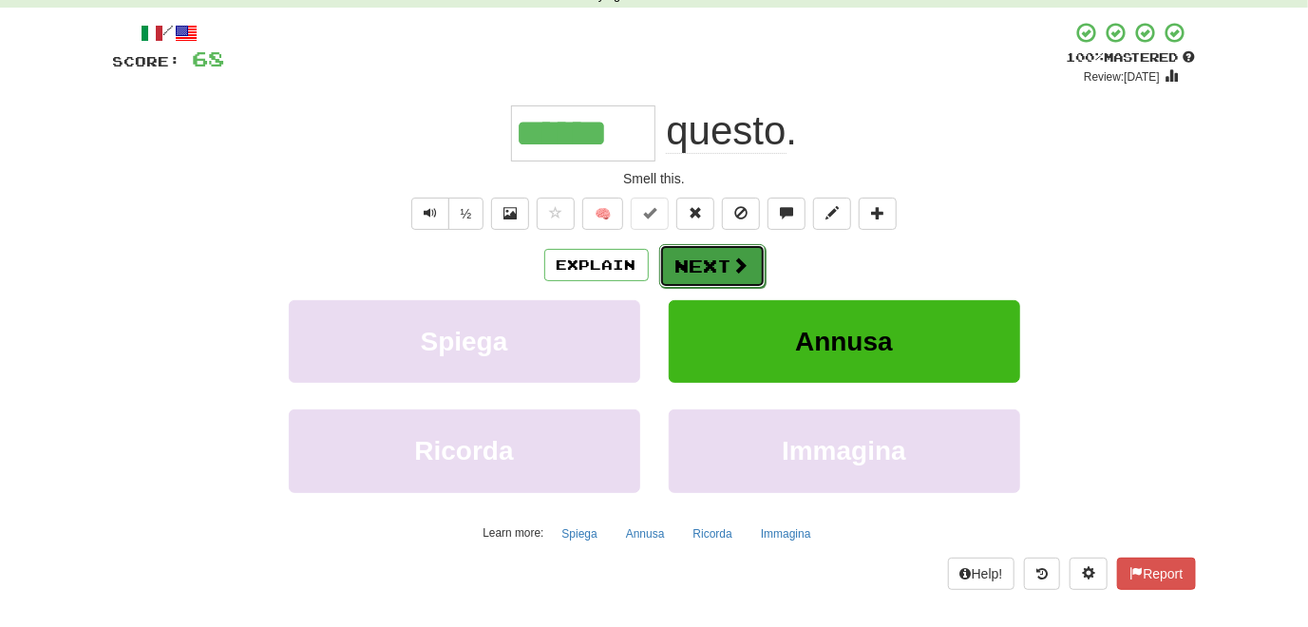
click at [684, 268] on button "Next" at bounding box center [712, 266] width 106 height 44
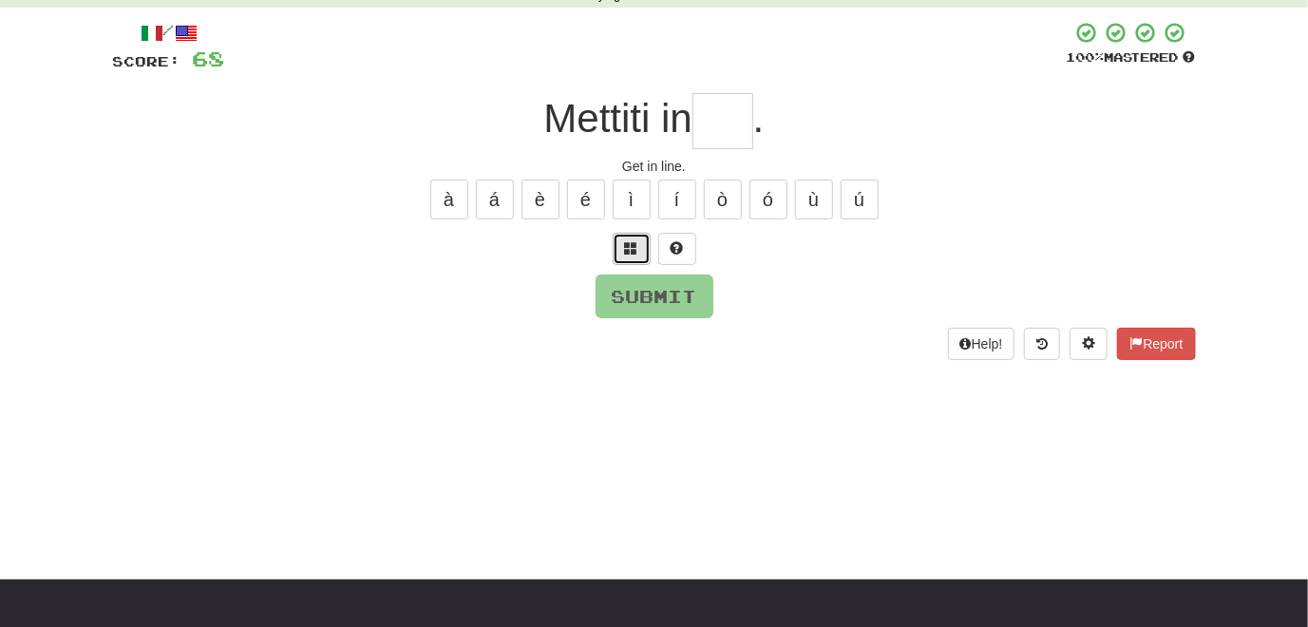
click at [624, 255] on button at bounding box center [632, 249] width 38 height 32
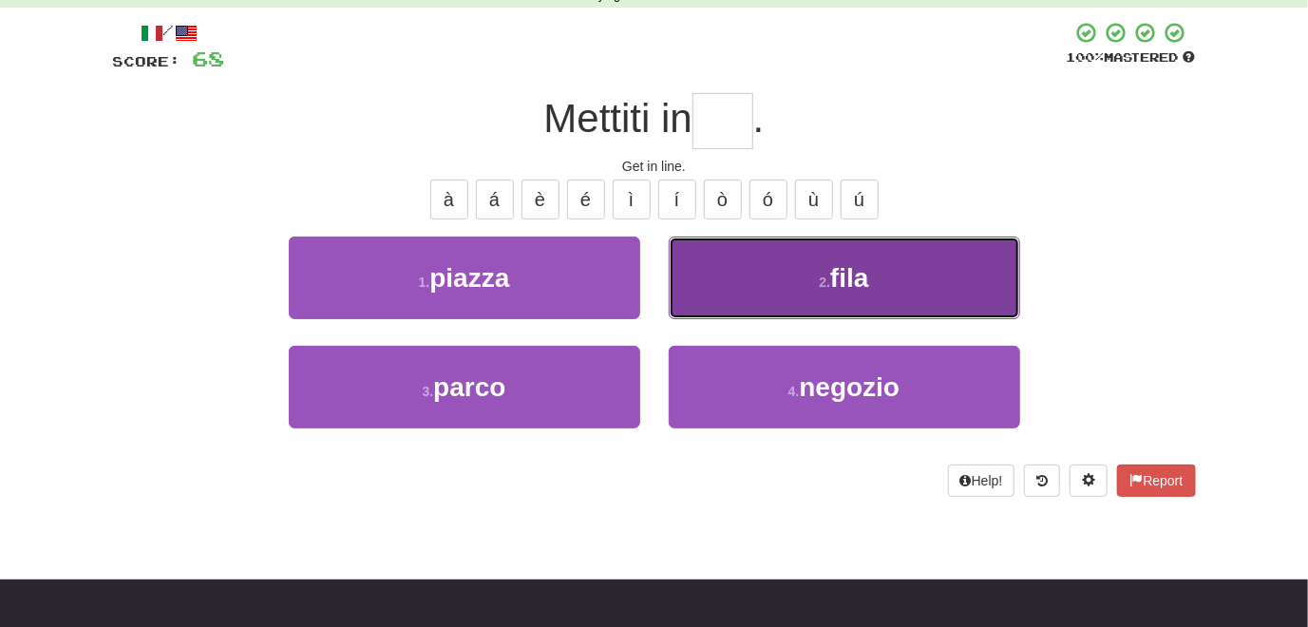
click at [696, 272] on button "2 . fila" at bounding box center [844, 277] width 351 height 83
type input "****"
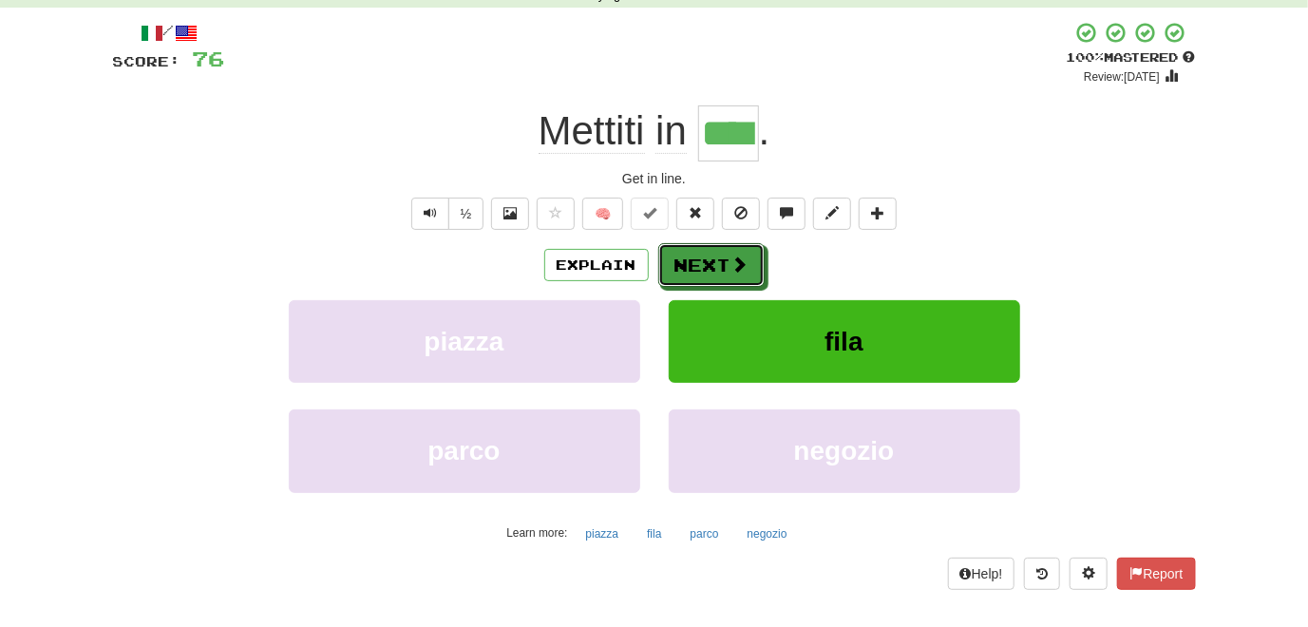
click at [696, 272] on button "Next" at bounding box center [711, 265] width 106 height 44
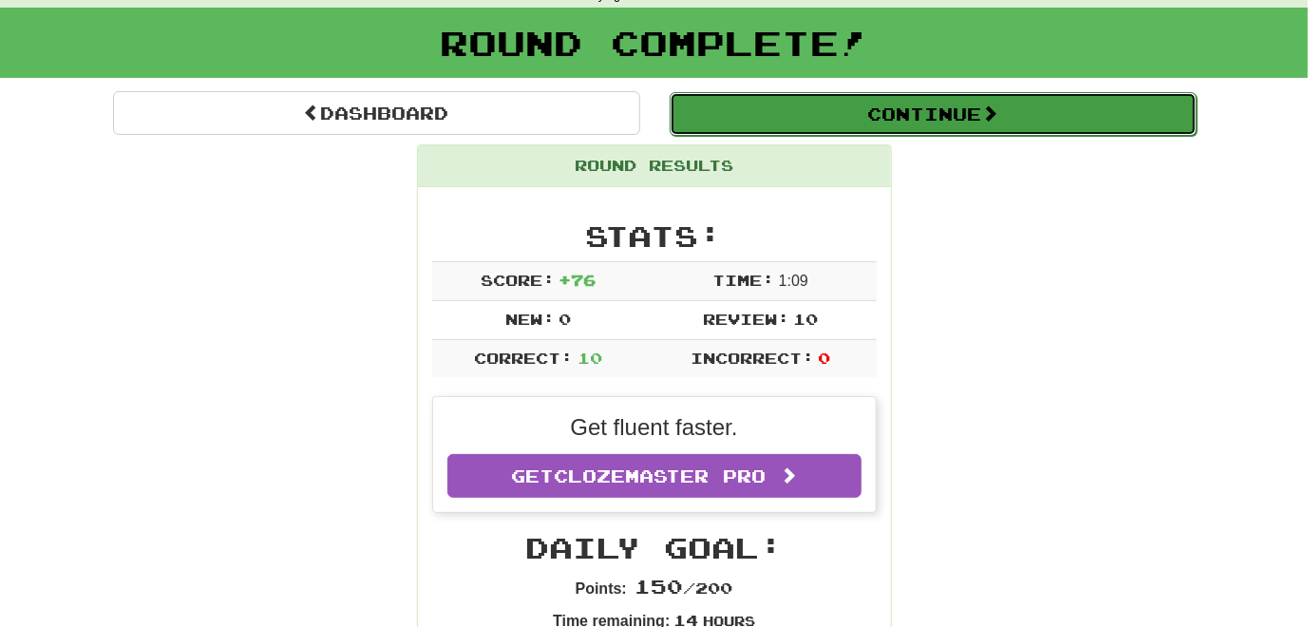
click at [710, 125] on button "Continue" at bounding box center [933, 114] width 527 height 44
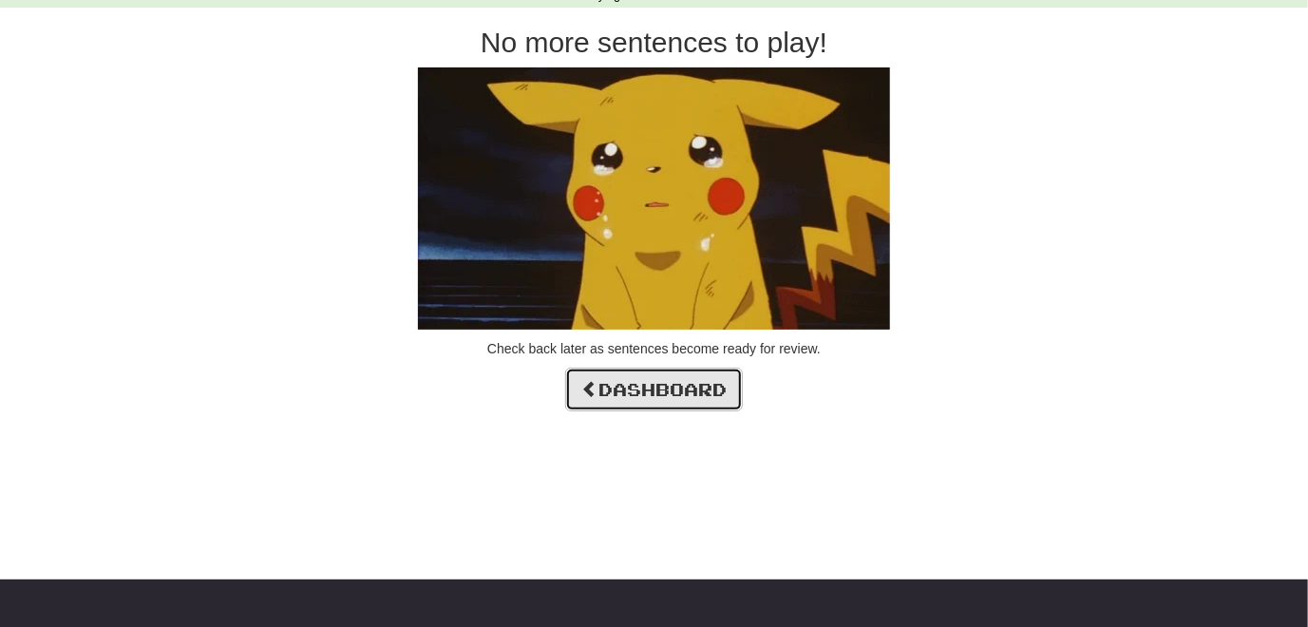
click at [656, 388] on link "Dashboard" at bounding box center [654, 390] width 178 height 44
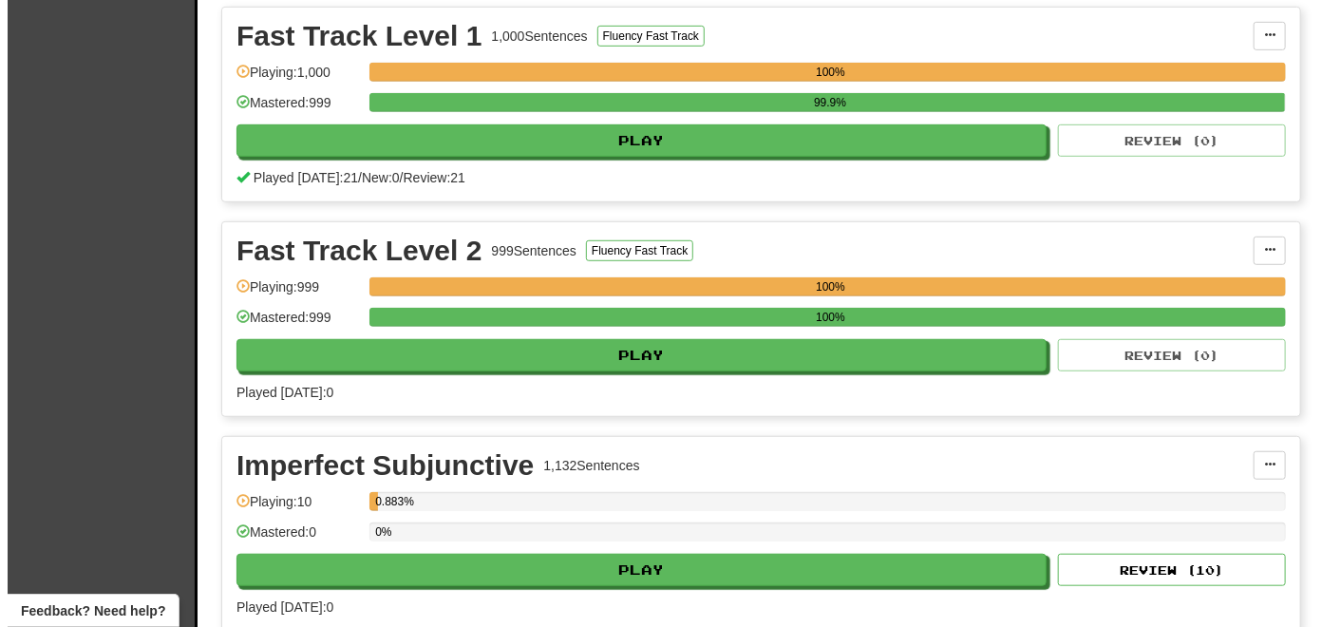
scroll to position [475, 0]
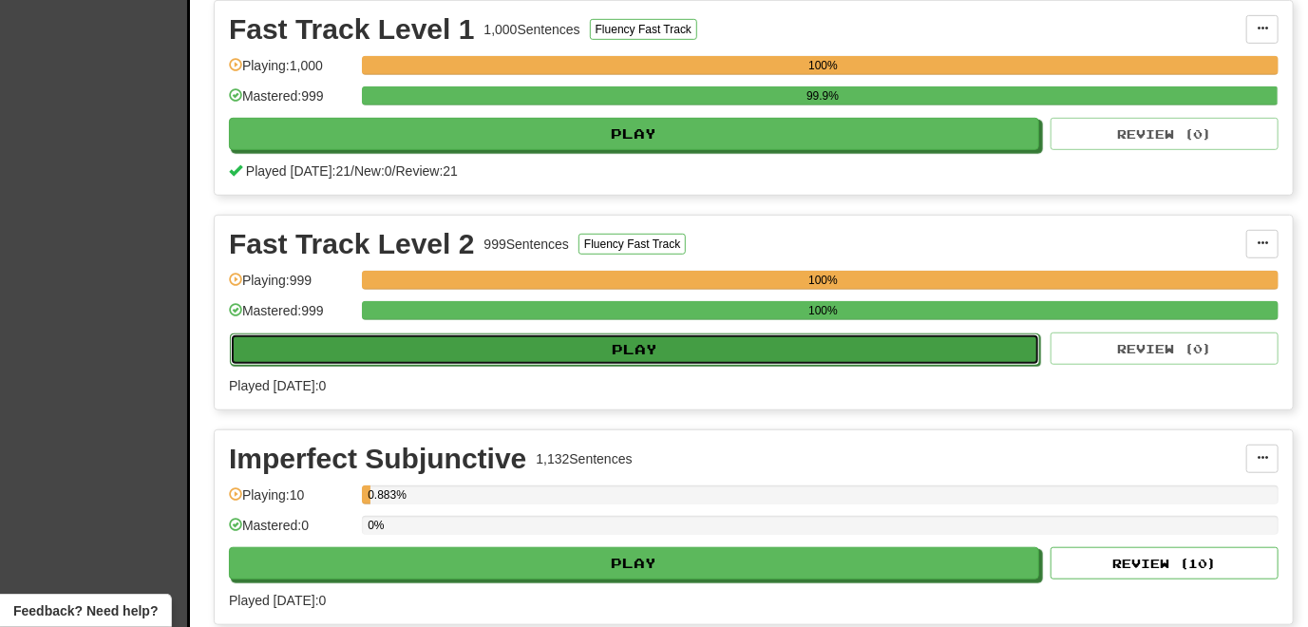
click at [584, 340] on button "Play" at bounding box center [635, 349] width 810 height 32
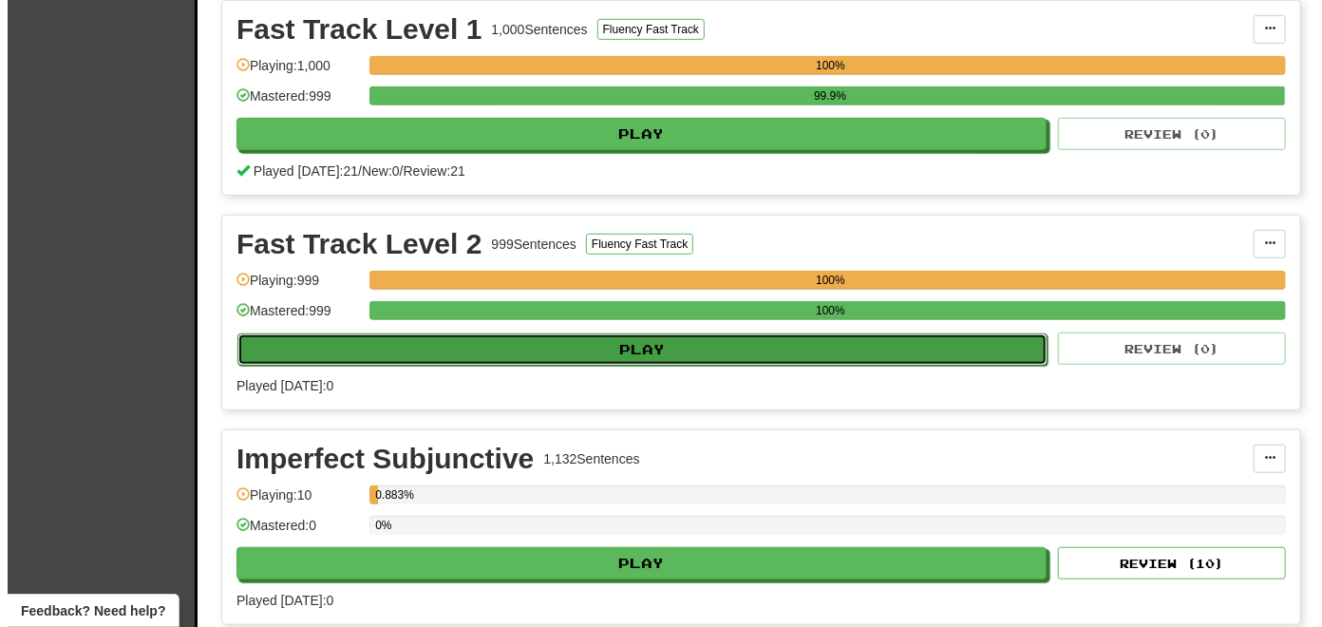
select select "**"
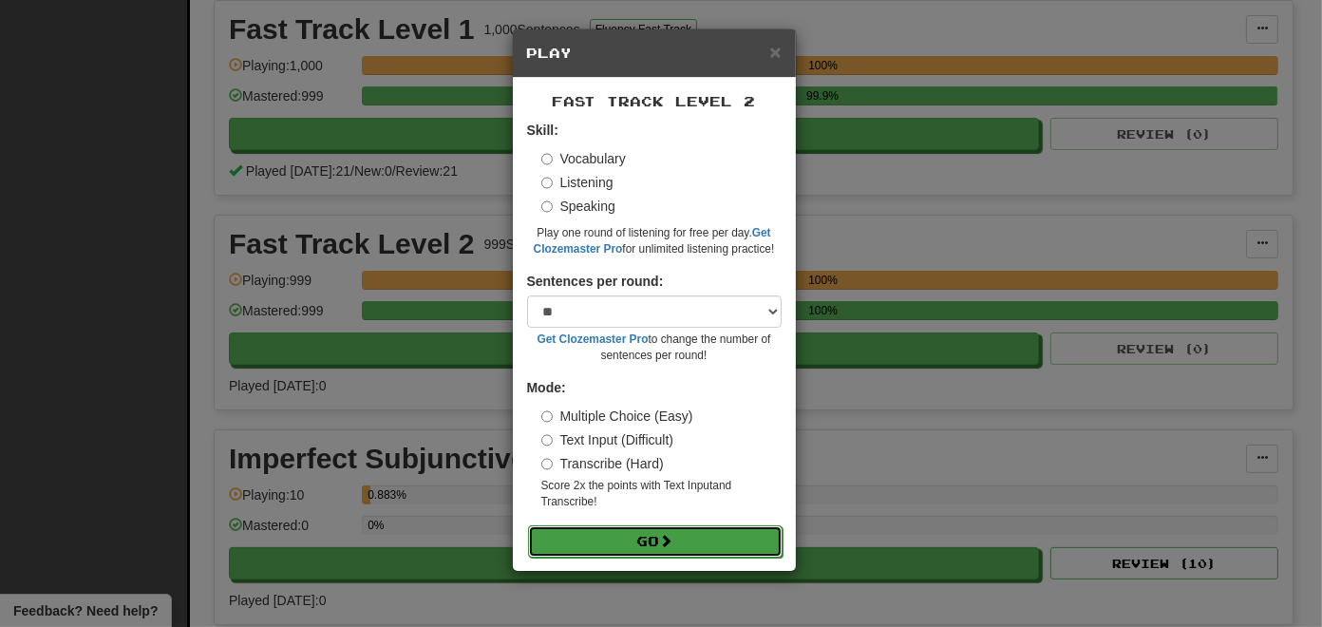
click at [660, 536] on button "Go" at bounding box center [655, 541] width 255 height 32
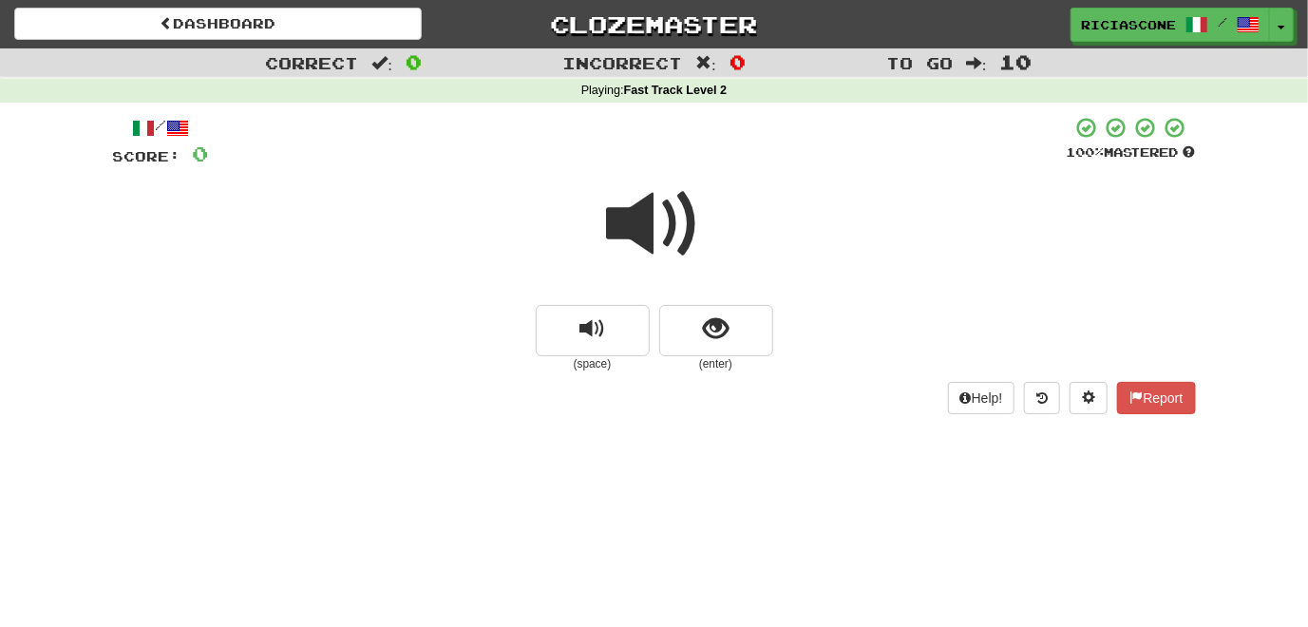
click at [643, 239] on span at bounding box center [654, 224] width 95 height 95
click at [632, 233] on span at bounding box center [654, 224] width 95 height 95
click at [608, 235] on span at bounding box center [654, 224] width 95 height 95
click at [637, 233] on span at bounding box center [654, 224] width 95 height 95
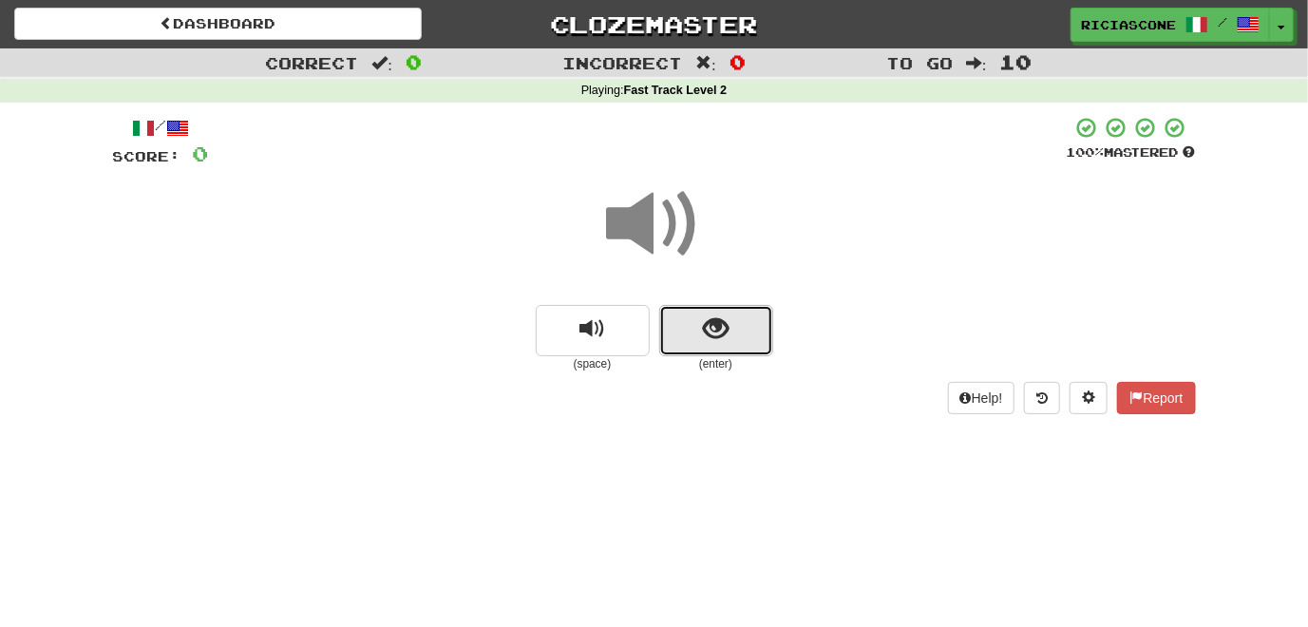
click at [709, 336] on span "show sentence" at bounding box center [716, 329] width 26 height 26
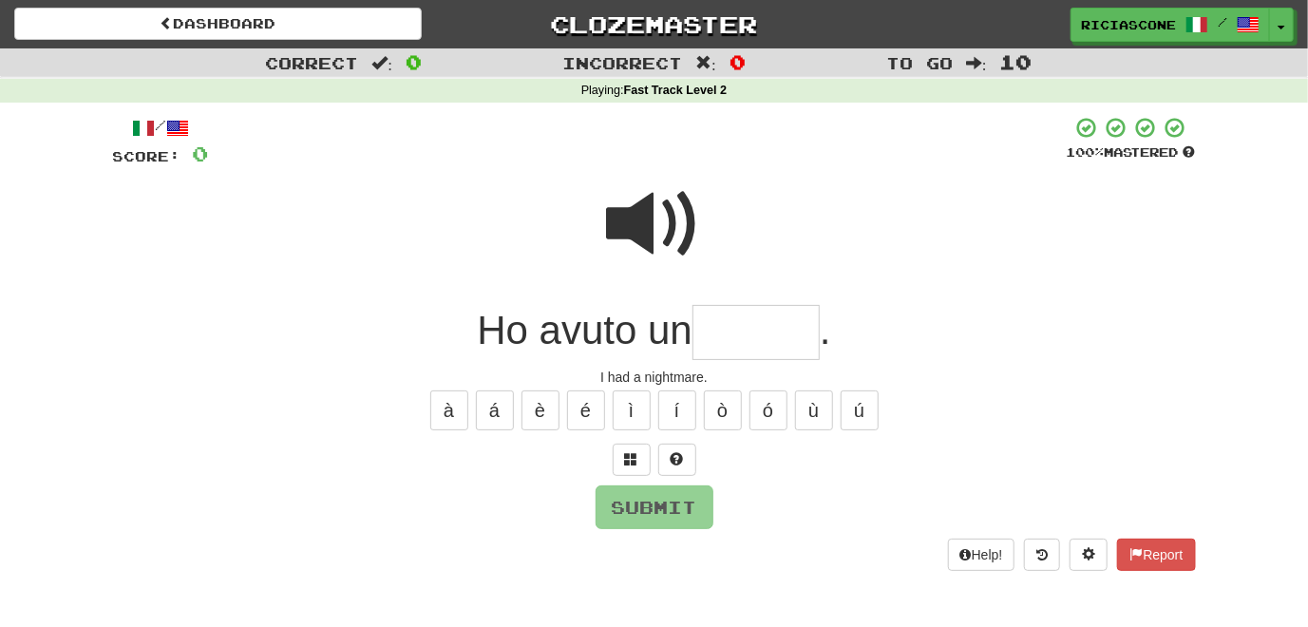
click at [628, 216] on span at bounding box center [654, 224] width 95 height 95
click at [651, 228] on span at bounding box center [654, 224] width 95 height 95
click at [632, 228] on span at bounding box center [654, 224] width 95 height 95
click at [621, 457] on button at bounding box center [632, 460] width 38 height 32
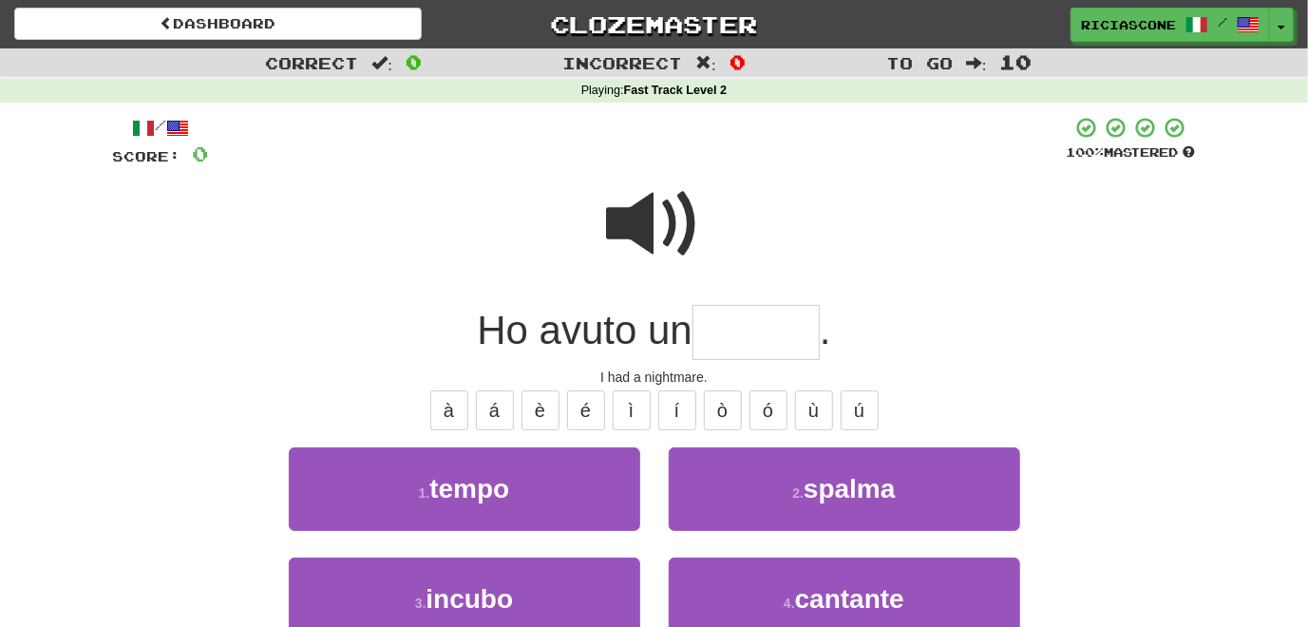
click at [632, 238] on span at bounding box center [654, 224] width 95 height 95
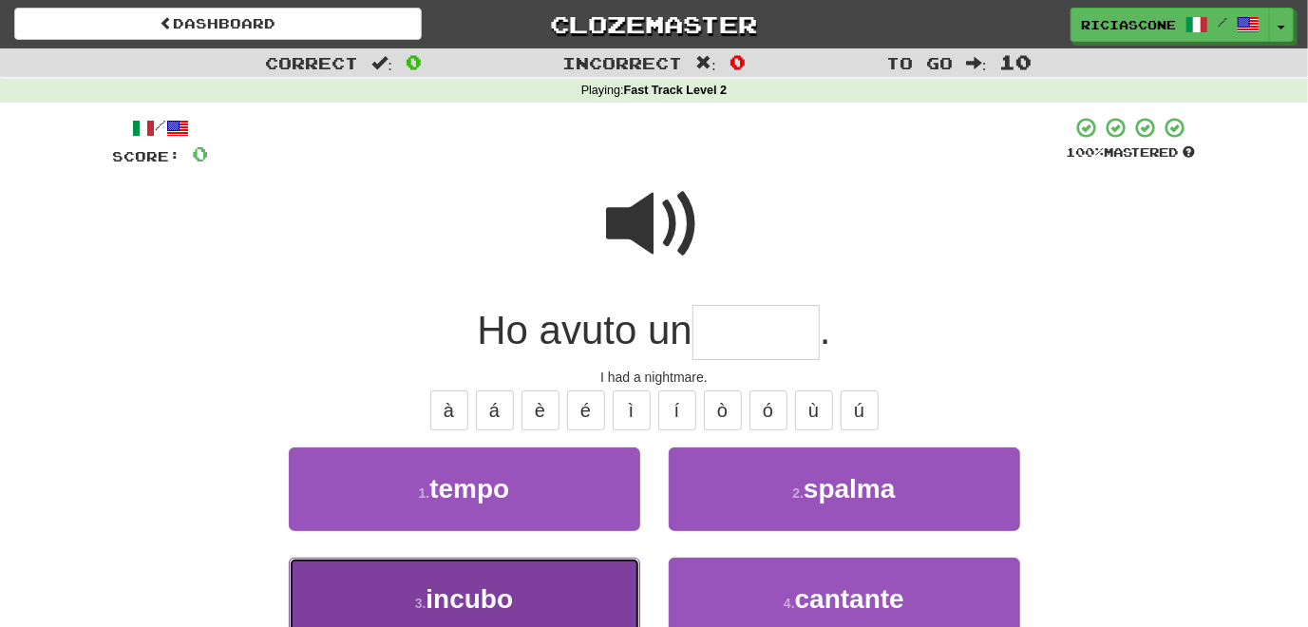
click at [488, 580] on button "3 . incubo" at bounding box center [464, 599] width 351 height 83
type input "******"
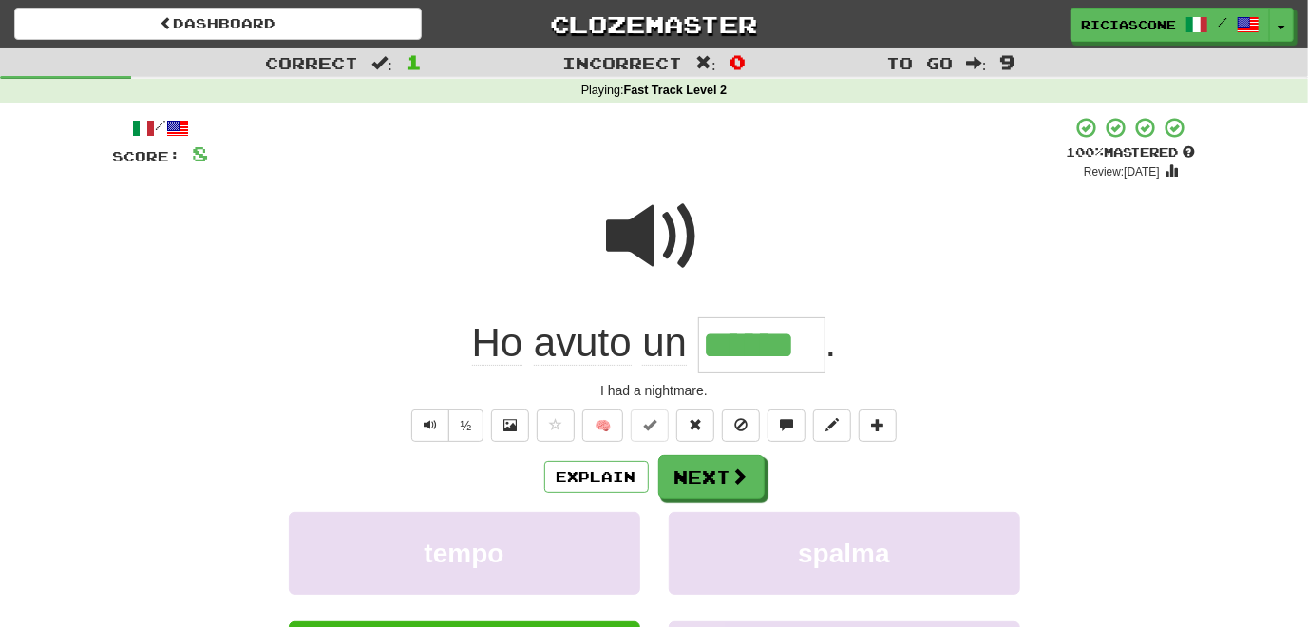
click at [642, 249] on span at bounding box center [654, 236] width 95 height 95
click at [632, 244] on span at bounding box center [654, 236] width 95 height 95
click at [634, 242] on span at bounding box center [654, 236] width 95 height 95
click at [629, 242] on span at bounding box center [654, 236] width 95 height 95
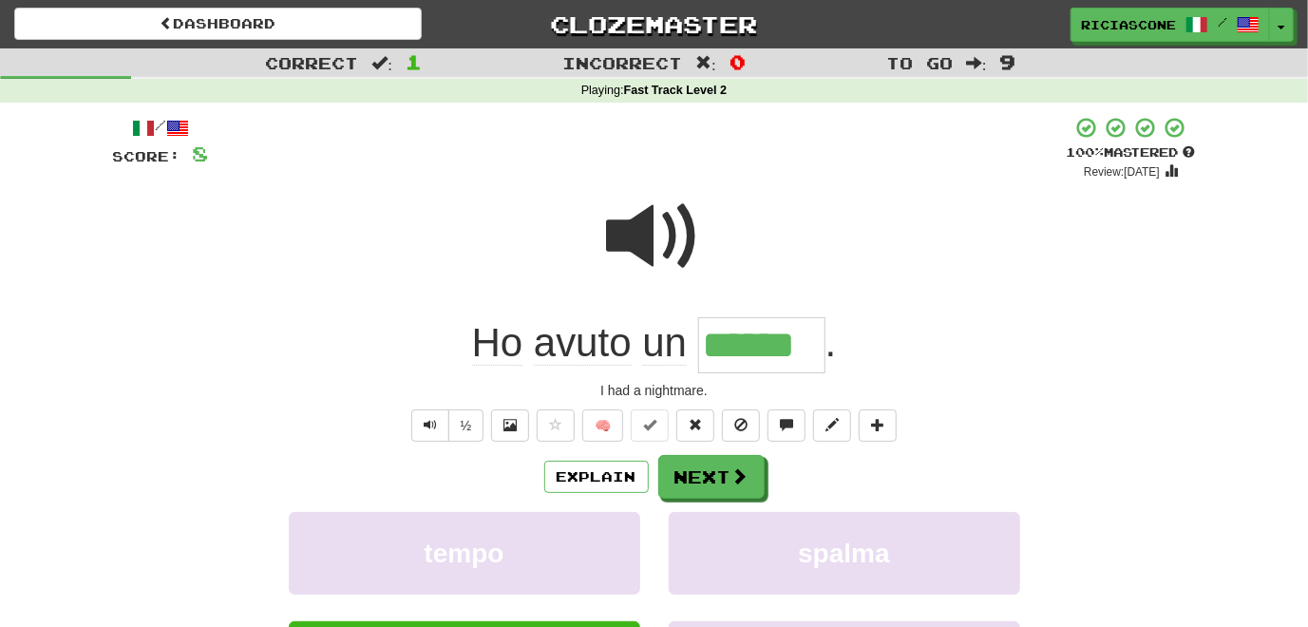
click at [629, 242] on span at bounding box center [654, 236] width 95 height 95
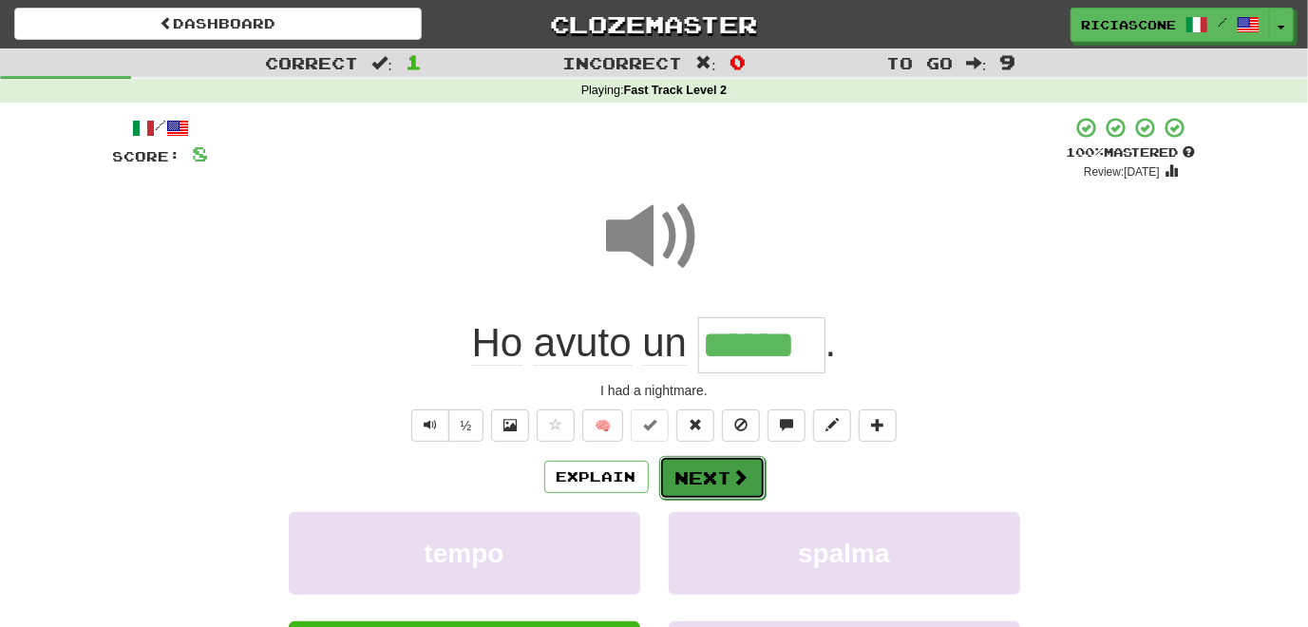
click at [700, 468] on button "Next" at bounding box center [712, 478] width 106 height 44
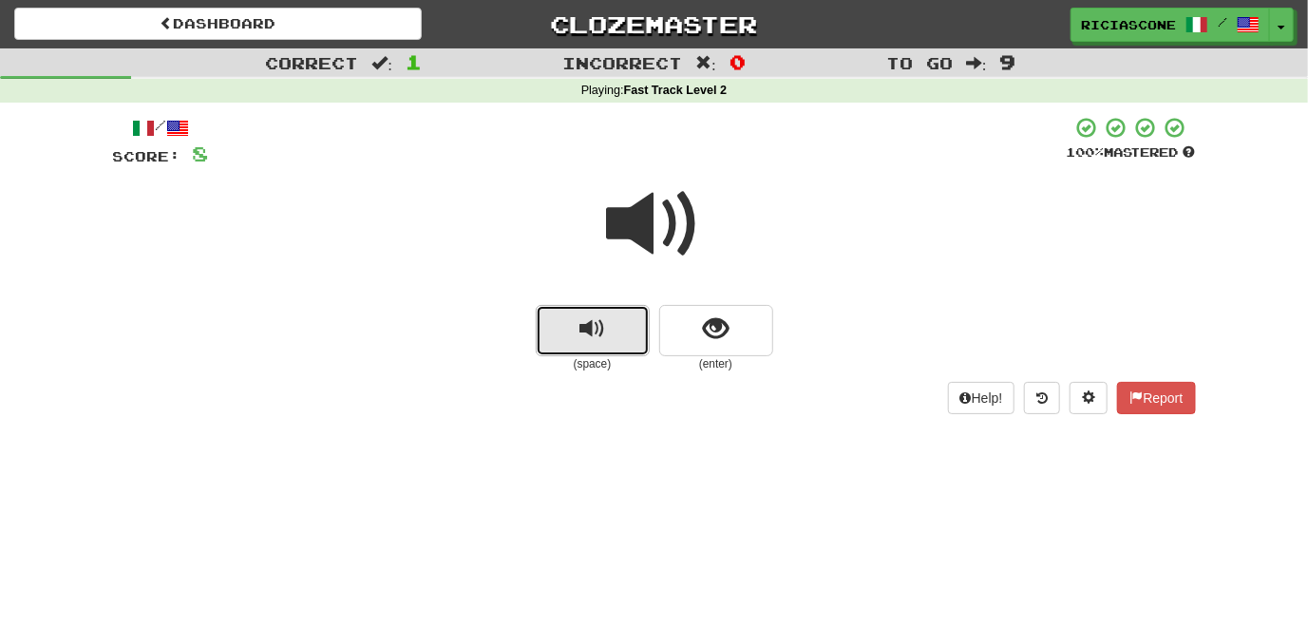
click at [595, 328] on span "replay audio" at bounding box center [592, 329] width 26 height 26
click at [579, 335] on span "replay audio" at bounding box center [592, 329] width 26 height 26
click at [577, 347] on button "replay audio" at bounding box center [593, 330] width 114 height 51
click at [601, 327] on span "replay audio" at bounding box center [592, 329] width 26 height 26
click at [562, 338] on button "replay audio" at bounding box center [593, 330] width 114 height 51
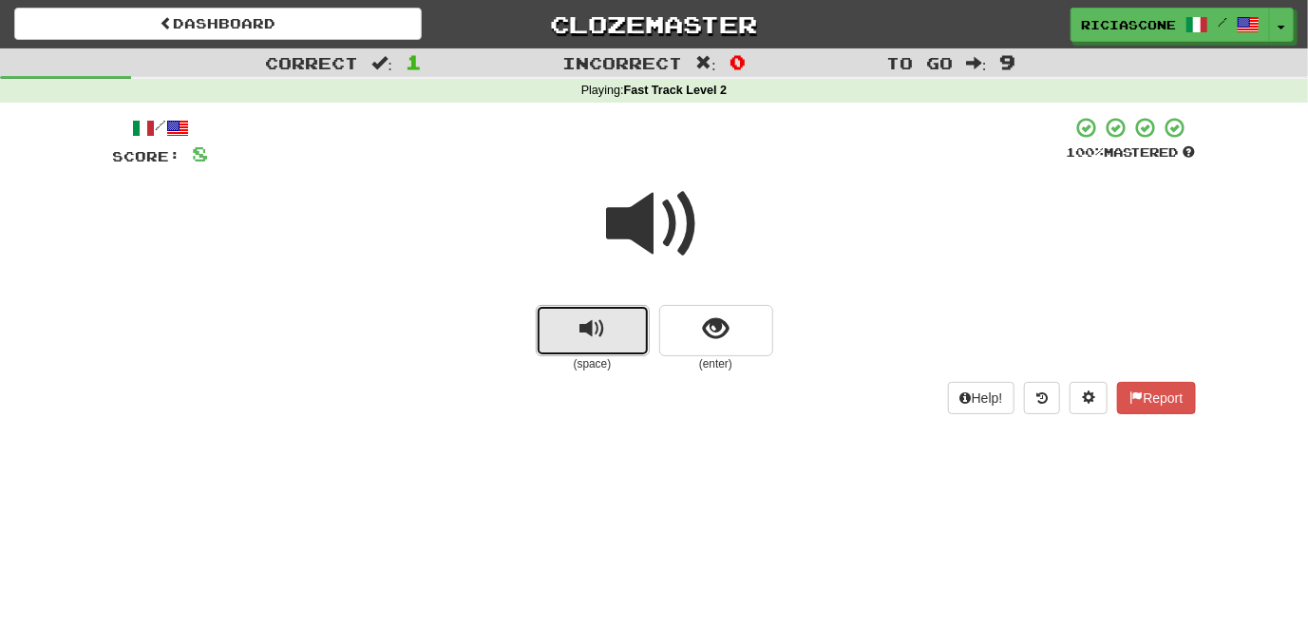
click at [591, 336] on span "replay audio" at bounding box center [592, 329] width 26 height 26
click at [592, 337] on span "replay audio" at bounding box center [592, 329] width 26 height 26
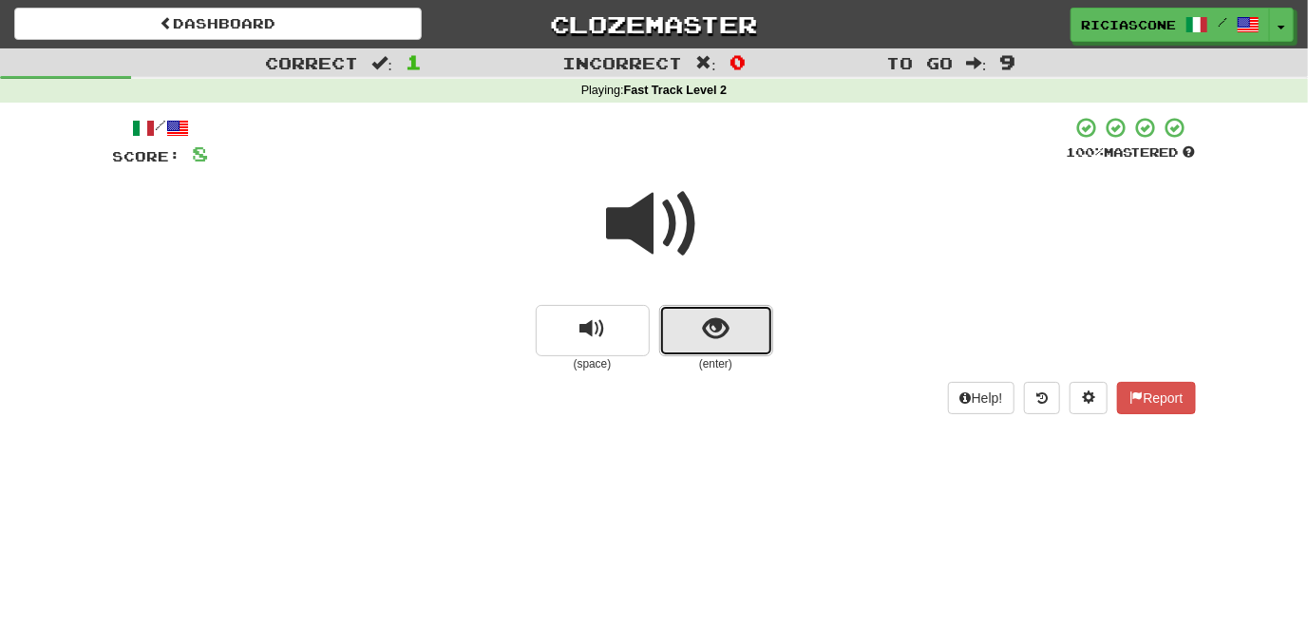
click at [713, 341] on span "show sentence" at bounding box center [716, 329] width 26 height 26
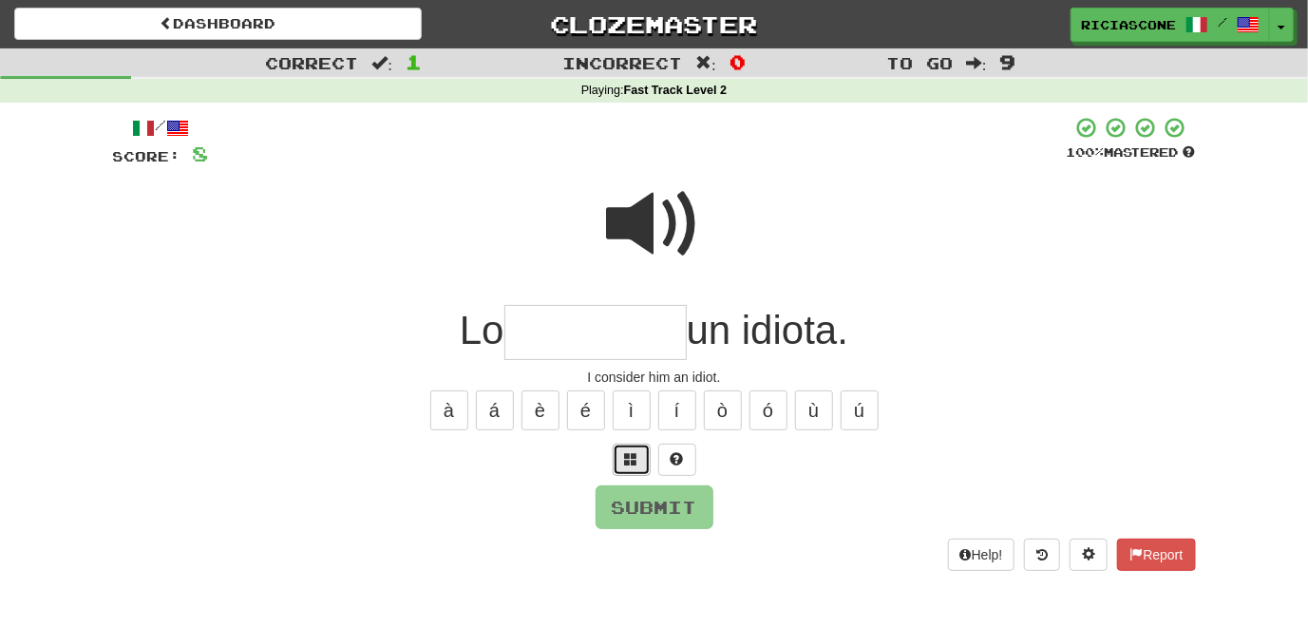
click at [630, 464] on span at bounding box center [631, 458] width 13 height 13
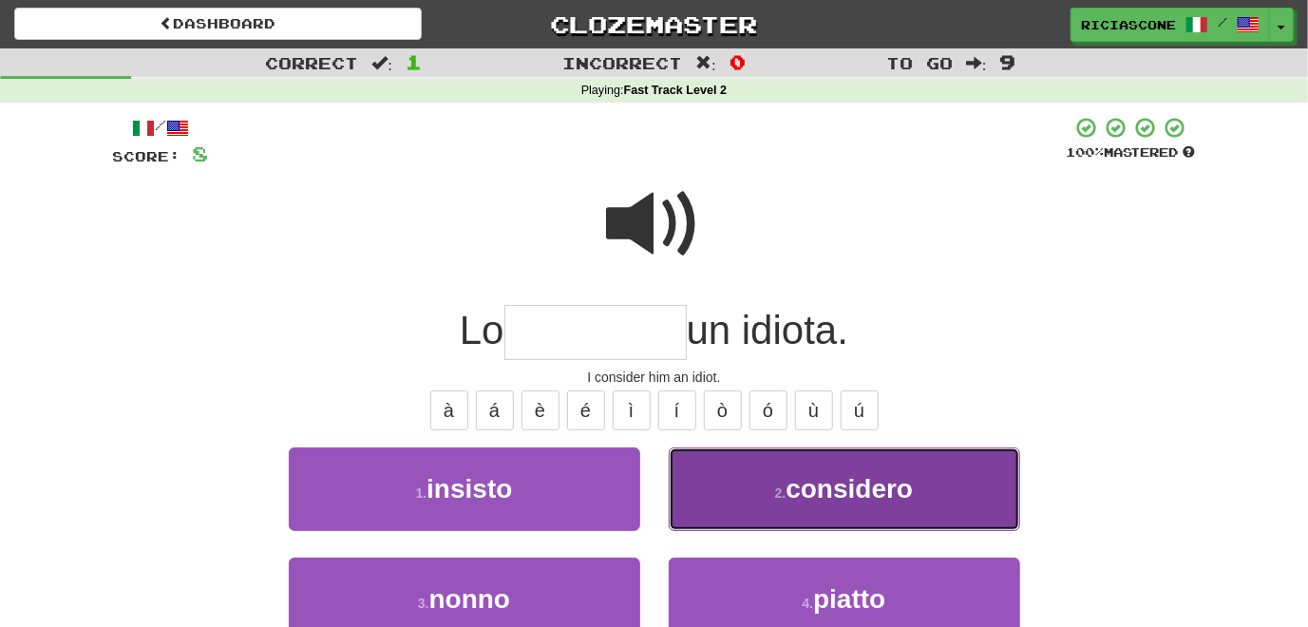
click at [695, 479] on button "2 . considero" at bounding box center [844, 488] width 351 height 83
type input "*********"
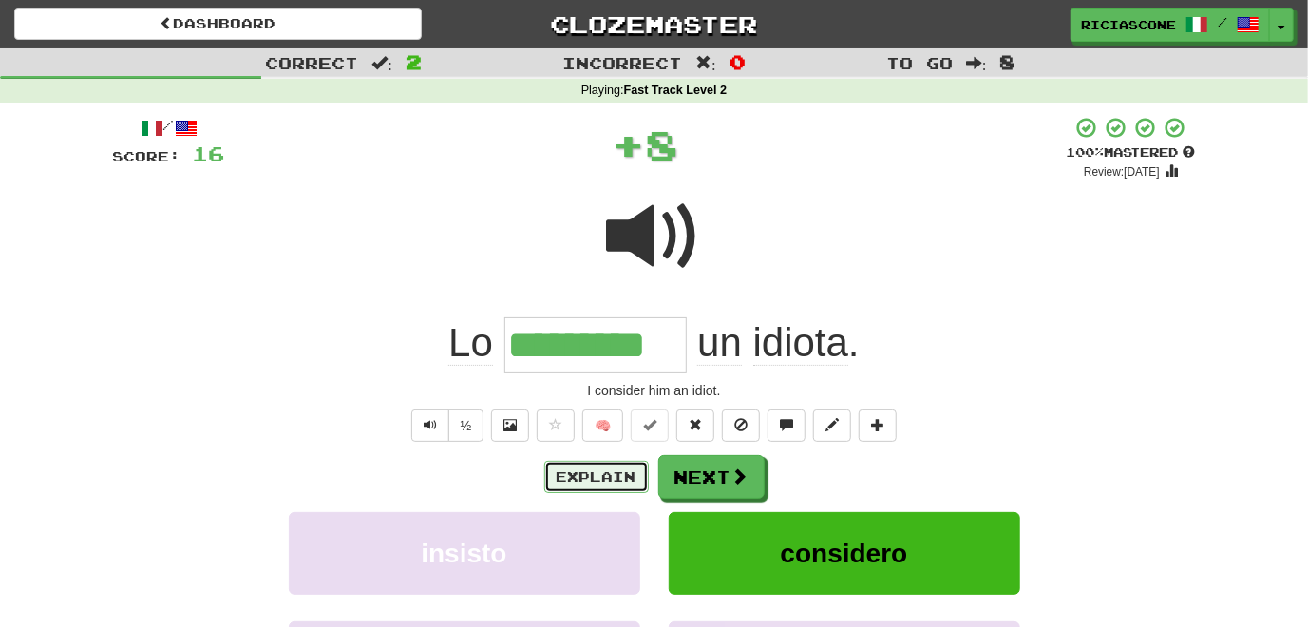
click at [612, 479] on button "Explain" at bounding box center [596, 477] width 104 height 32
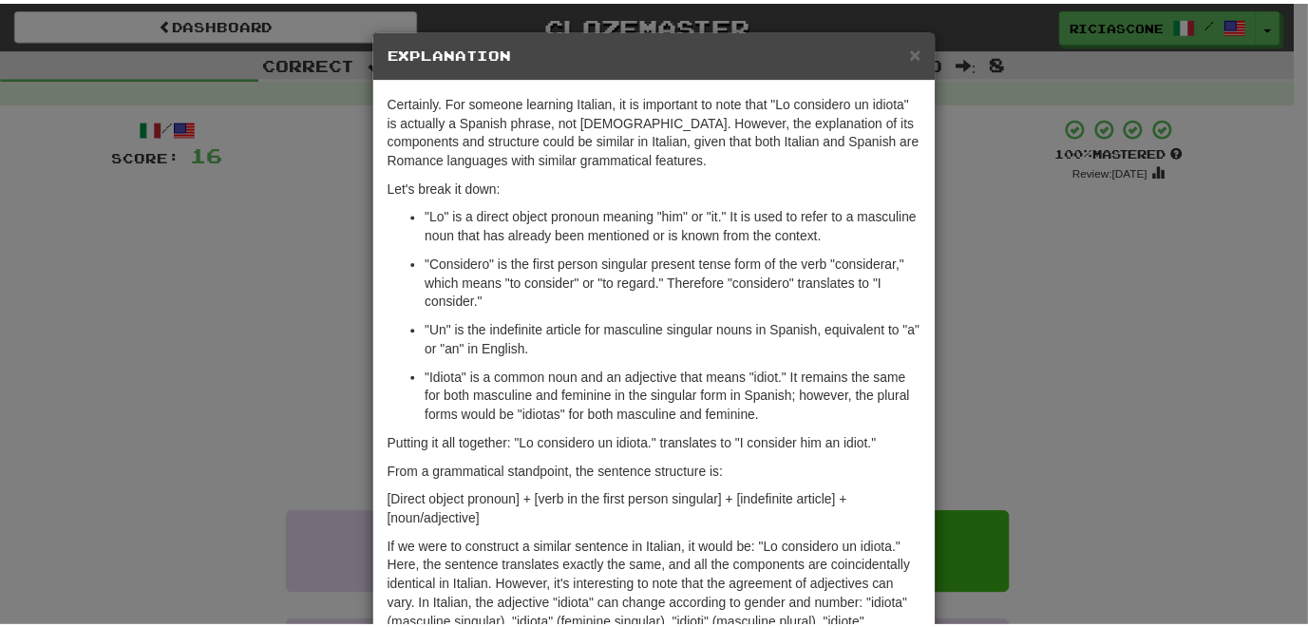
scroll to position [95, 0]
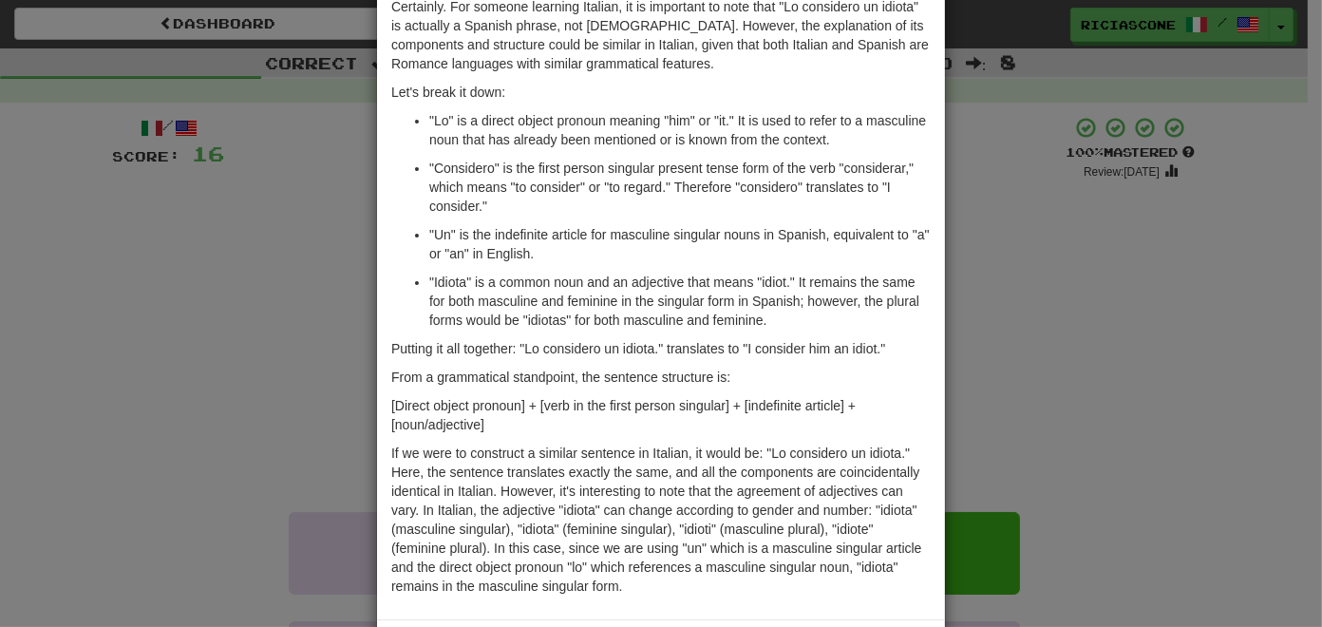
click at [262, 417] on div "× Explanation Certainly. For someone learning Italian, it is important to note …" at bounding box center [661, 313] width 1322 height 627
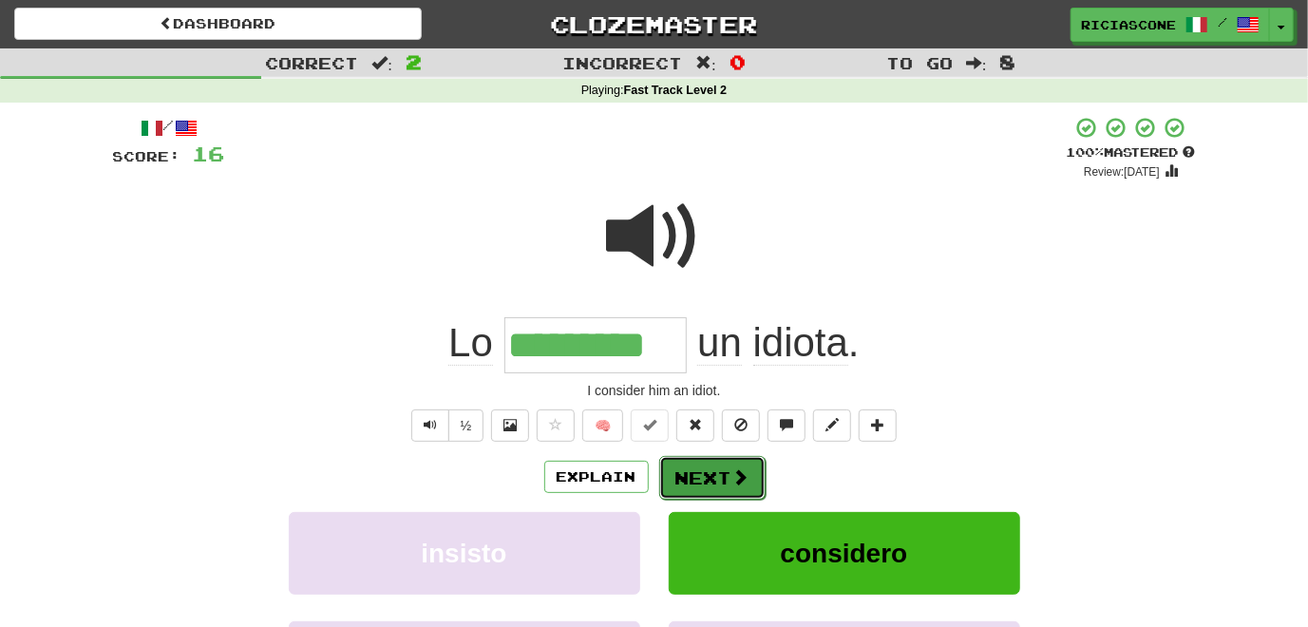
click at [727, 476] on button "Next" at bounding box center [712, 478] width 106 height 44
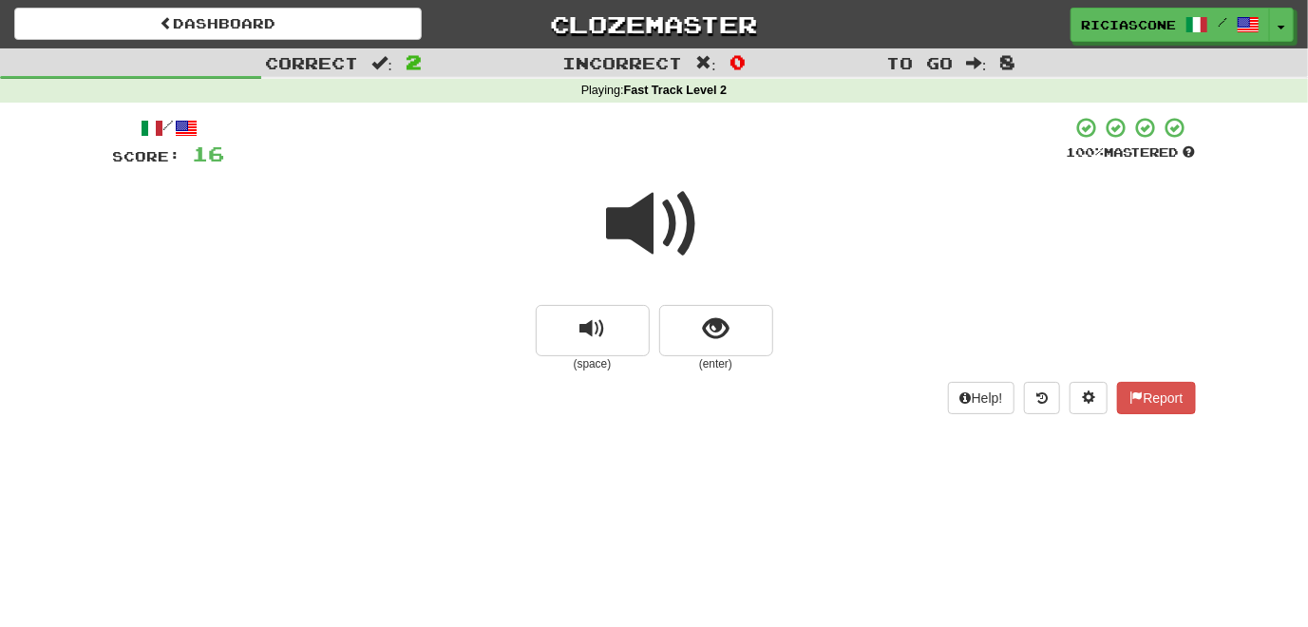
click at [634, 228] on span at bounding box center [654, 224] width 95 height 95
click at [737, 334] on button "show sentence" at bounding box center [716, 330] width 114 height 51
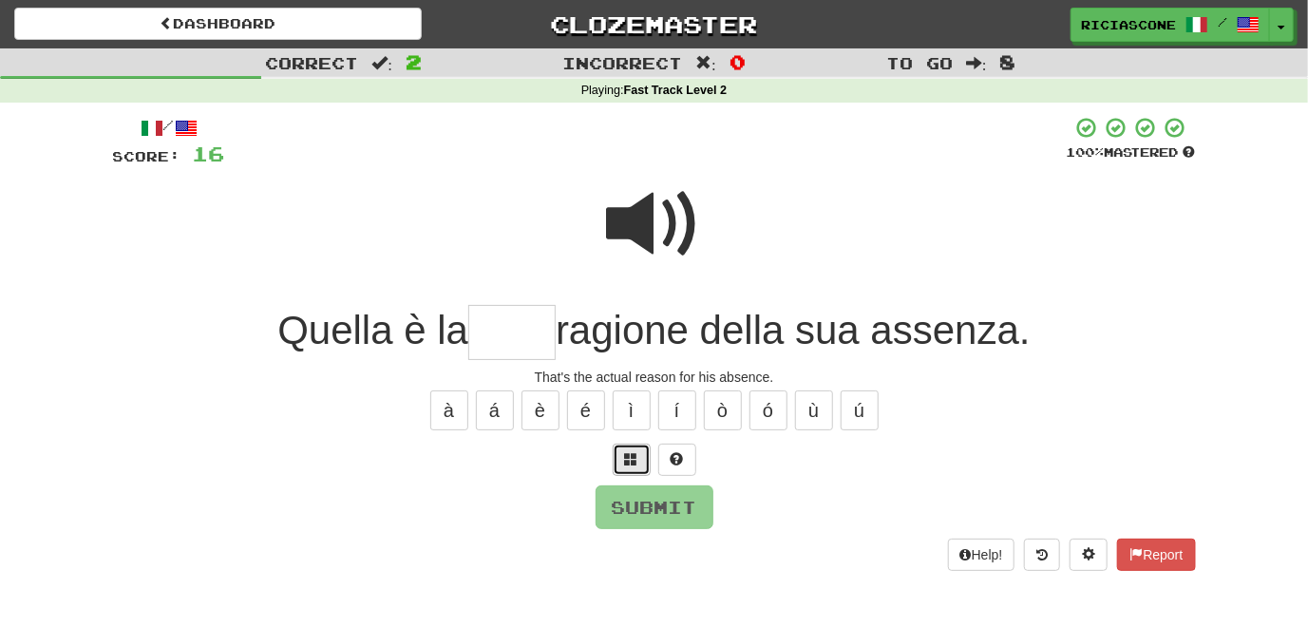
click at [629, 452] on span at bounding box center [631, 458] width 13 height 13
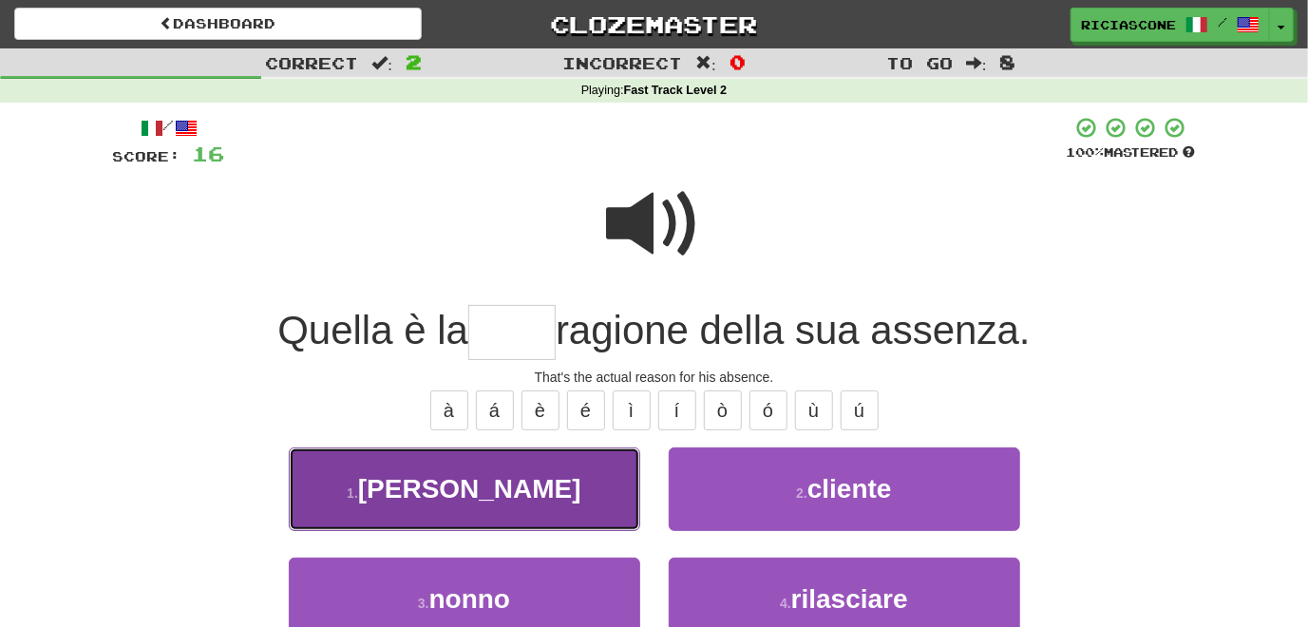
click at [542, 511] on button "1 . vera" at bounding box center [464, 488] width 351 height 83
type input "****"
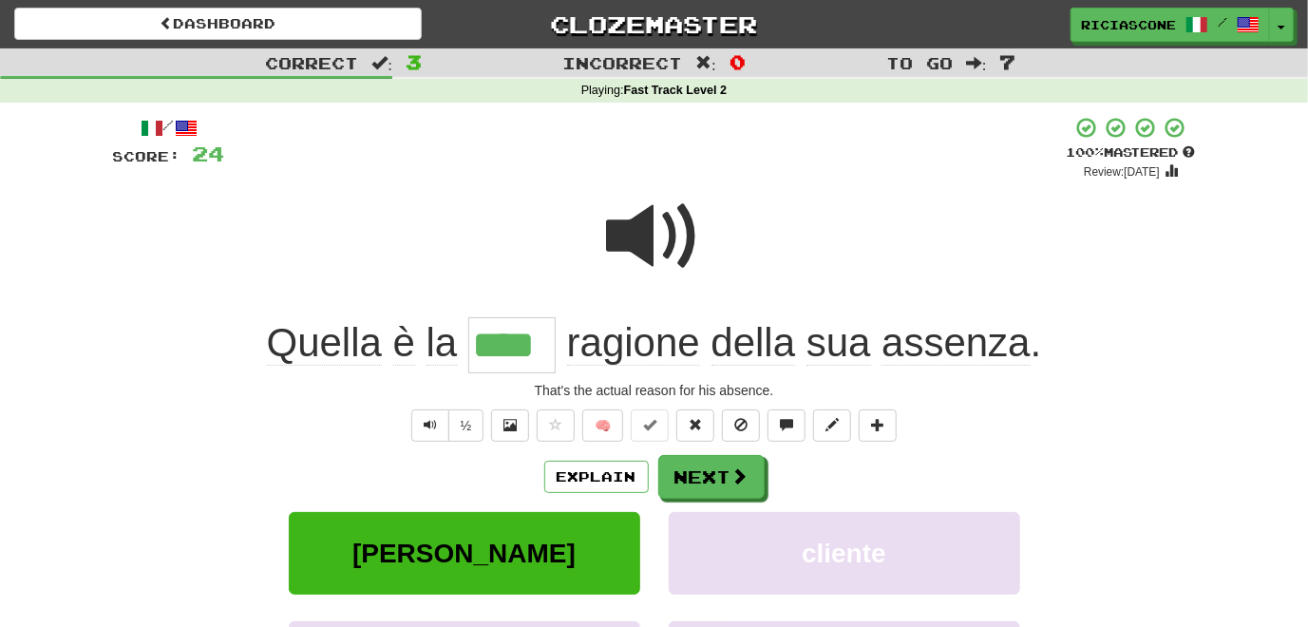
click at [650, 231] on span at bounding box center [654, 236] width 95 height 95
click at [712, 471] on button "Next" at bounding box center [712, 478] width 106 height 44
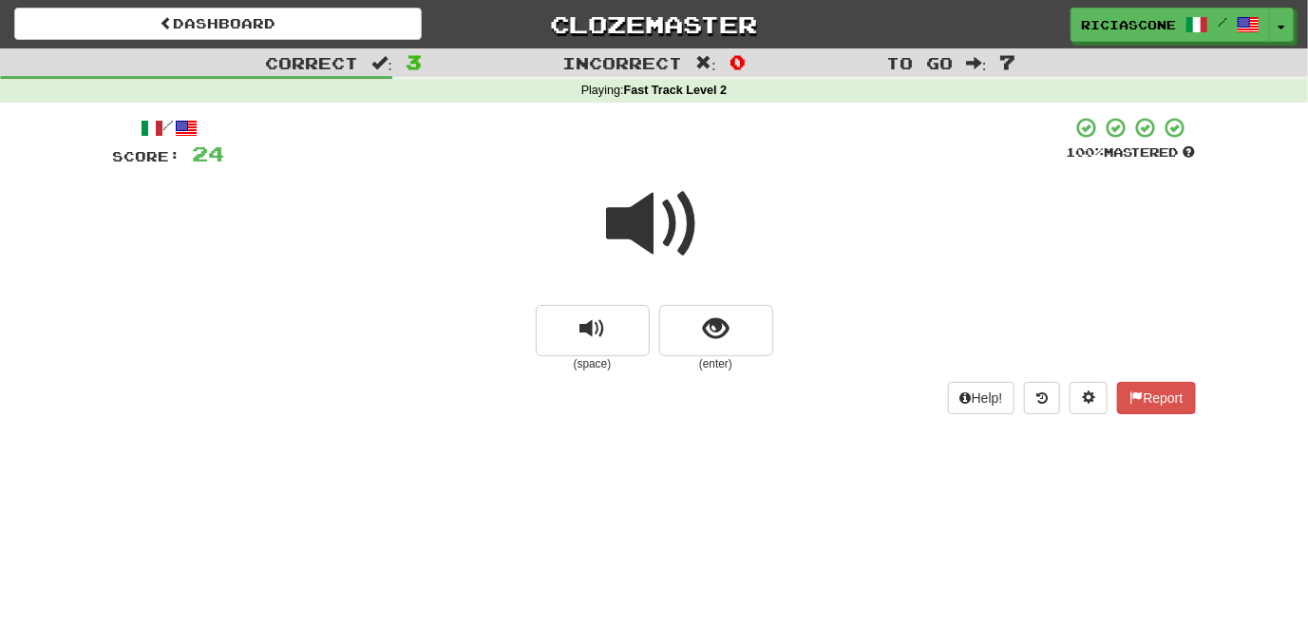
click at [636, 229] on span at bounding box center [654, 224] width 95 height 95
click at [612, 239] on span at bounding box center [654, 224] width 95 height 95
click at [698, 339] on button "show sentence" at bounding box center [716, 330] width 114 height 51
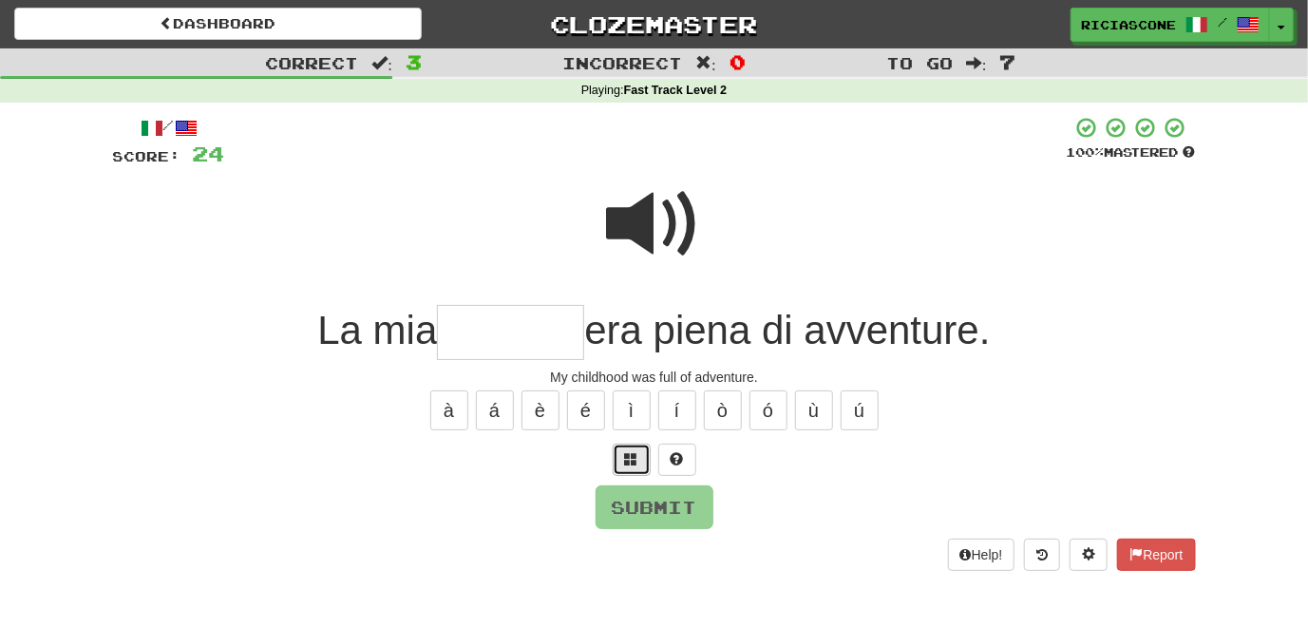
click at [628, 461] on span at bounding box center [631, 458] width 13 height 13
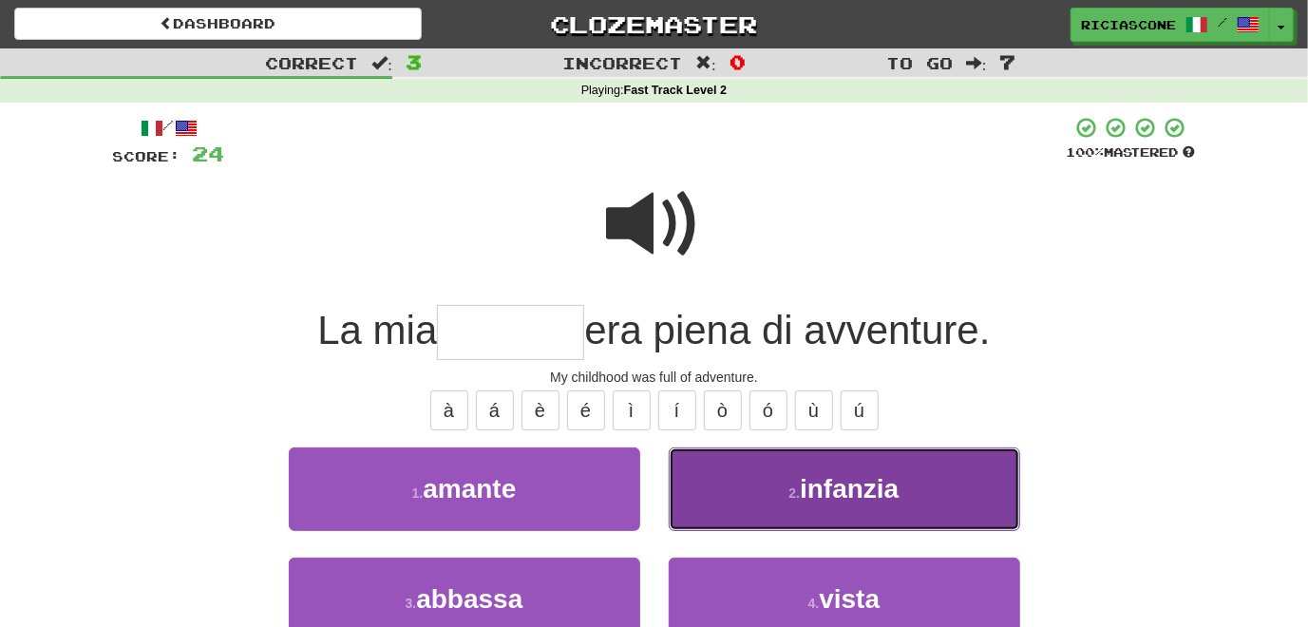
click at [728, 482] on button "2 . infanzia" at bounding box center [844, 488] width 351 height 83
type input "********"
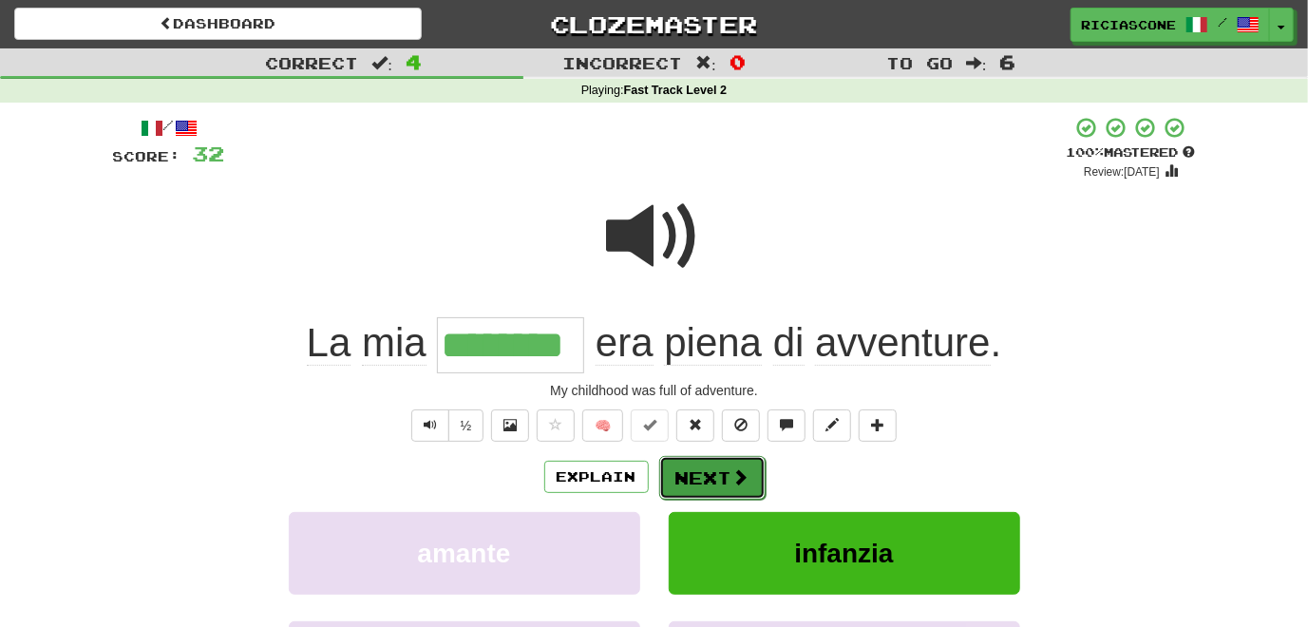
click at [696, 482] on button "Next" at bounding box center [712, 478] width 106 height 44
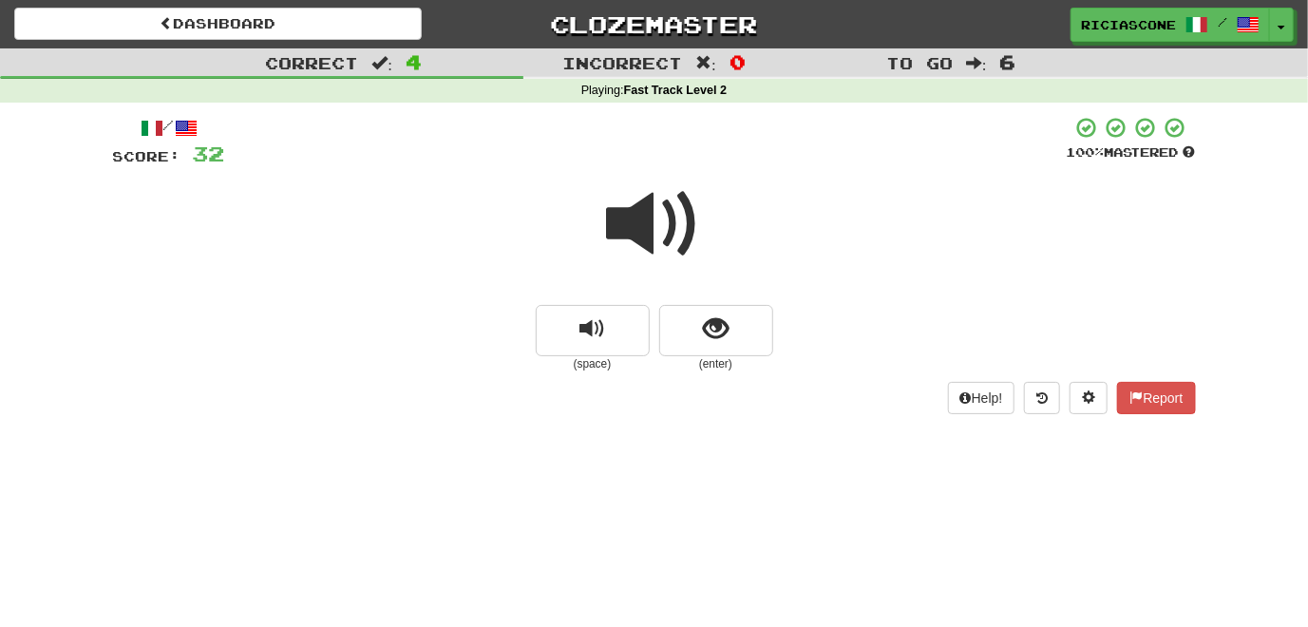
click at [638, 235] on span at bounding box center [654, 224] width 95 height 95
click at [653, 224] on span at bounding box center [654, 224] width 95 height 95
click at [627, 230] on span at bounding box center [654, 224] width 95 height 95
click at [719, 347] on button "show sentence" at bounding box center [716, 330] width 114 height 51
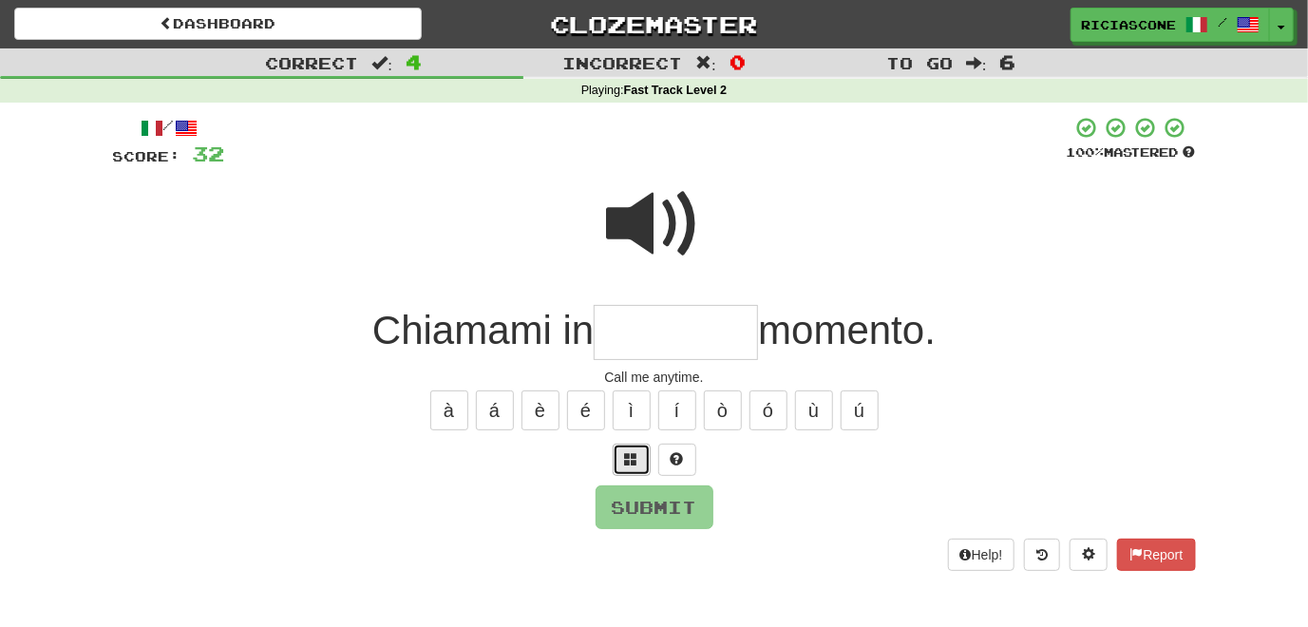
click at [627, 461] on span at bounding box center [631, 458] width 13 height 13
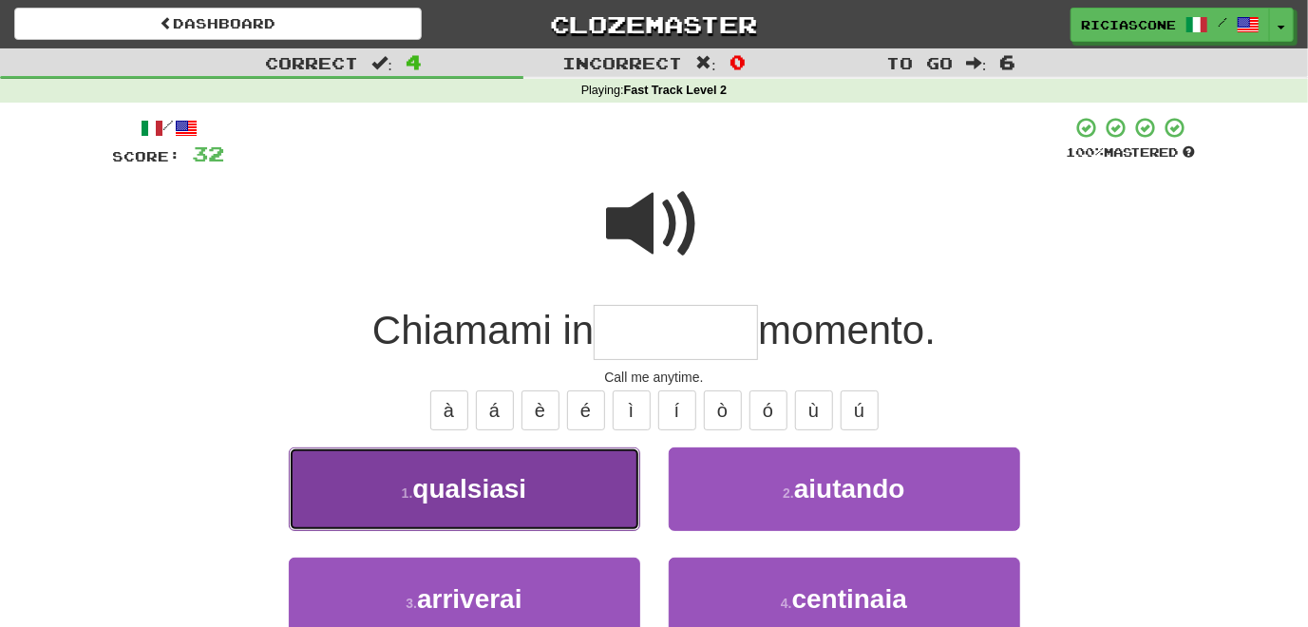
click at [542, 520] on button "1 . qualsiasi" at bounding box center [464, 488] width 351 height 83
type input "*********"
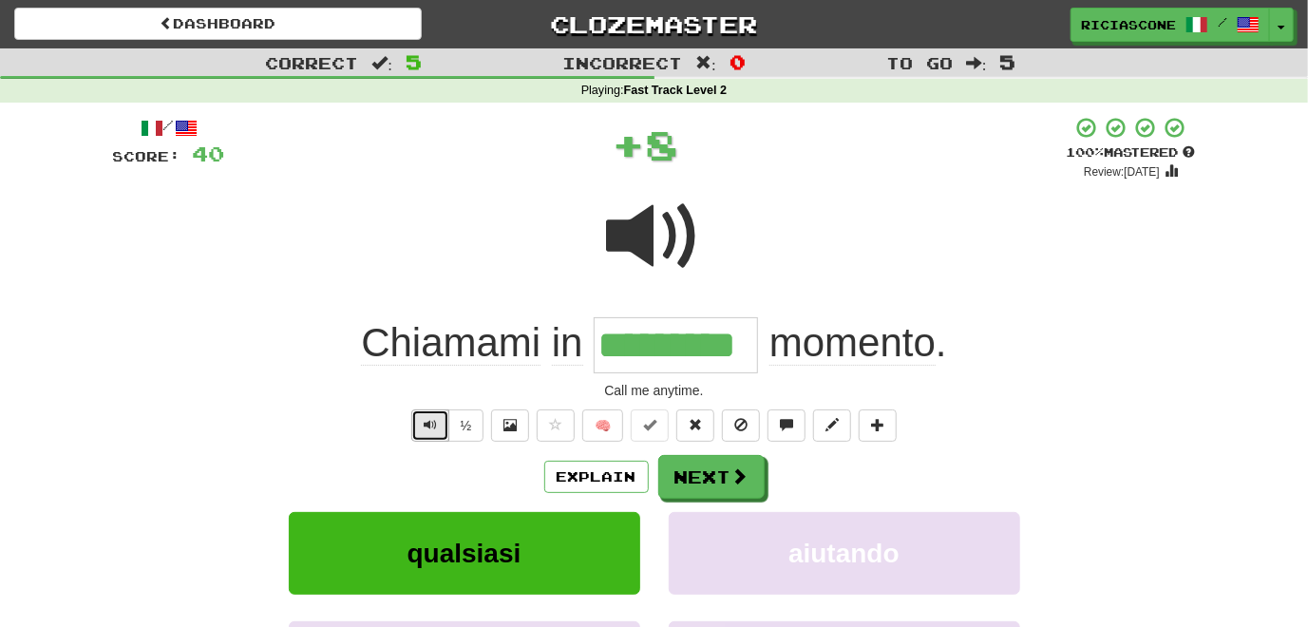
click at [427, 424] on span "Text-to-speech controls" at bounding box center [430, 424] width 13 height 13
click at [606, 481] on button "Explain" at bounding box center [596, 477] width 104 height 32
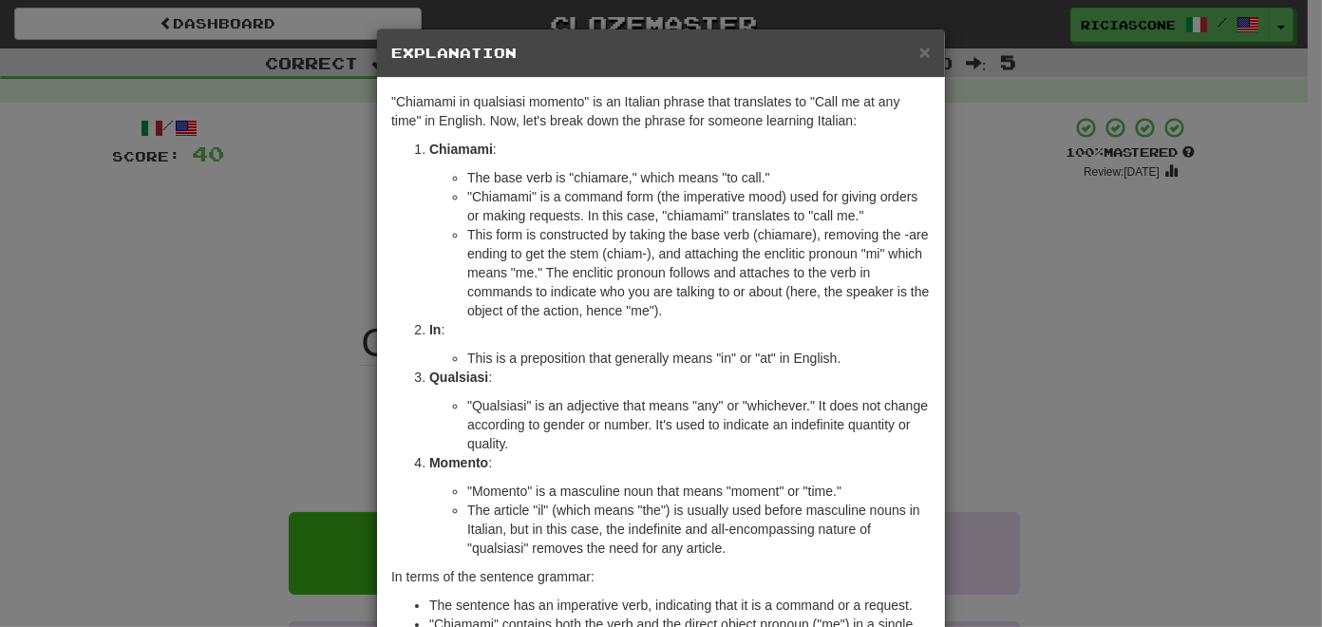
click at [310, 410] on div "× Explanation "Chiamami in qualsiasi momento" is an Italian phrase that transla…" at bounding box center [661, 313] width 1322 height 627
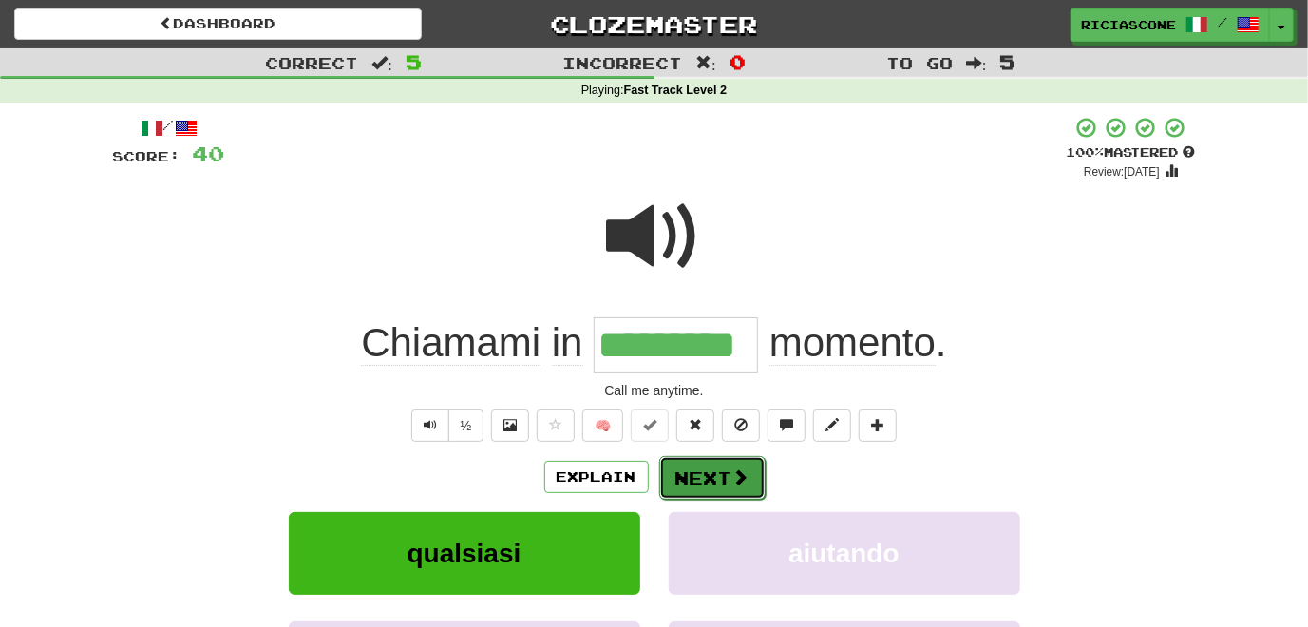
click at [705, 471] on button "Next" at bounding box center [712, 478] width 106 height 44
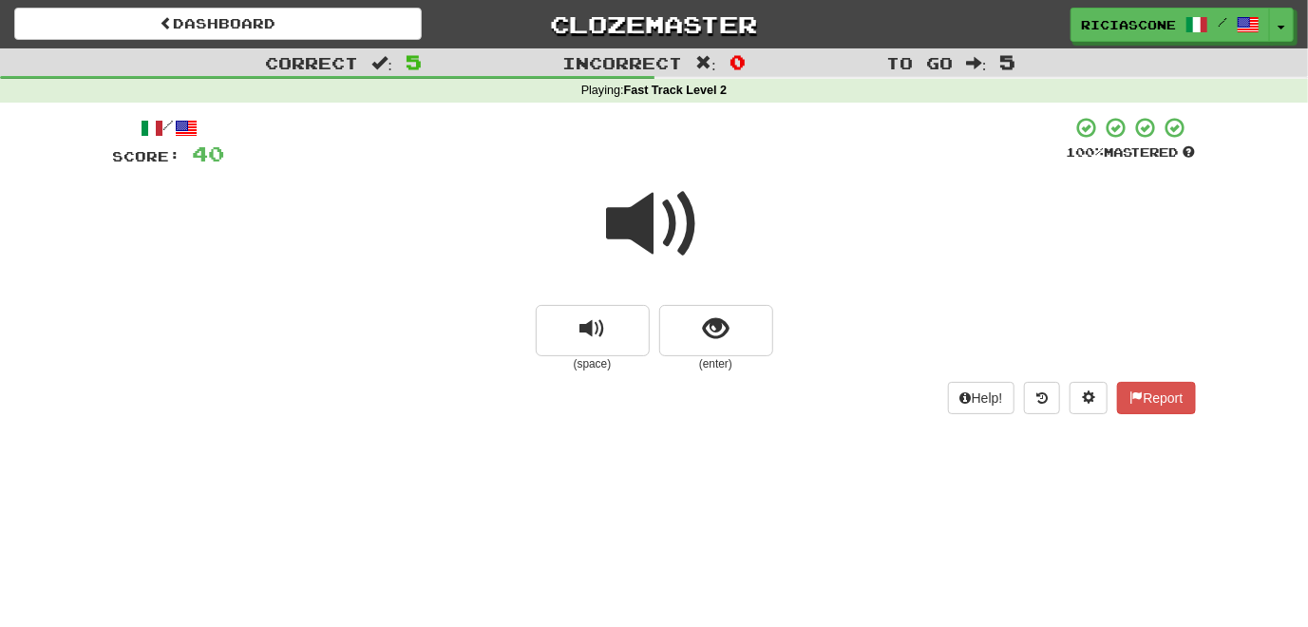
click at [637, 223] on span at bounding box center [654, 224] width 95 height 95
click at [755, 333] on button "show sentence" at bounding box center [716, 330] width 114 height 51
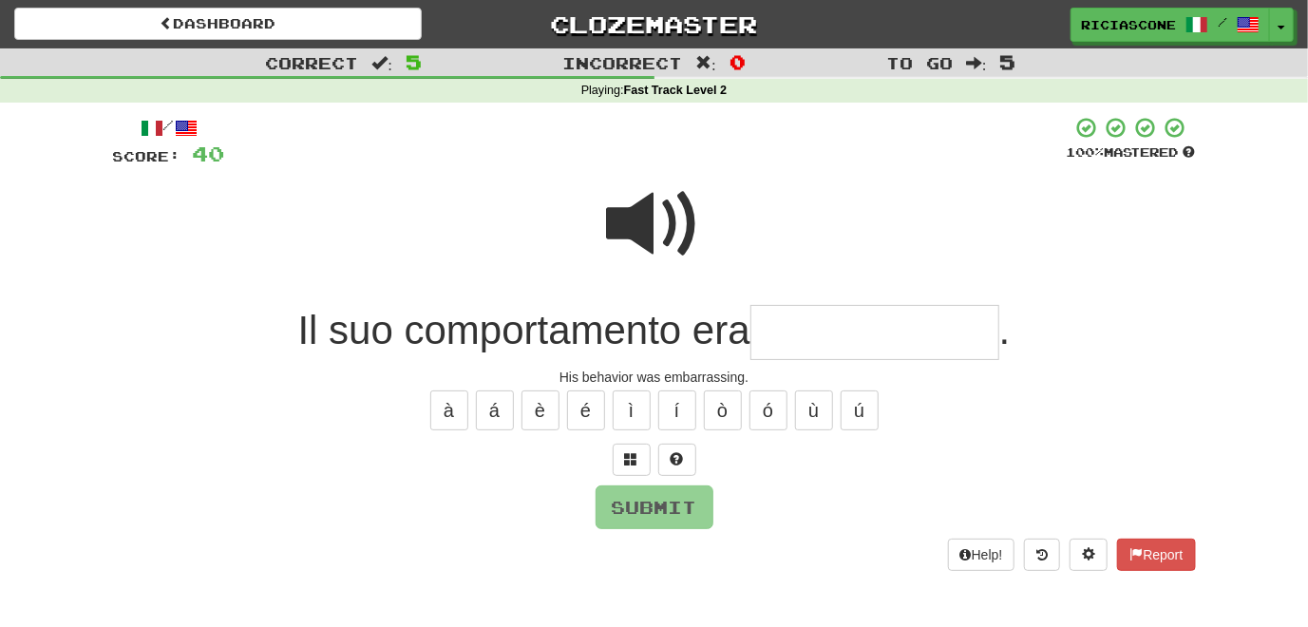
click at [651, 239] on span at bounding box center [654, 224] width 95 height 95
click at [636, 462] on span at bounding box center [631, 458] width 13 height 13
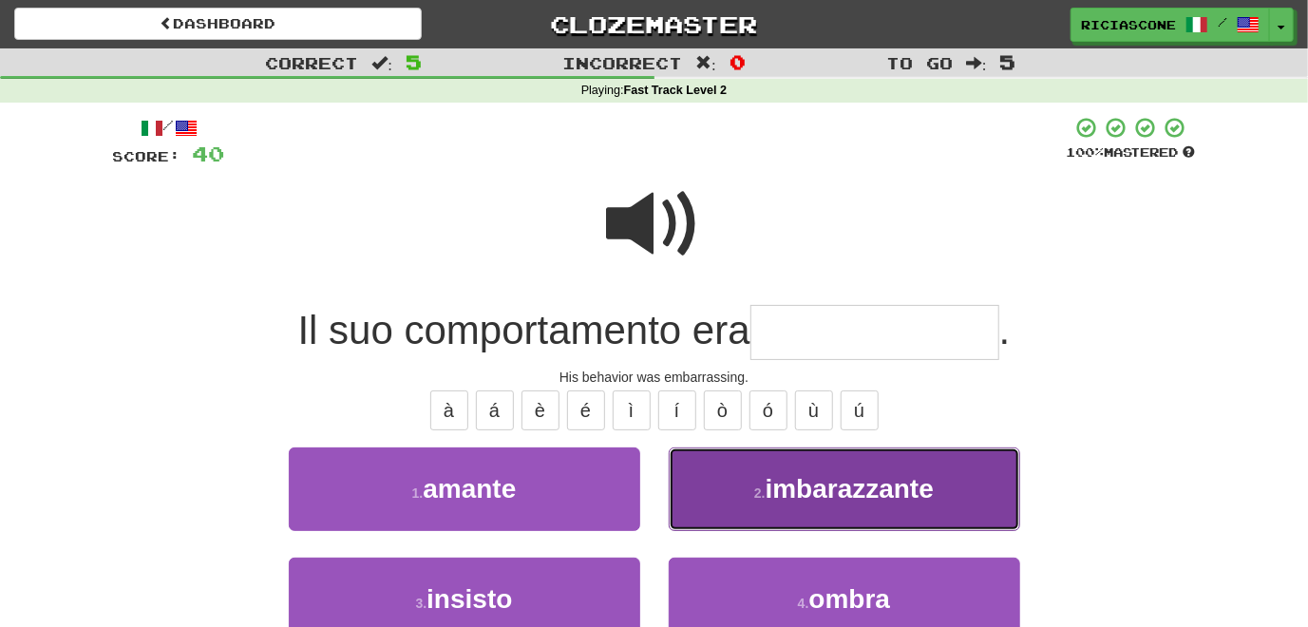
click at [732, 509] on button "2 . imbarazzante" at bounding box center [844, 488] width 351 height 83
type input "**********"
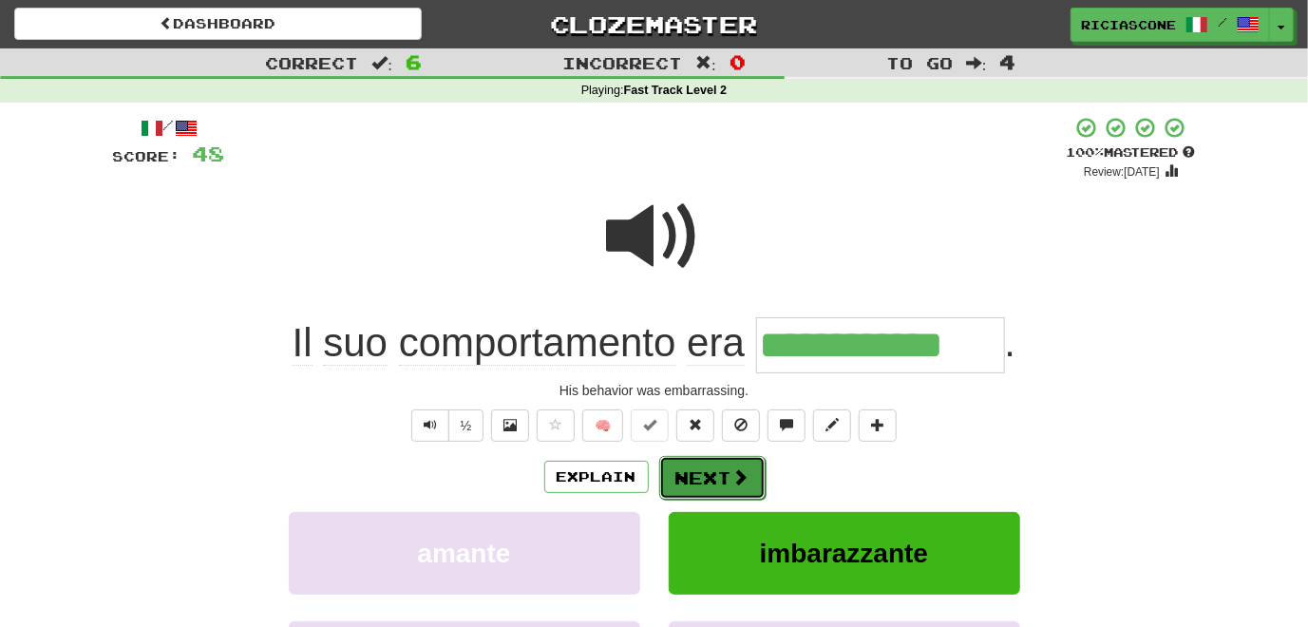
click at [702, 485] on button "Next" at bounding box center [712, 478] width 106 height 44
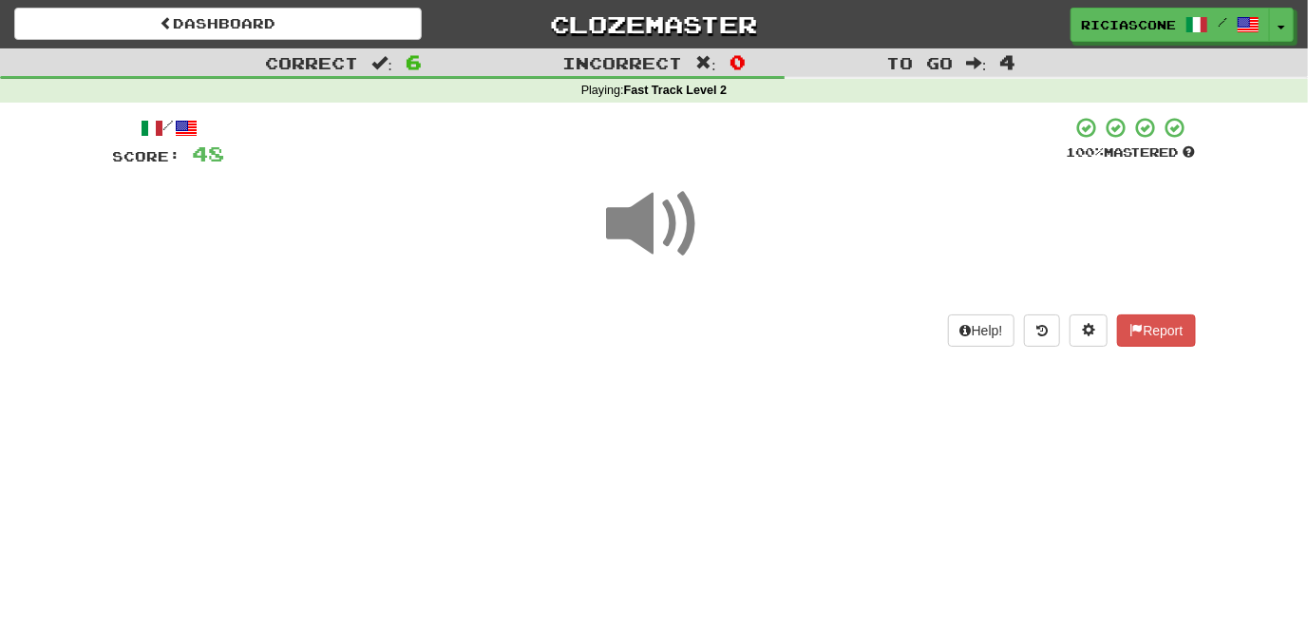
click at [631, 219] on span at bounding box center [654, 224] width 95 height 95
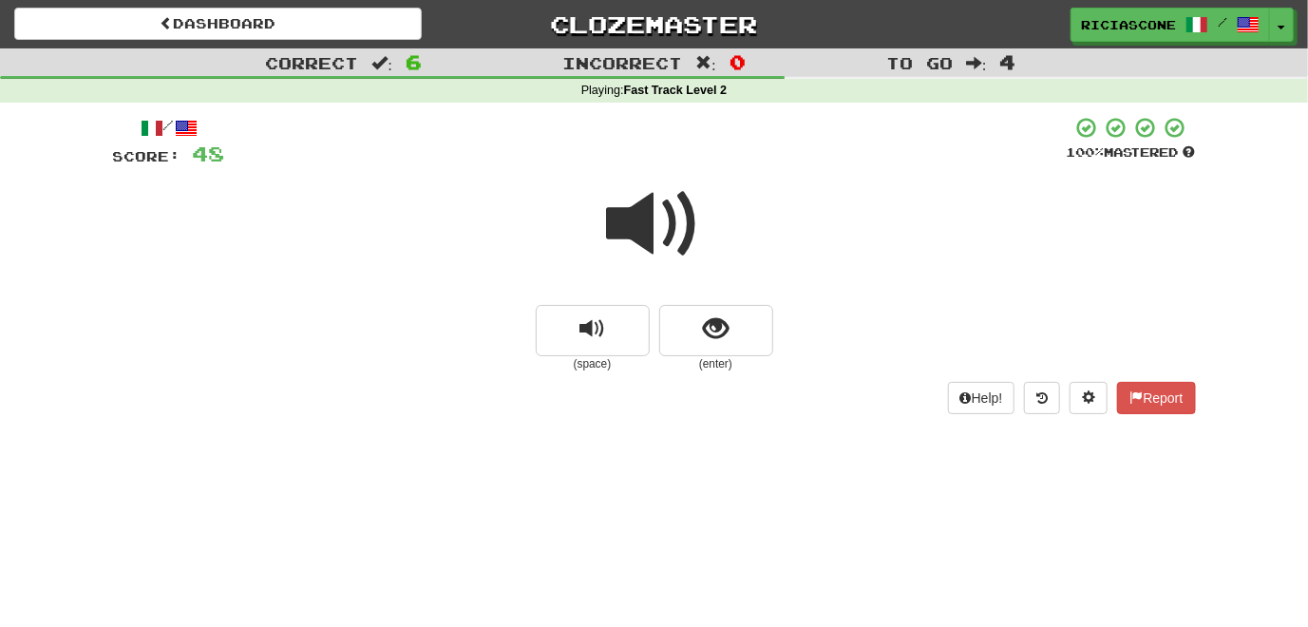
click at [618, 222] on span at bounding box center [654, 224] width 95 height 95
click at [638, 239] on span at bounding box center [654, 224] width 95 height 95
click at [633, 245] on span at bounding box center [654, 224] width 95 height 95
click at [691, 332] on button "show sentence" at bounding box center [716, 330] width 114 height 51
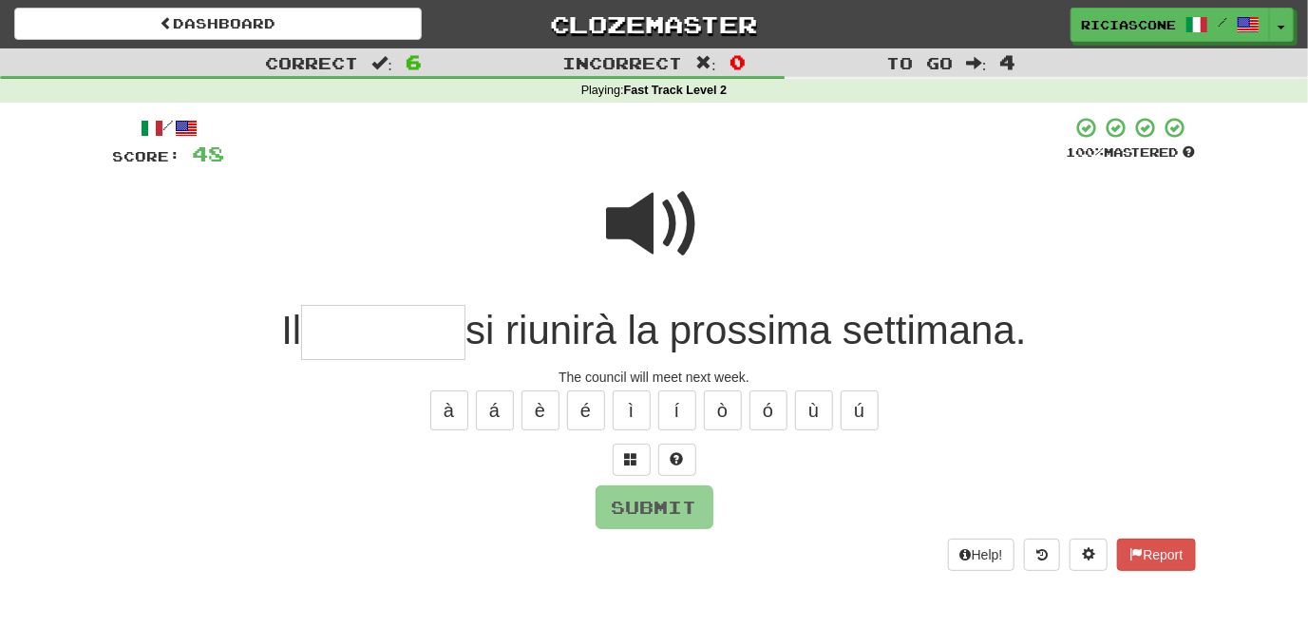
click at [633, 233] on span at bounding box center [654, 224] width 95 height 95
click at [649, 232] on span at bounding box center [654, 224] width 95 height 95
click at [624, 232] on span at bounding box center [654, 224] width 95 height 95
click at [633, 465] on span at bounding box center [631, 458] width 13 height 13
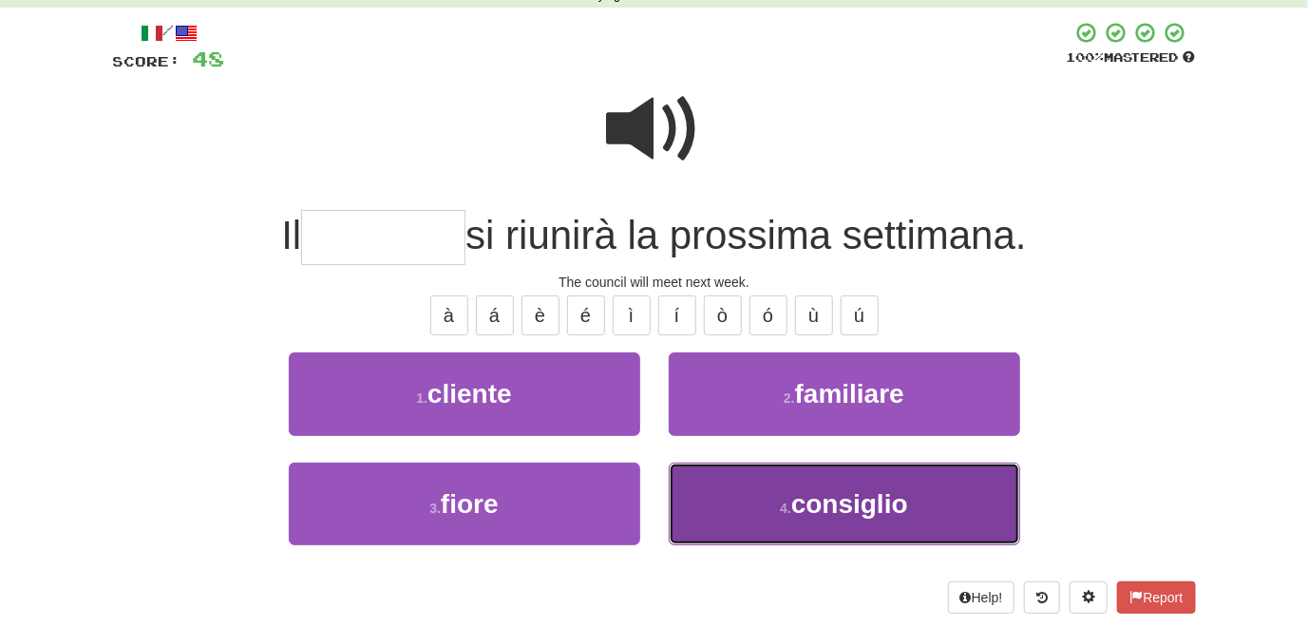
click at [679, 499] on button "4 . consiglio" at bounding box center [844, 504] width 351 height 83
type input "*********"
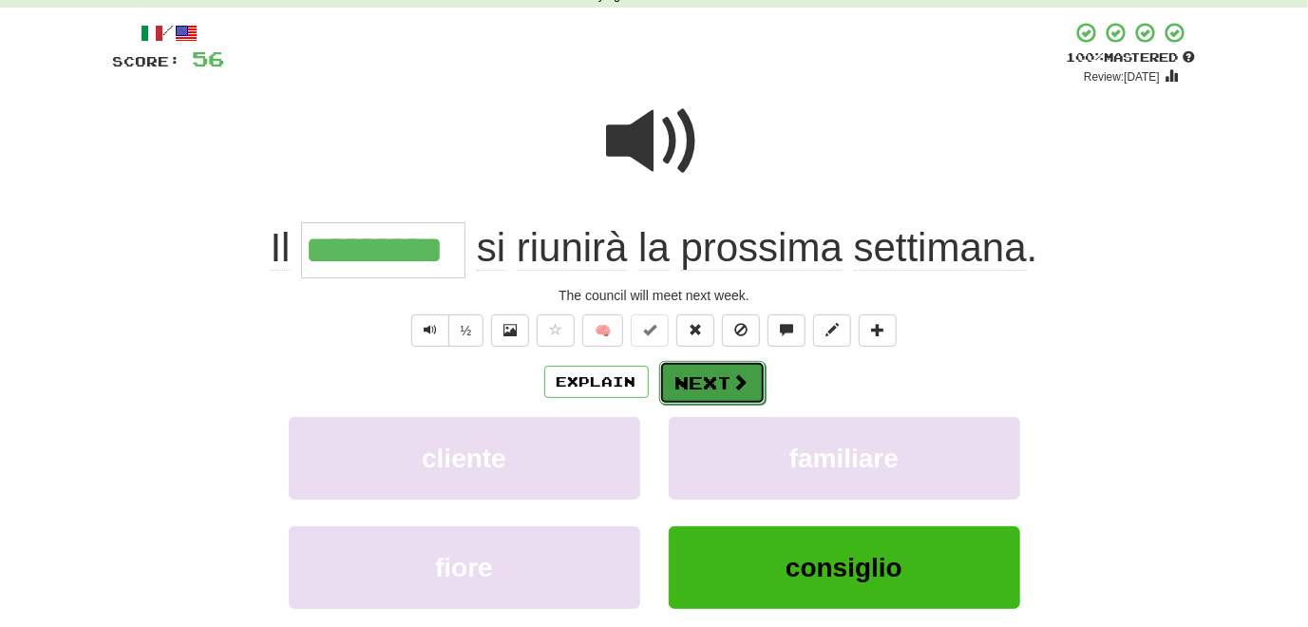
click at [708, 387] on button "Next" at bounding box center [712, 383] width 106 height 44
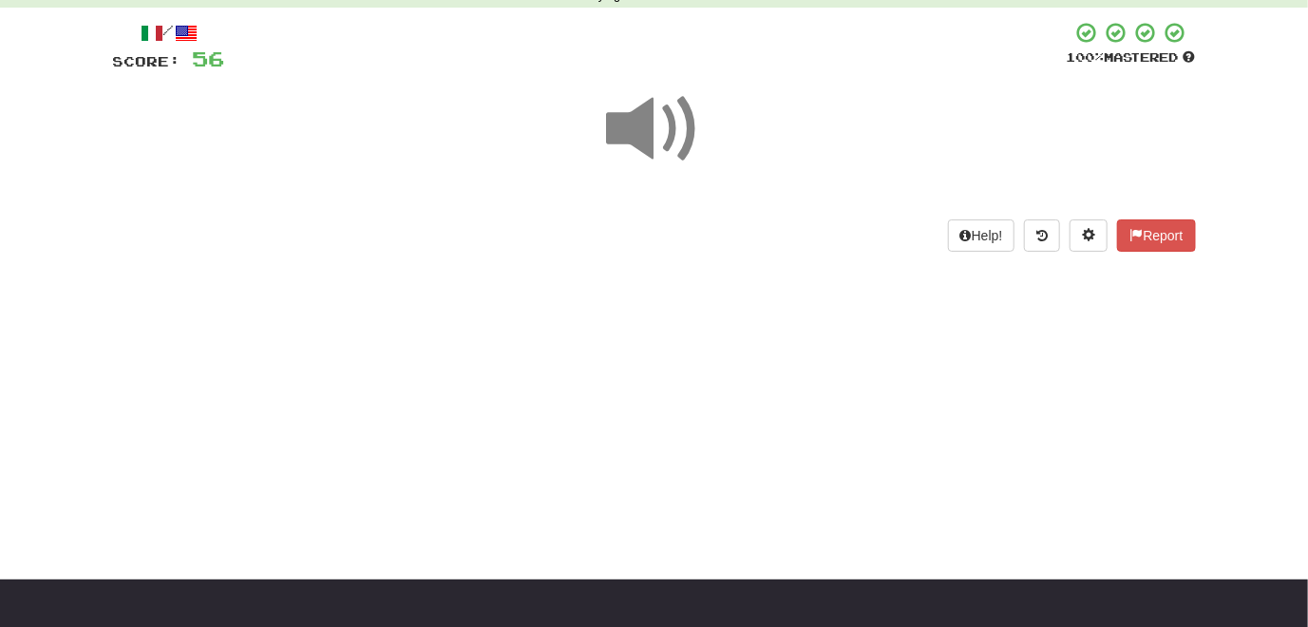
click at [632, 144] on span at bounding box center [654, 129] width 95 height 95
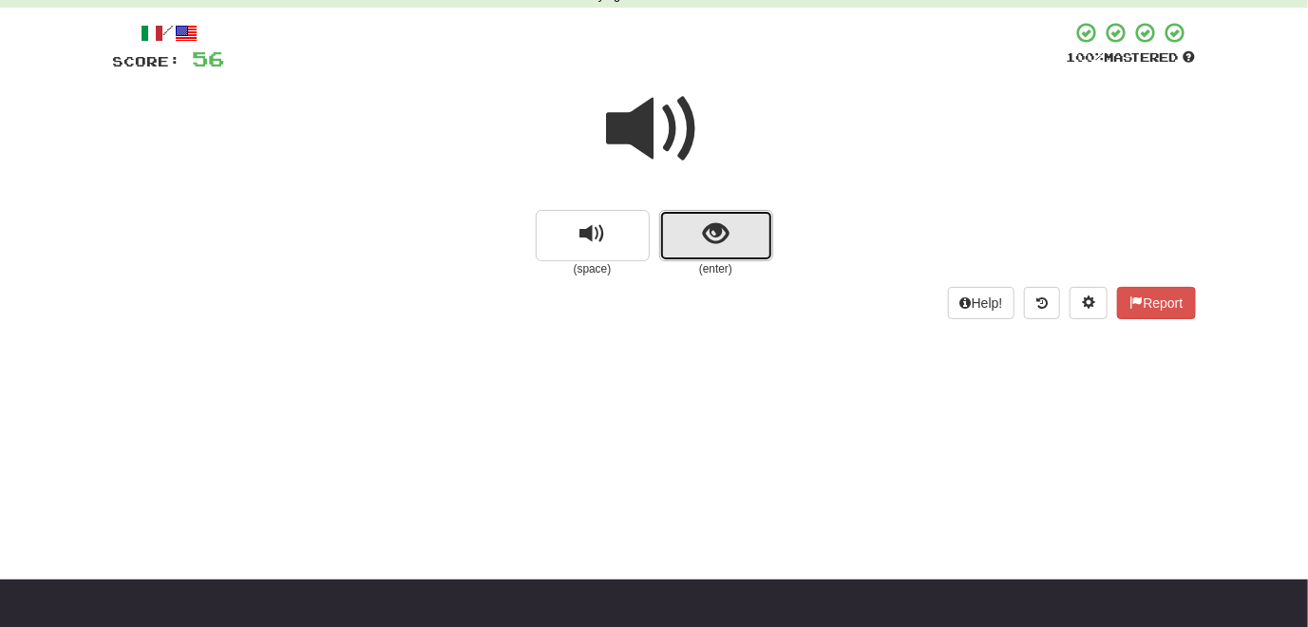
click at [708, 235] on span "show sentence" at bounding box center [716, 234] width 26 height 26
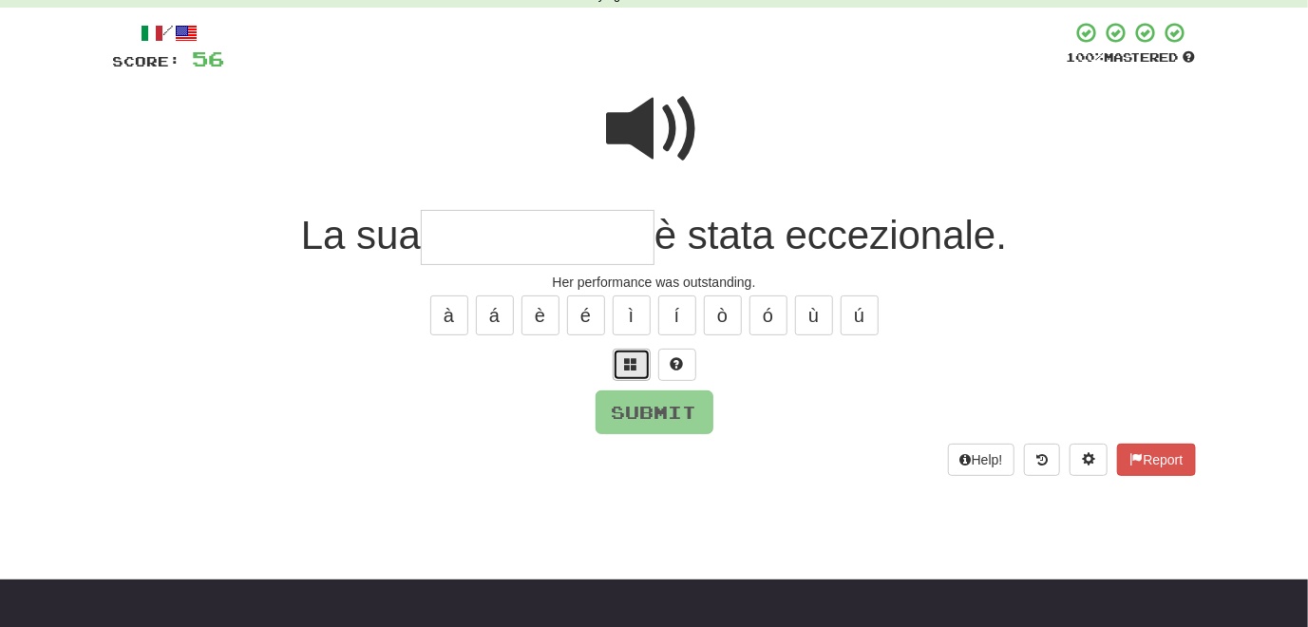
click at [627, 375] on button at bounding box center [632, 365] width 38 height 32
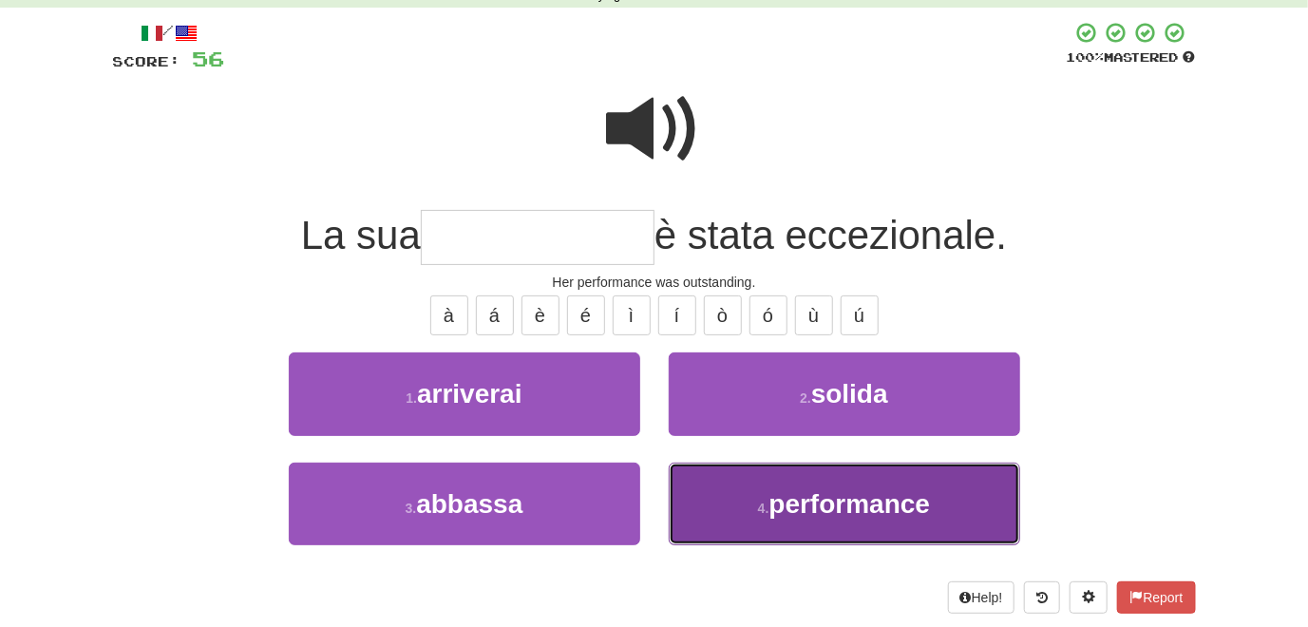
click at [698, 472] on button "4 . performance" at bounding box center [844, 504] width 351 height 83
type input "**********"
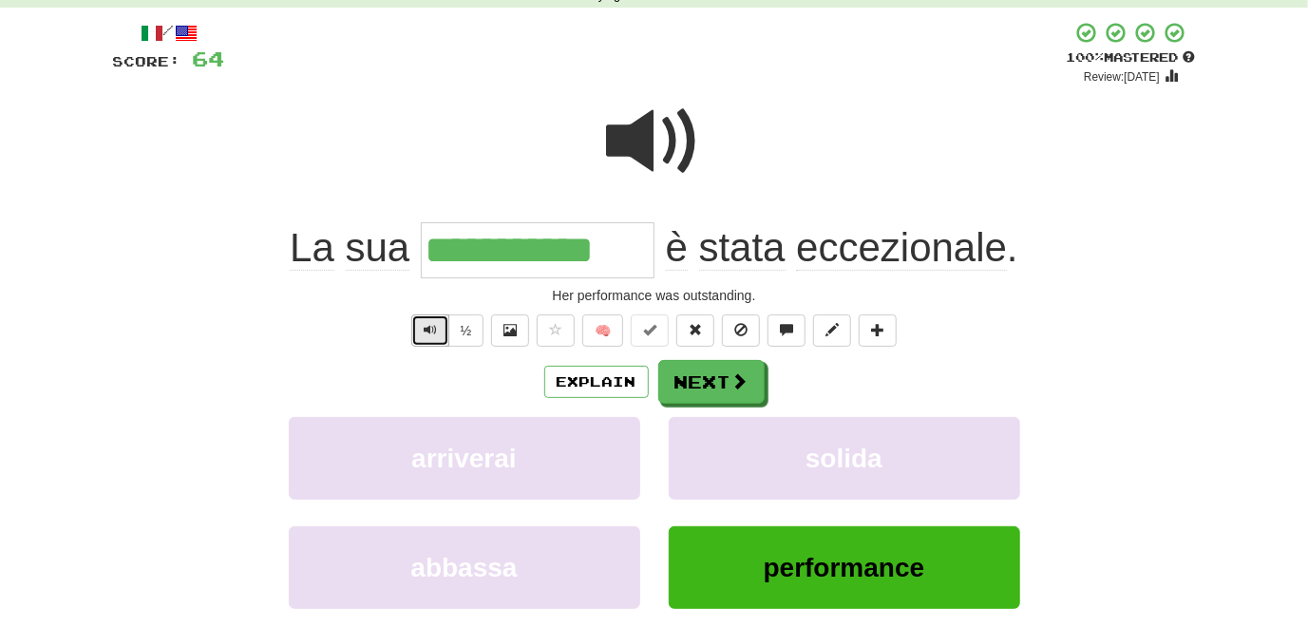
click at [424, 329] on span "Text-to-speech controls" at bounding box center [430, 329] width 13 height 13
click at [690, 388] on button "Next" at bounding box center [712, 383] width 106 height 44
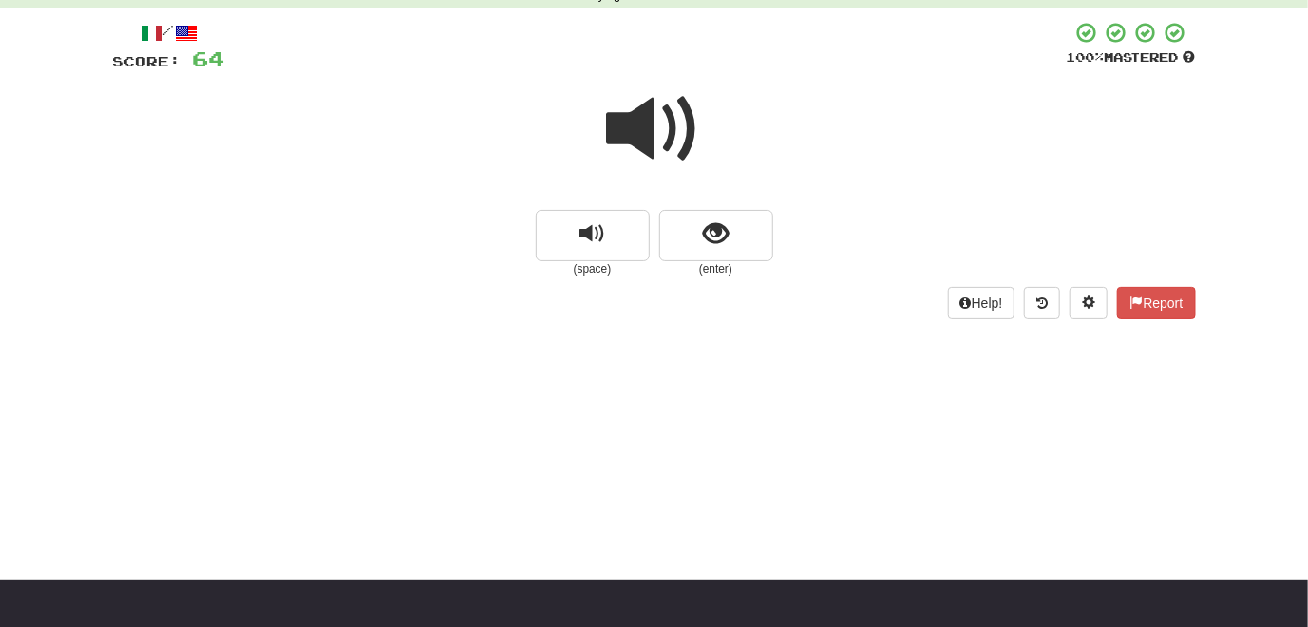
click at [652, 144] on span at bounding box center [654, 129] width 95 height 95
click at [629, 134] on span at bounding box center [654, 129] width 95 height 95
click at [726, 238] on span "show sentence" at bounding box center [716, 234] width 26 height 26
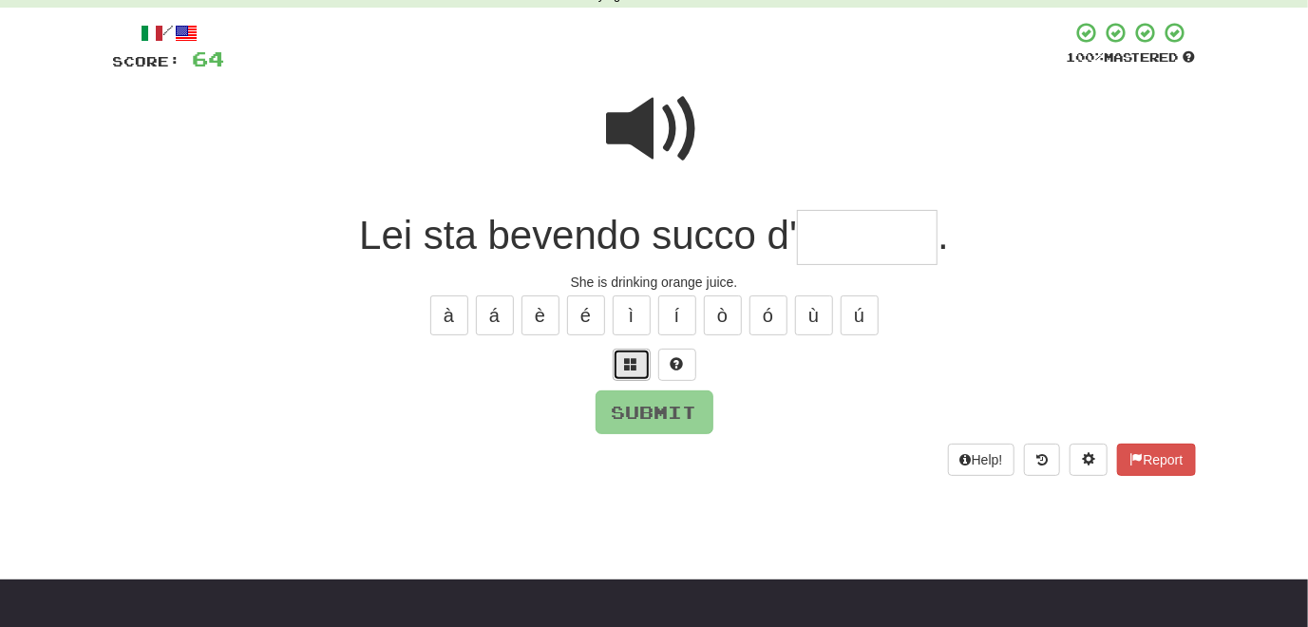
click at [622, 366] on button at bounding box center [632, 365] width 38 height 32
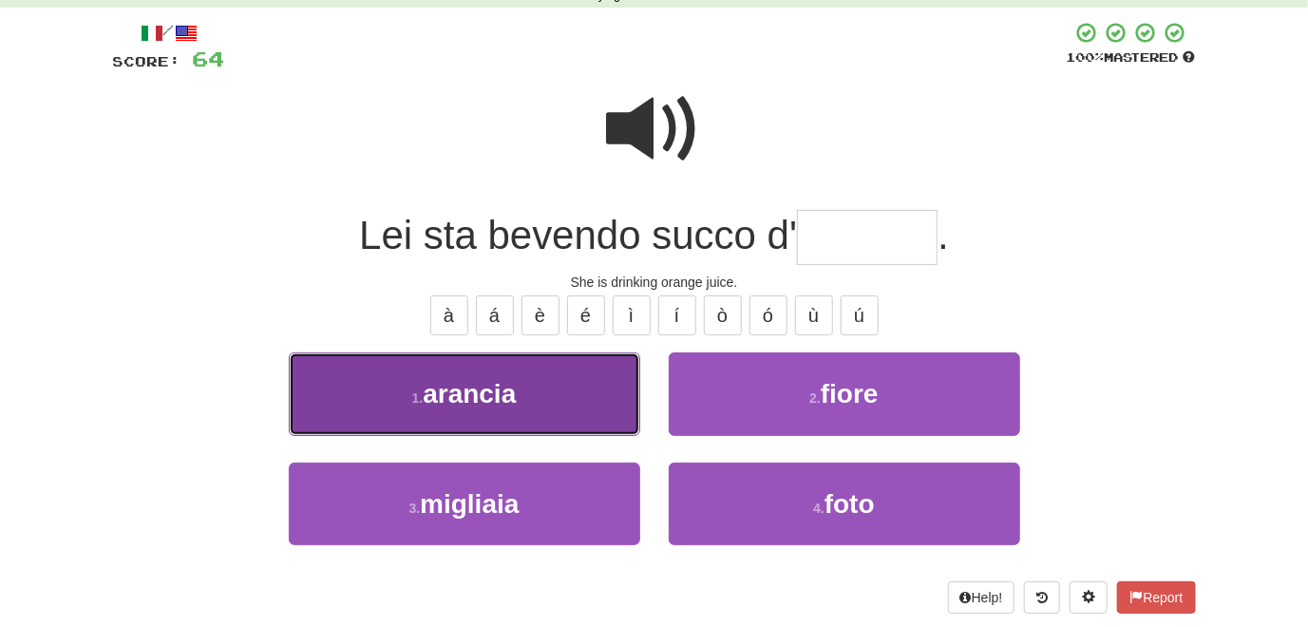
click at [566, 389] on button "1 . arancia" at bounding box center [464, 393] width 351 height 83
type input "*******"
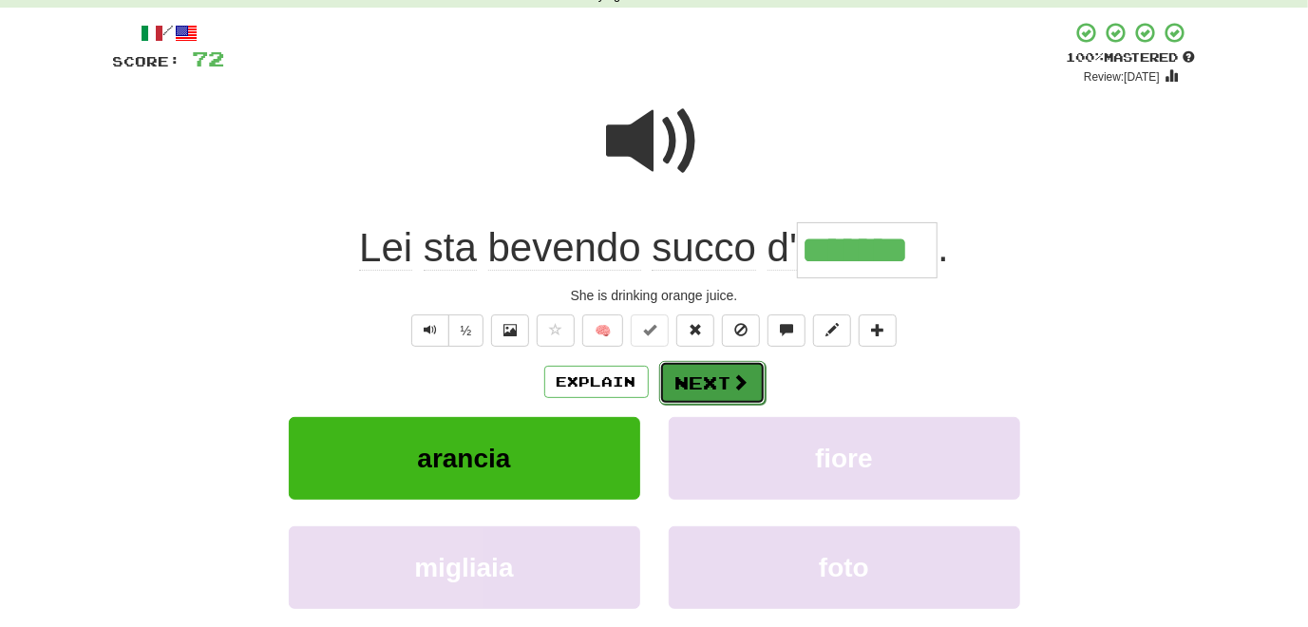
click at [709, 382] on button "Next" at bounding box center [712, 383] width 106 height 44
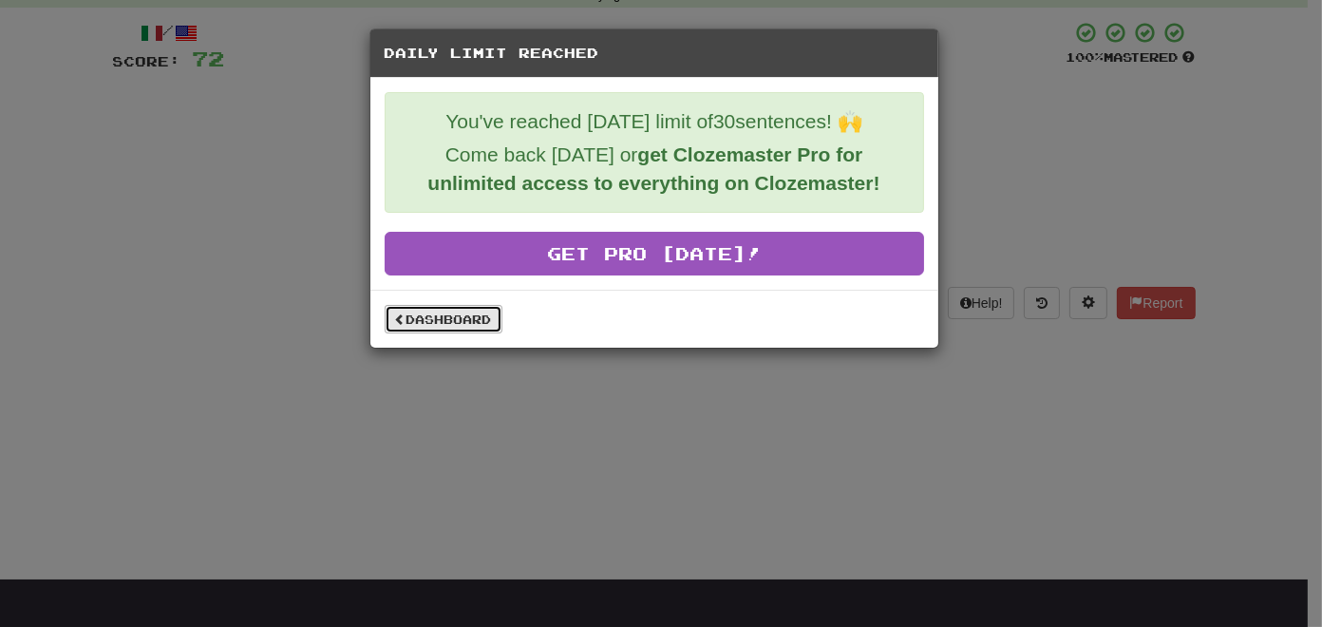
click at [412, 312] on link "Dashboard" at bounding box center [444, 319] width 118 height 28
